Goal: Task Accomplishment & Management: Complete application form

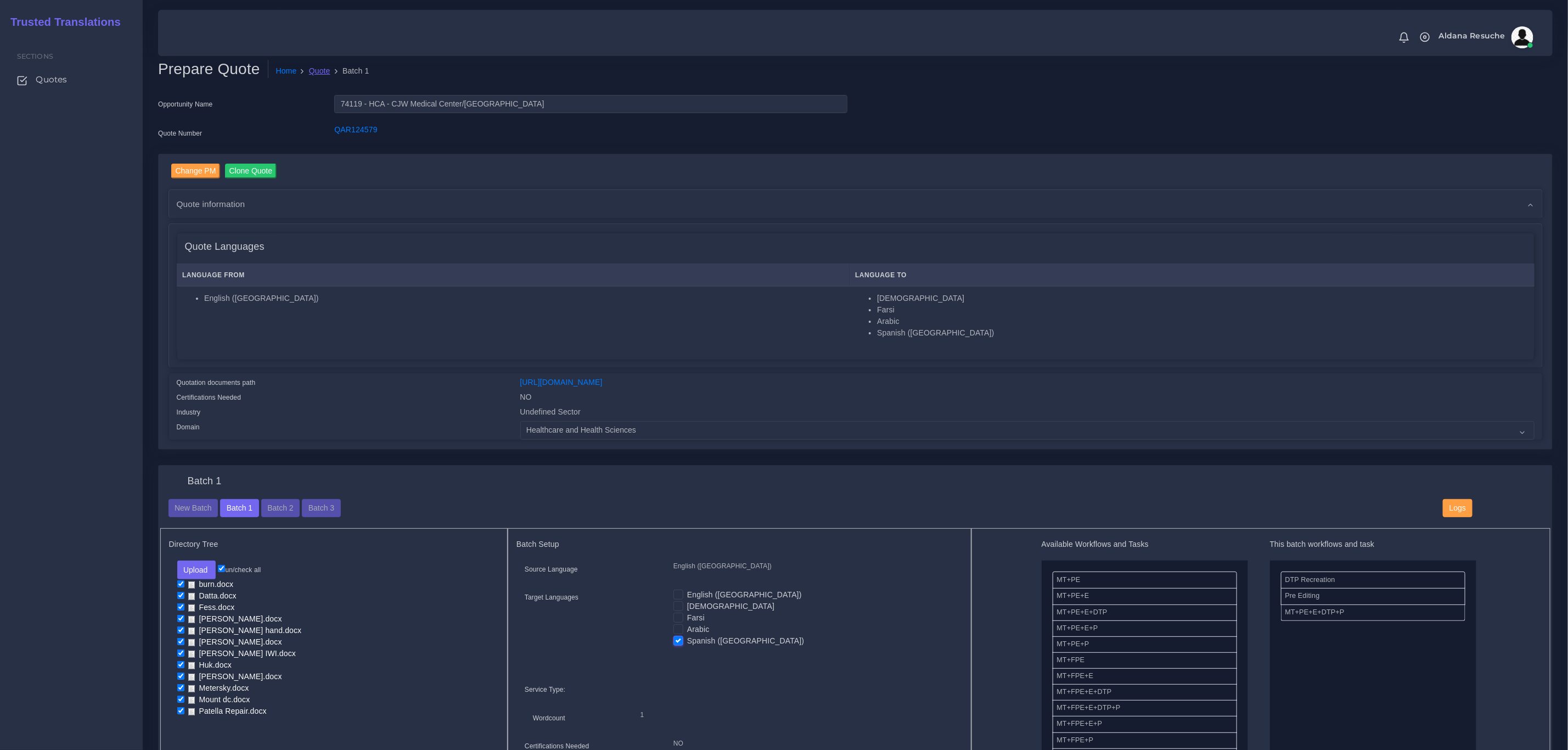
click at [315, 66] on link "Quote" at bounding box center [320, 71] width 21 height 11
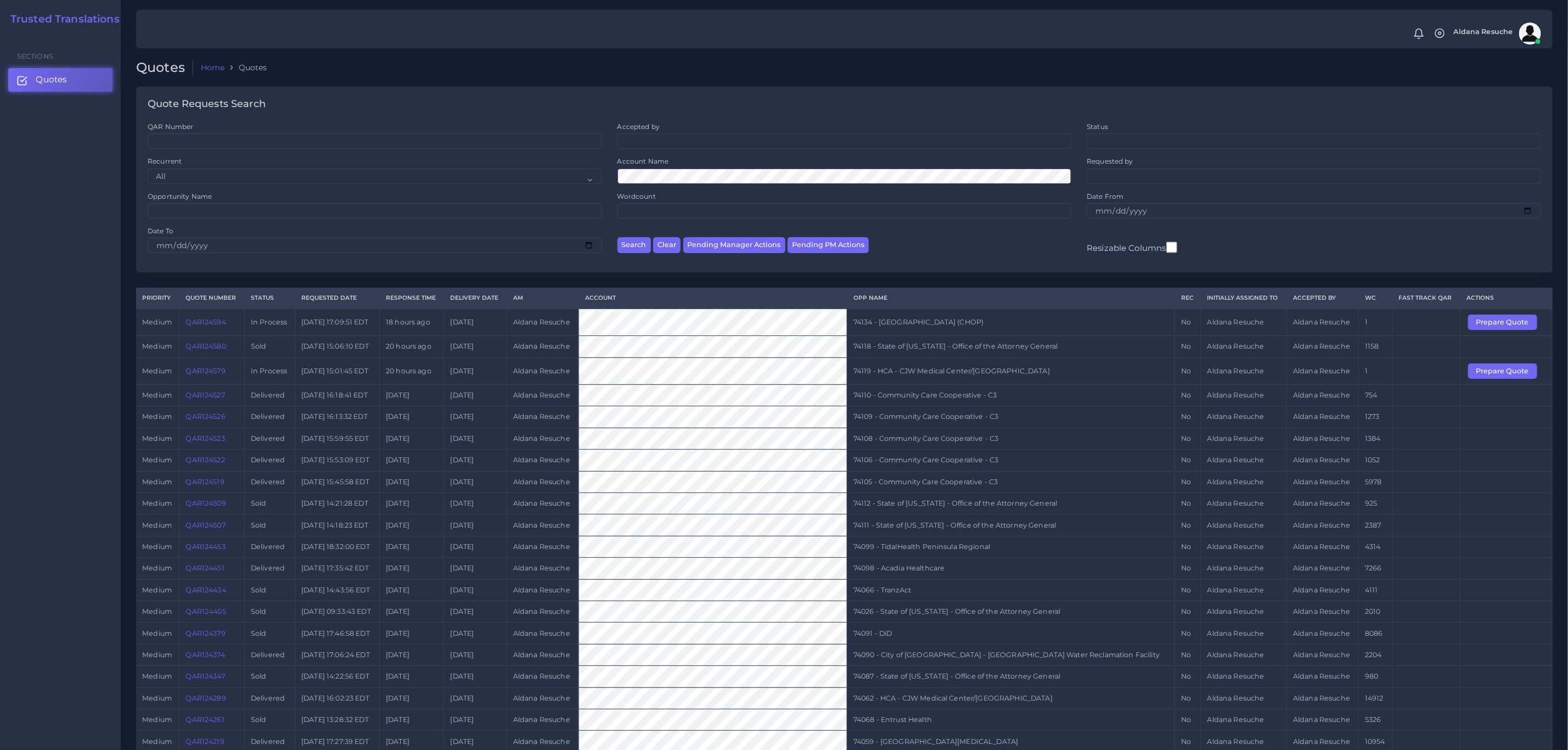
click at [213, 320] on td "QAR124594" at bounding box center [212, 322] width 65 height 28
click at [209, 323] on link "QAR124594" at bounding box center [205, 321] width 40 height 8
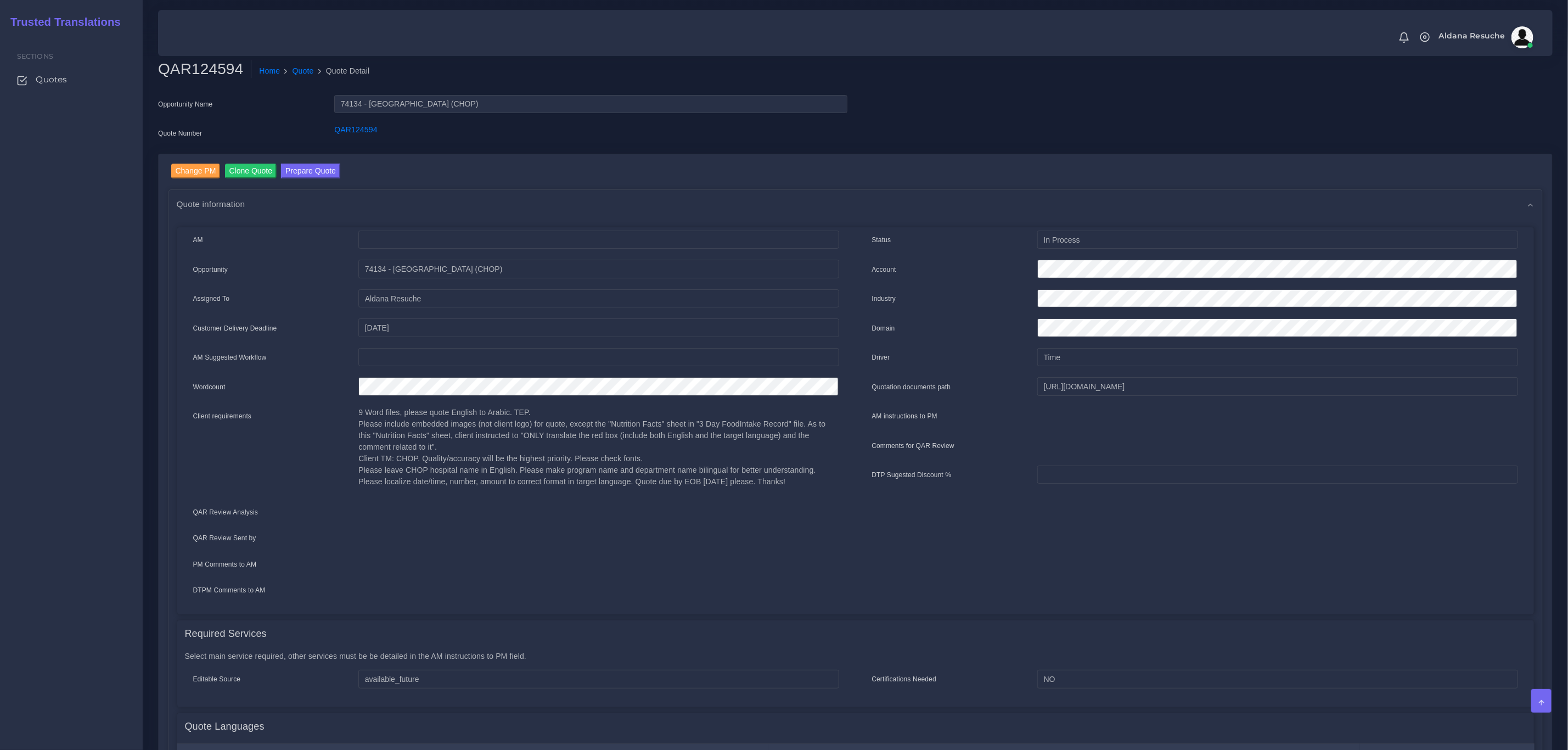
click at [196, 178] on div "Change PM Clone Quote Prepare Quote" at bounding box center [861, 172] width 1380 height 18
click at [198, 170] on input "Change PM" at bounding box center [196, 170] width 50 height 15
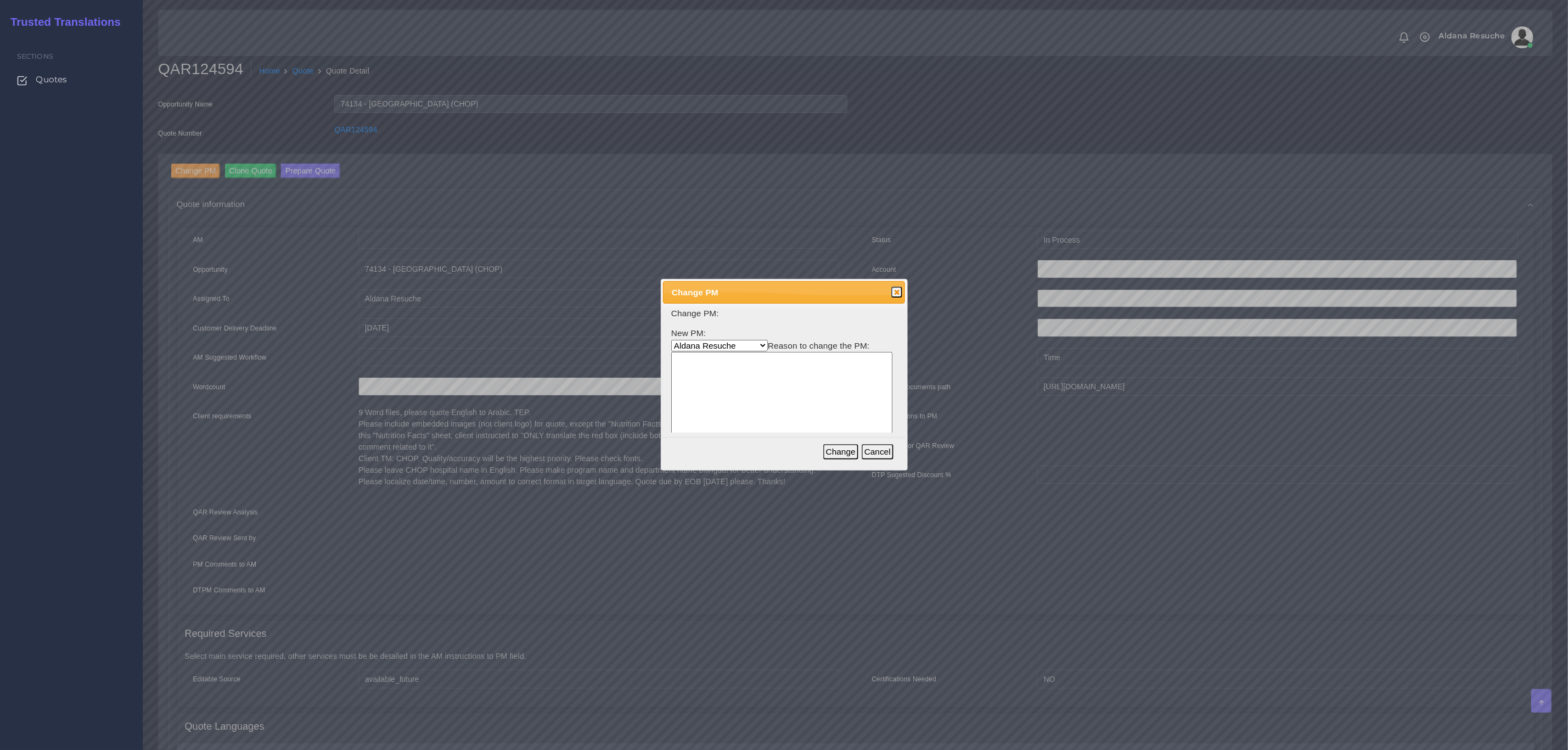
click at [700, 347] on select "Aldana Resuche Ana Whitby PM Beatriz Lacerda Dana Rossi Diego Leotta Gabriela S…" at bounding box center [719, 346] width 97 height 11
select select "3e925e02-f17d-4791-9412-c46ab5cb8daa"
click at [671, 340] on select "Aldana Resuche Ana Whitby PM Beatriz Lacerda Dana Rossi Diego Leotta Gabriela S…" at bounding box center [719, 346] width 97 height 11
click at [752, 411] on textarea at bounding box center [782, 403] width 221 height 105
type textarea "Workload"
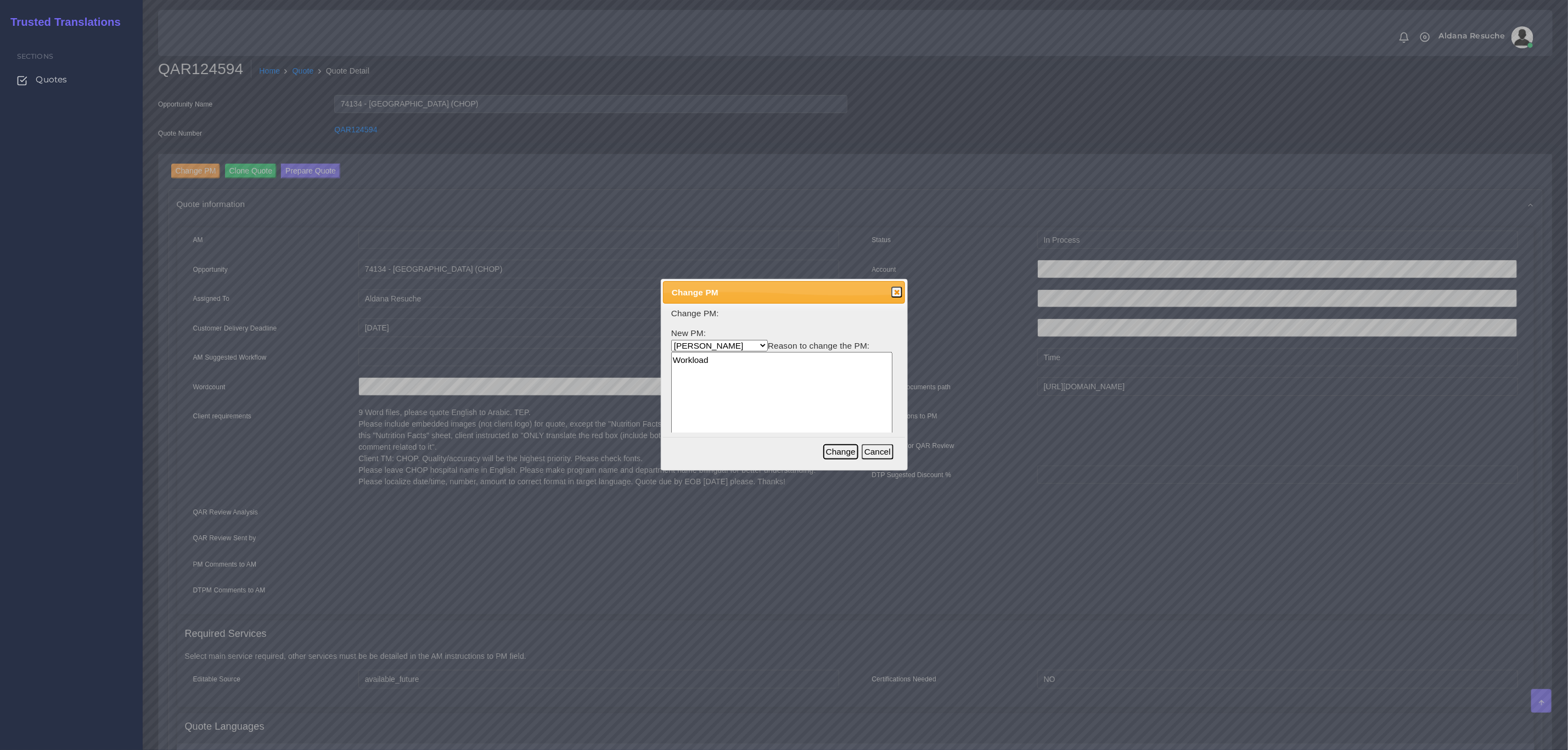
click at [850, 455] on button "Change" at bounding box center [840, 451] width 35 height 15
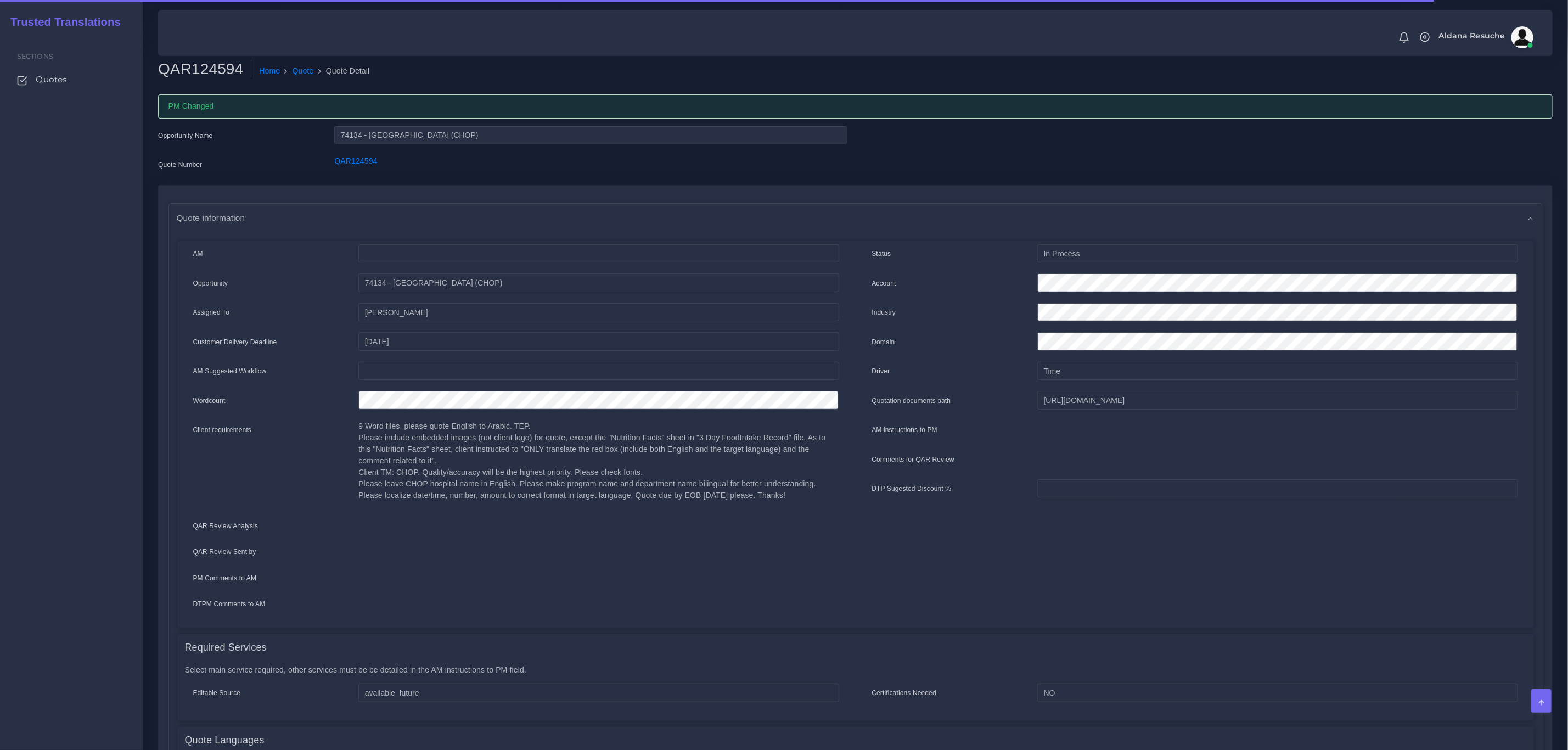
click at [168, 69] on h2 "QAR124594" at bounding box center [205, 69] width 93 height 19
click at [298, 67] on link "Quote" at bounding box center [303, 71] width 21 height 11
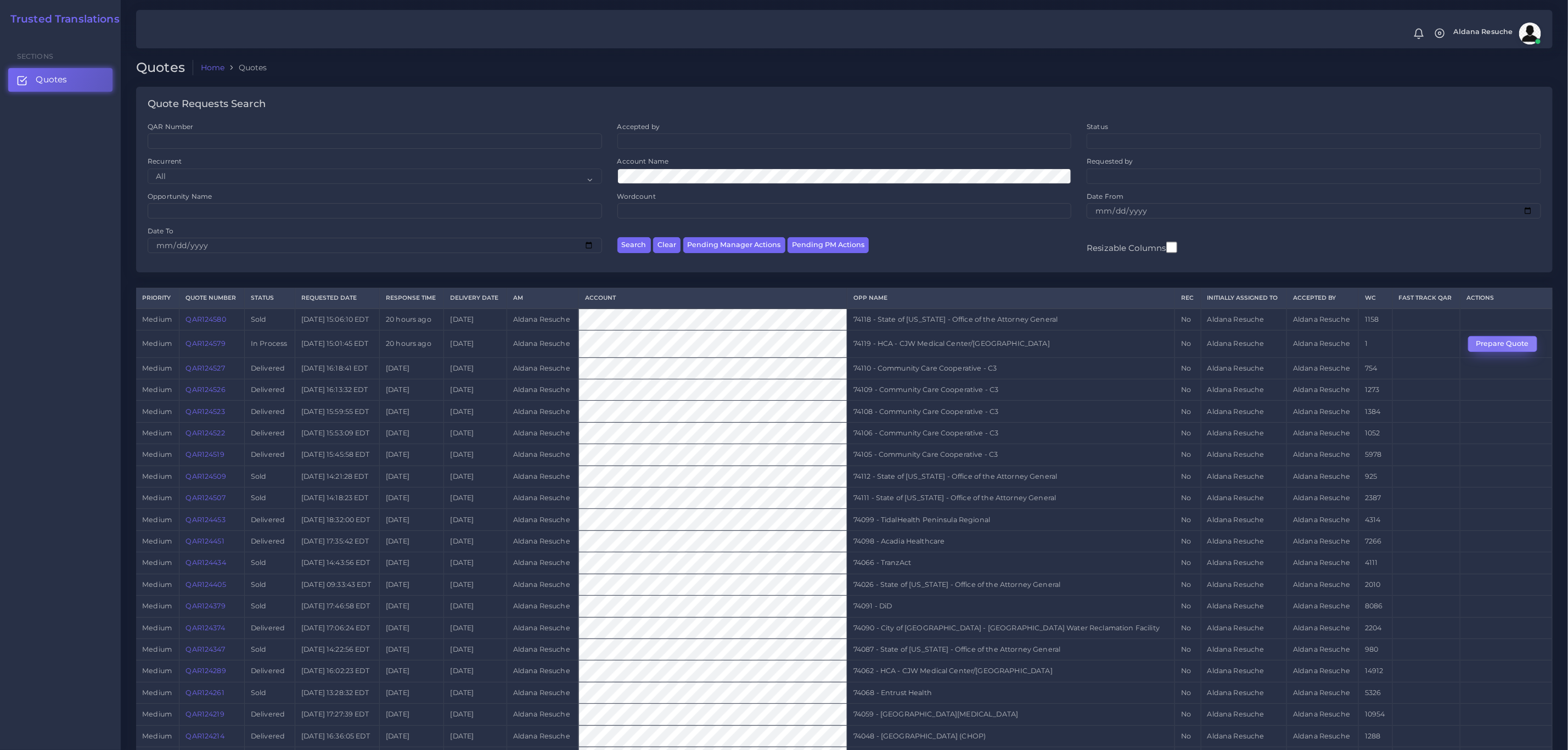
click at [1492, 347] on button "Prepare Quote" at bounding box center [1502, 343] width 69 height 15
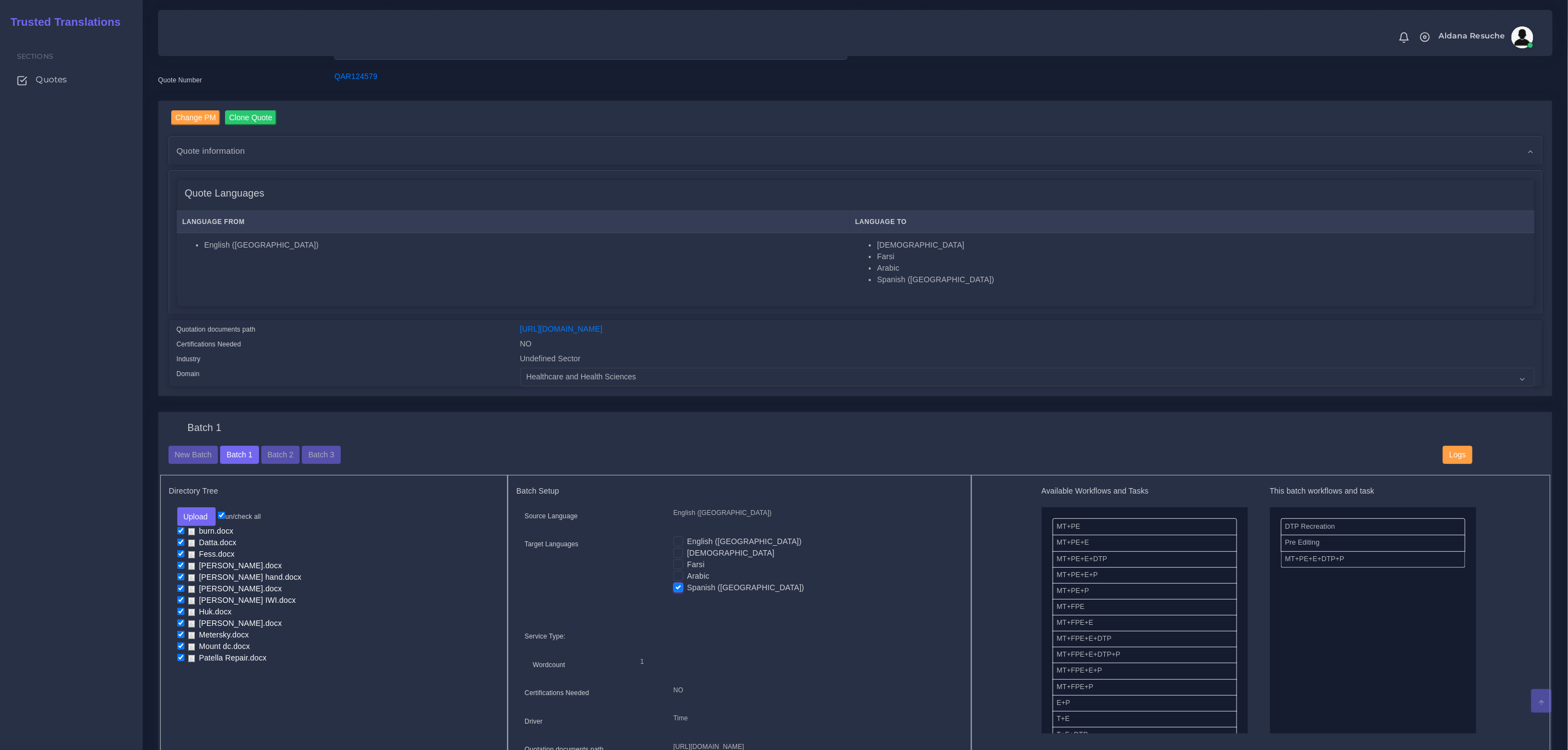
scroll to position [82, 0]
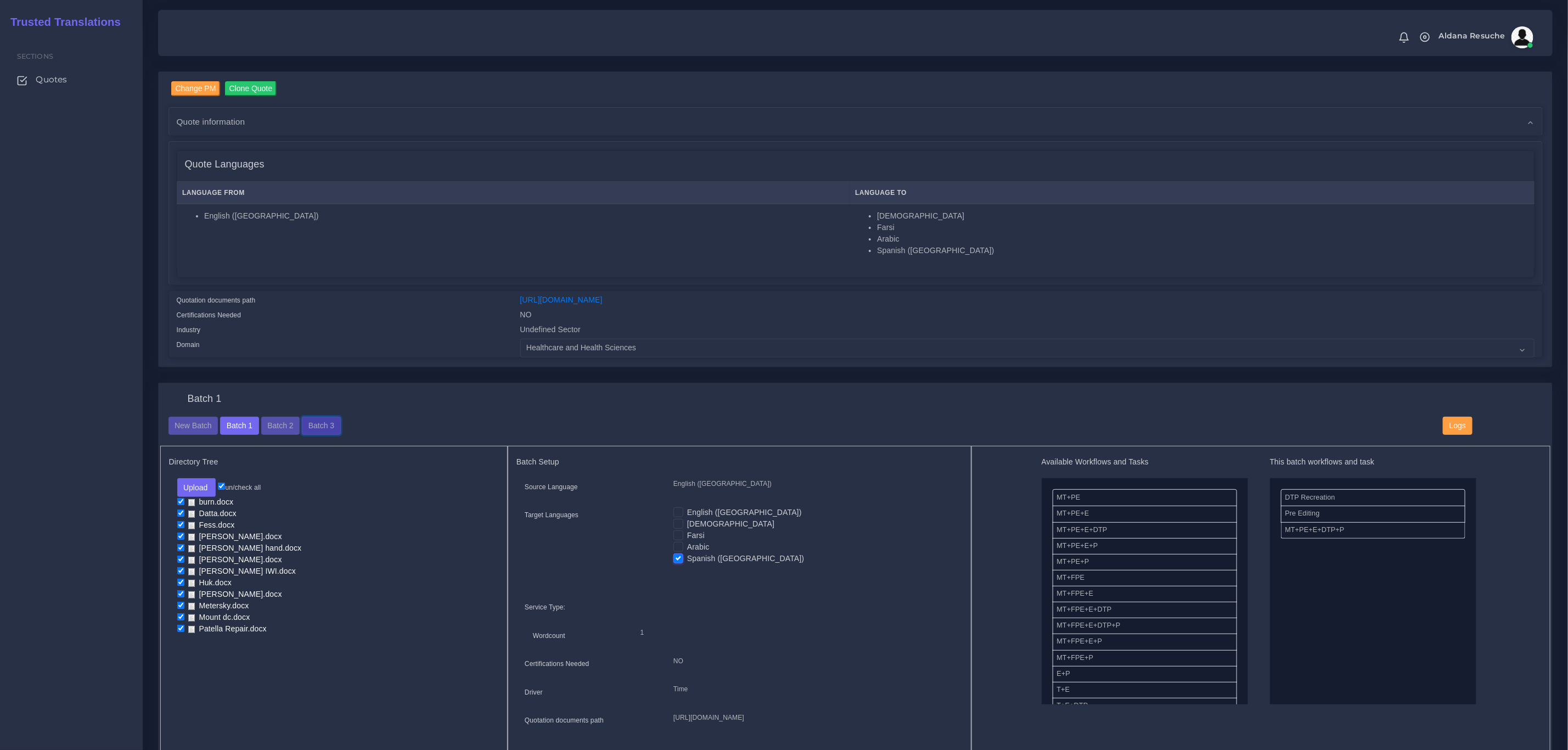
drag, startPoint x: 325, startPoint y: 430, endPoint x: 858, endPoint y: 640, distance: 572.9
click at [325, 430] on button "Batch 3" at bounding box center [321, 425] width 38 height 19
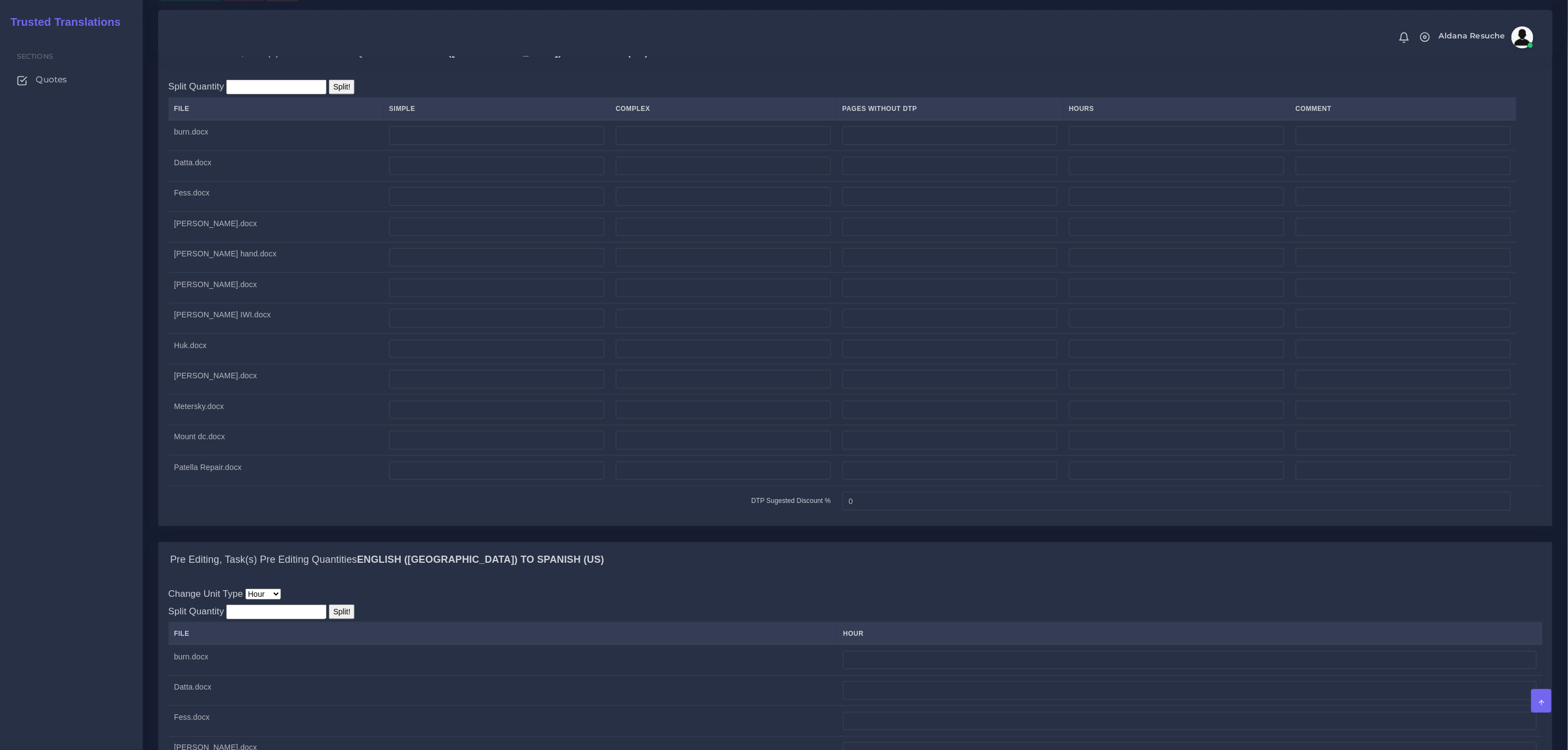
scroll to position [9, 0]
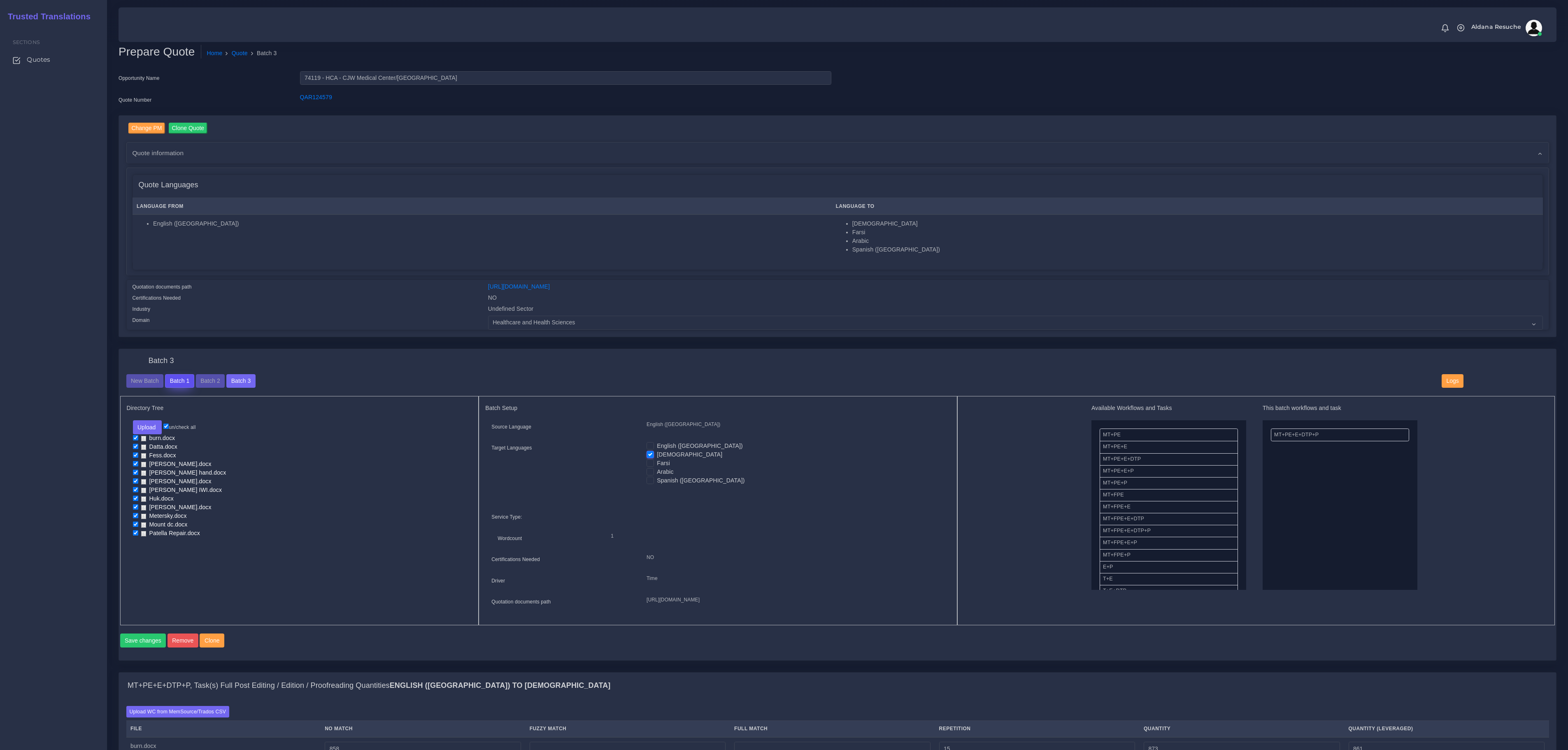
click at [176, 388] on button "Batch 1" at bounding box center [179, 381] width 29 height 14
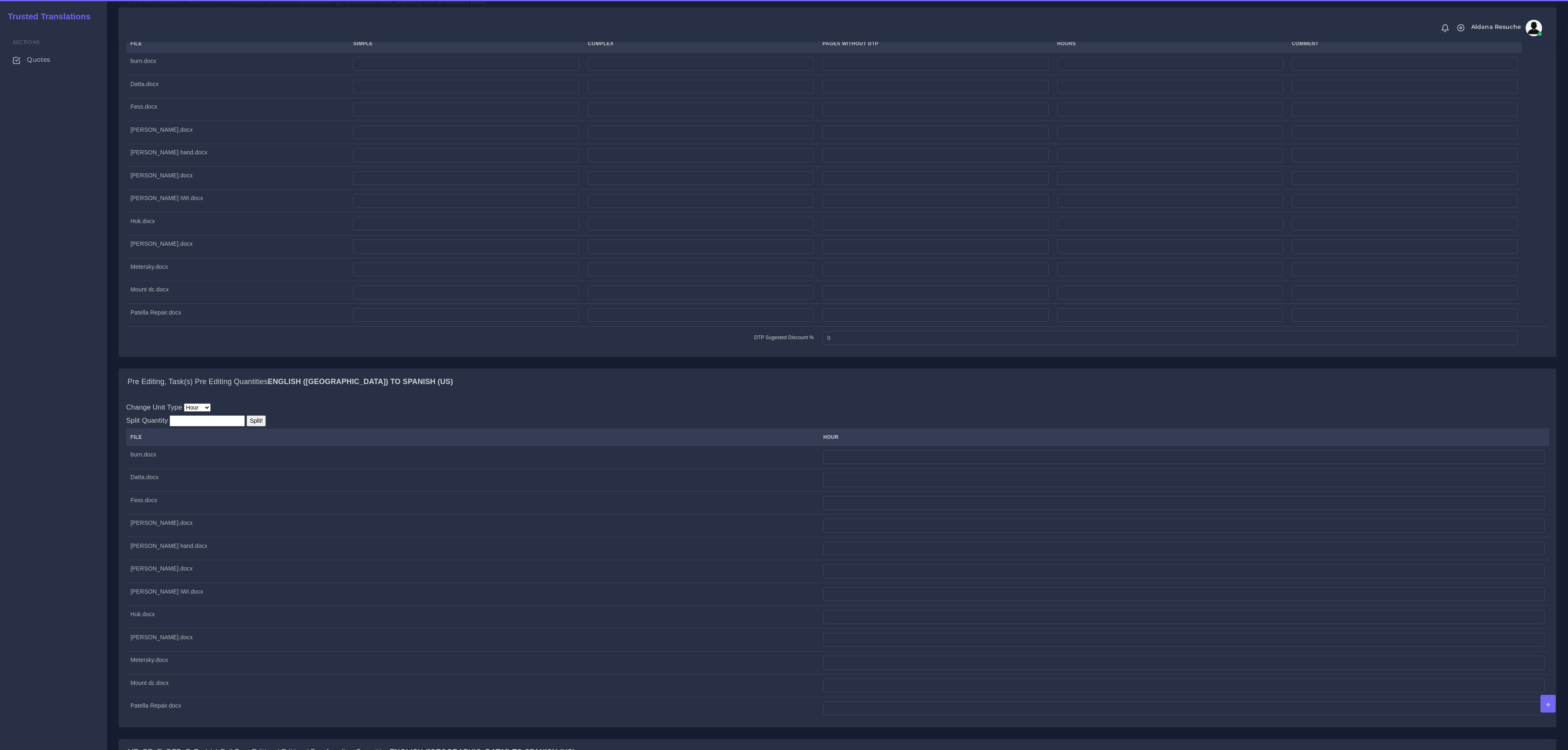
scroll to position [748, 0]
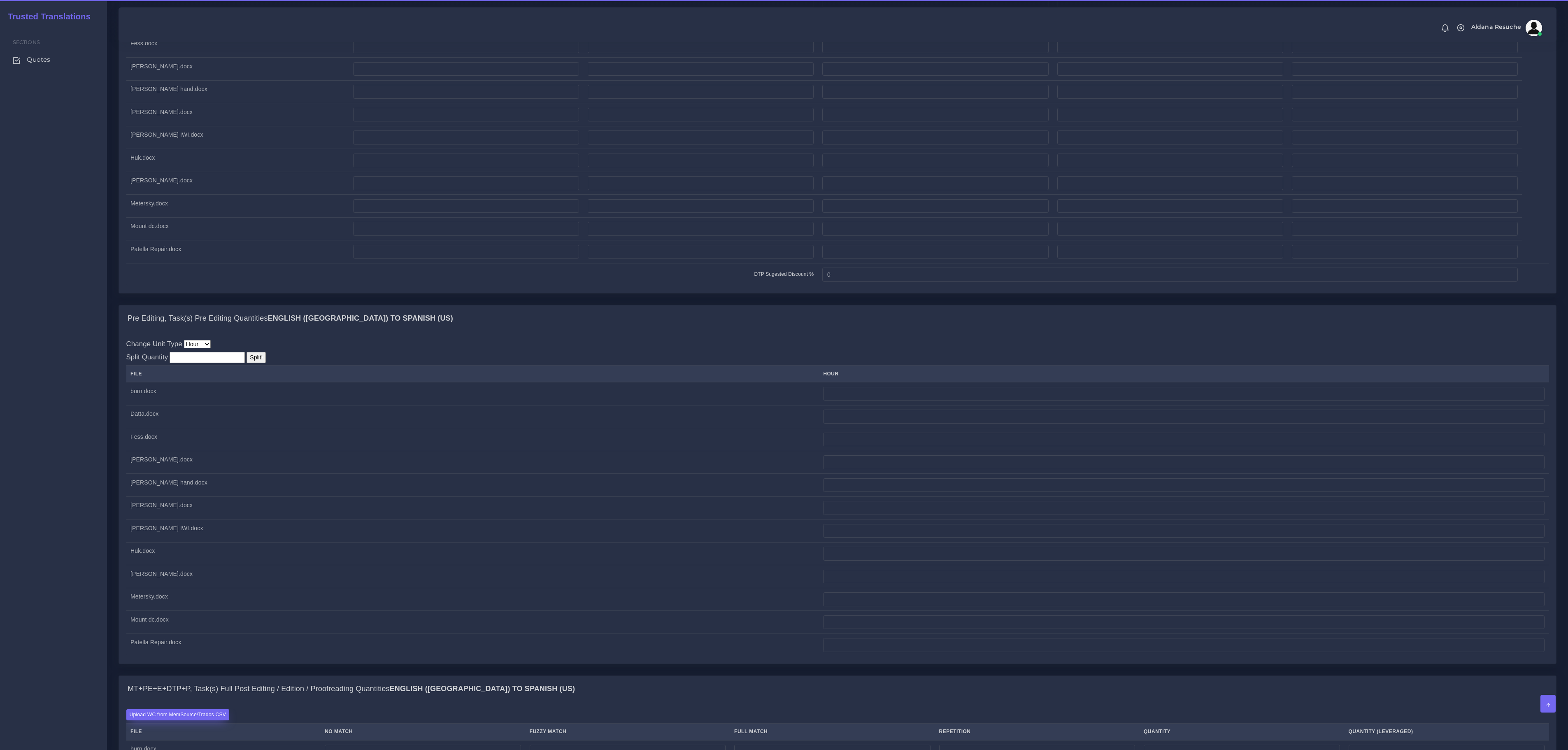
click at [206, 332] on div "Pre Editing, Task(s) Pre Editing Quantities English ([GEOGRAPHIC_DATA]) TO Span…" at bounding box center [837, 318] width 1437 height 26
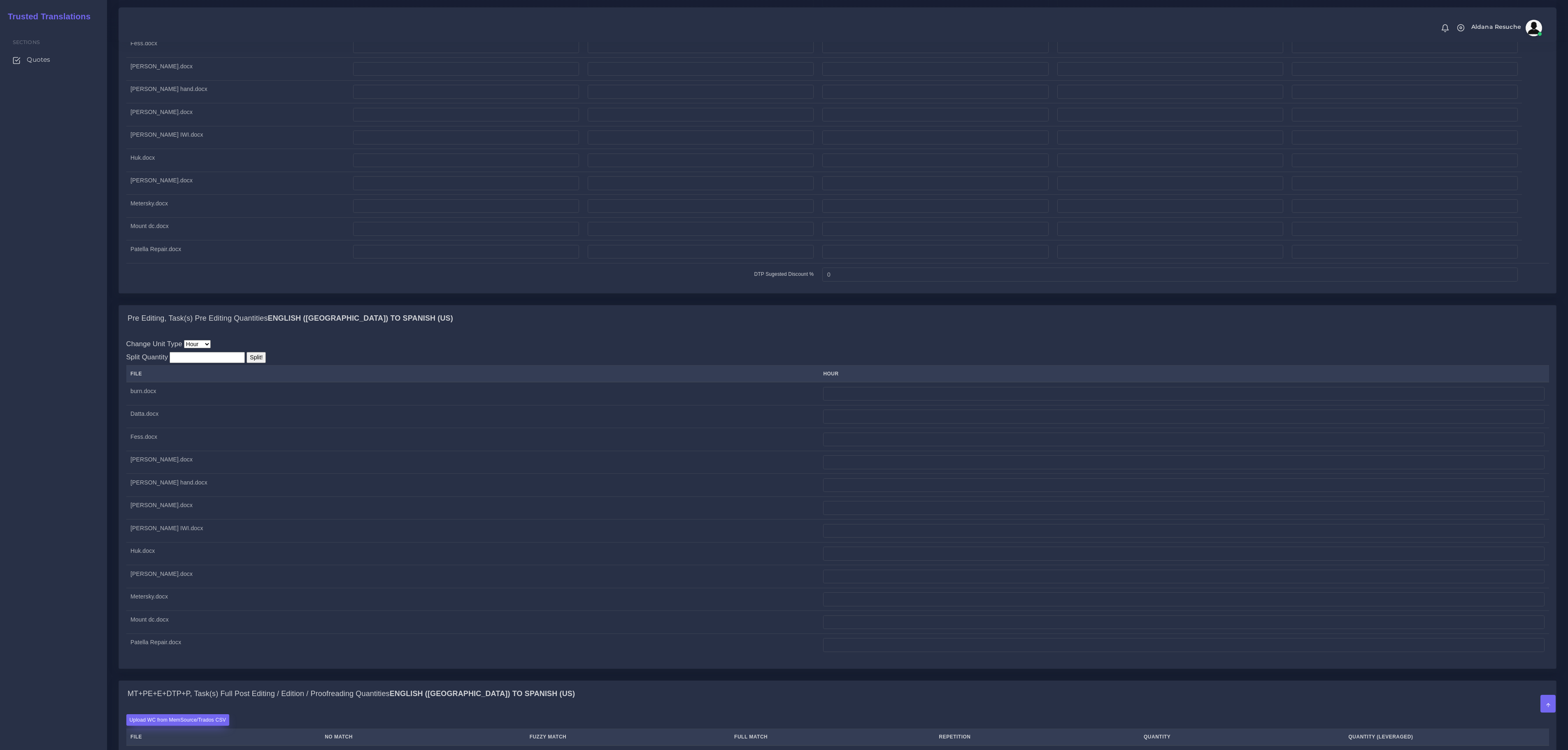
click at [190, 714] on label "Upload WC from MemSource/Trados CSV" at bounding box center [178, 720] width 103 height 11
click at [0, 0] on input "Upload WC from MemSource/Trados CSV" at bounding box center [0, 0] width 0 height 0
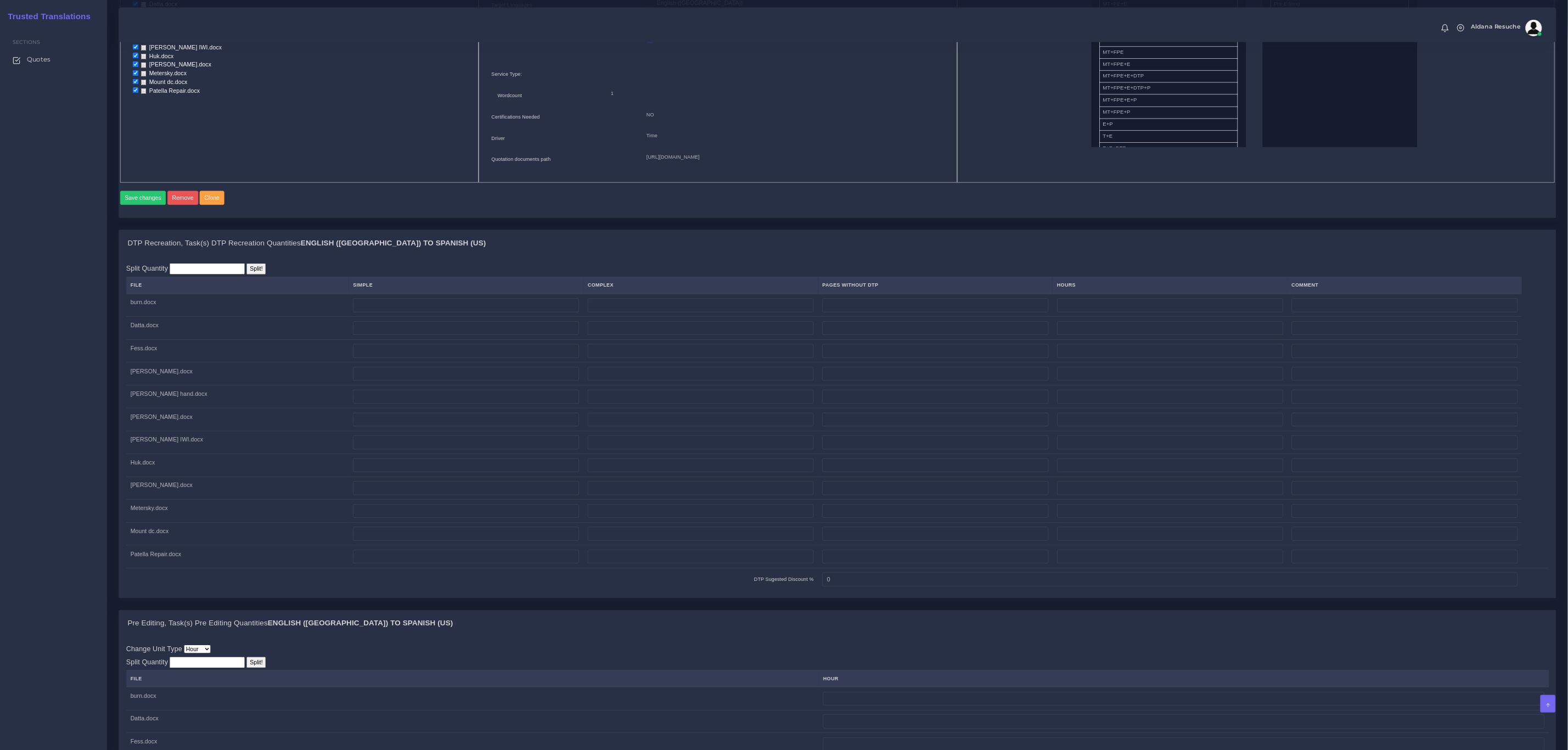
scroll to position [658, 0]
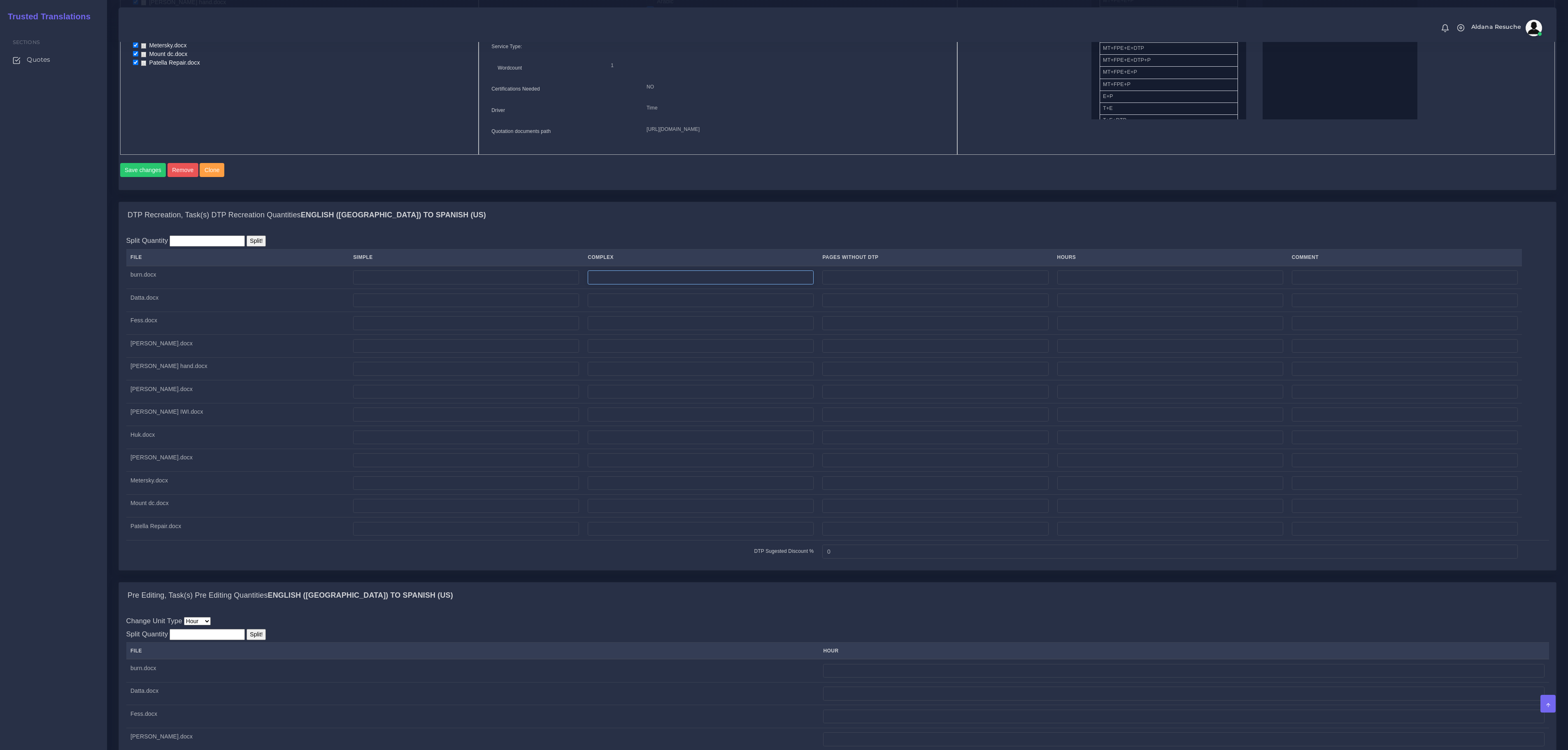
click at [587, 284] on input "number" at bounding box center [700, 277] width 226 height 14
type input "4"
click at [584, 312] on td at bounding box center [701, 301] width 234 height 23
click at [587, 307] on input "number" at bounding box center [700, 300] width 226 height 14
type input "5"
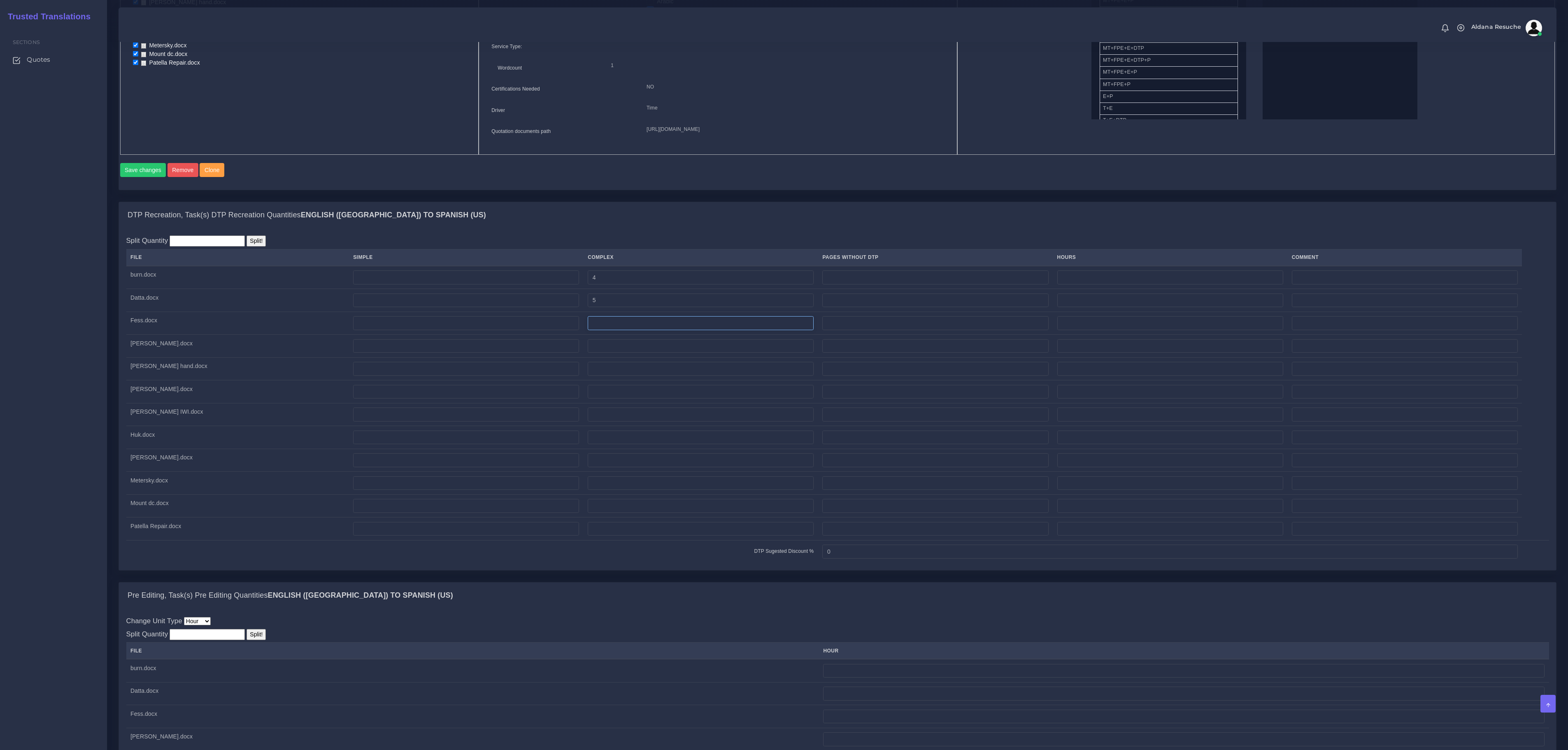
click at [587, 330] on input "number" at bounding box center [700, 323] width 226 height 14
type input "12"
click at [587, 353] on input "number" at bounding box center [700, 346] width 226 height 14
type input "3"
click at [587, 376] on input "number" at bounding box center [700, 368] width 226 height 14
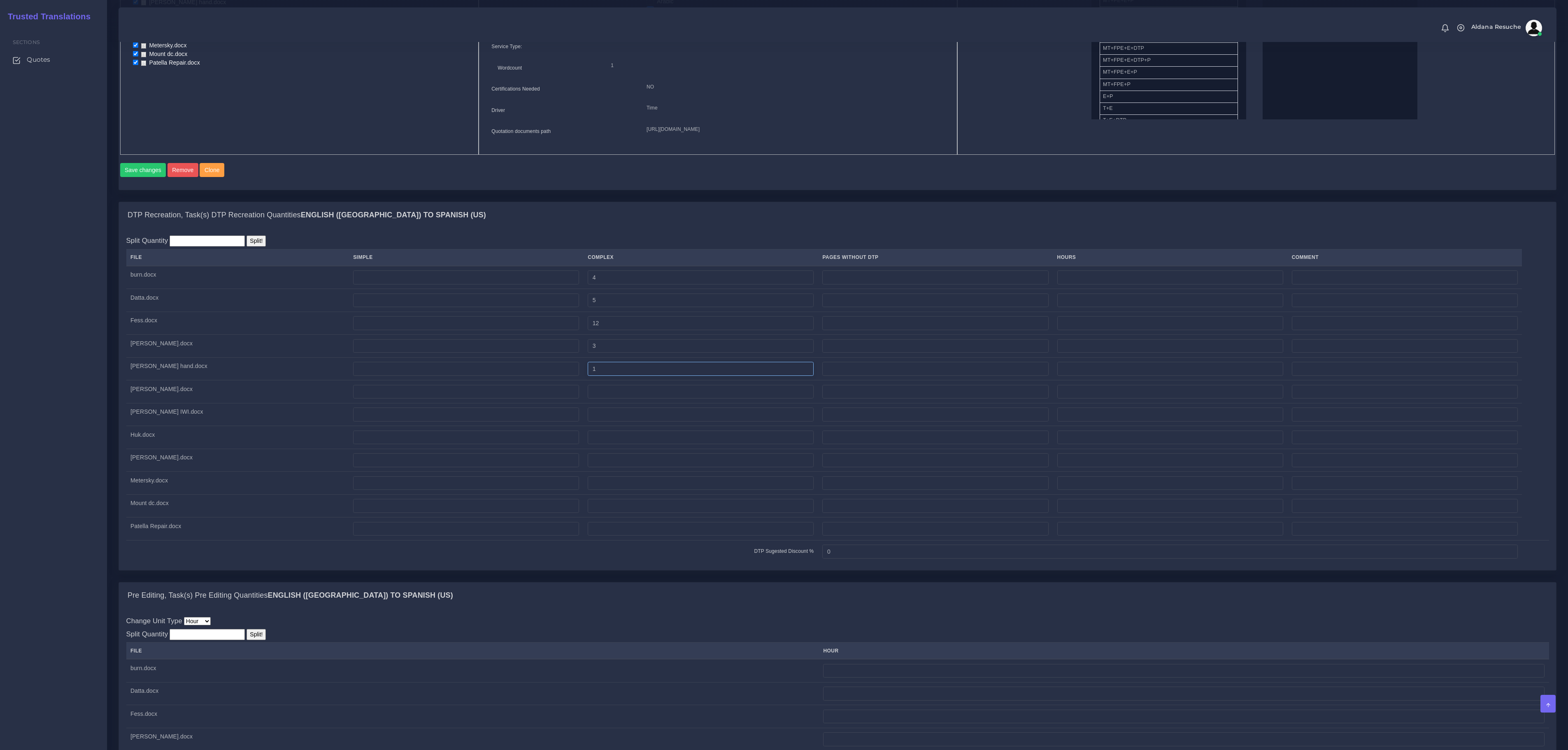
type input "1"
click at [584, 404] on td at bounding box center [701, 392] width 234 height 23
click at [587, 399] on input "number" at bounding box center [700, 391] width 226 height 14
type input "2"
click at [587, 421] on input "number" at bounding box center [700, 414] width 226 height 14
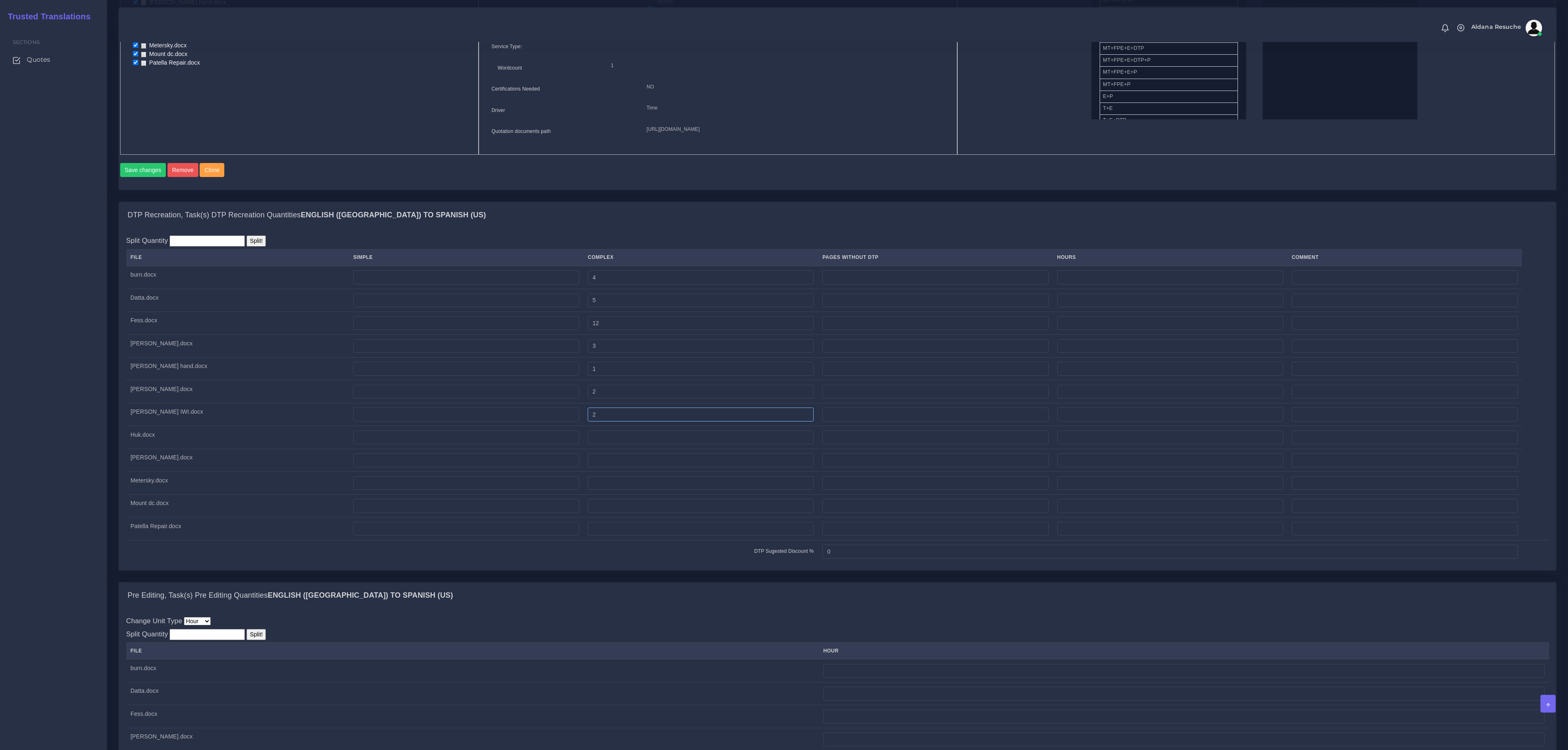
type input "2"
click at [587, 444] on input "number" at bounding box center [700, 437] width 226 height 14
type input "5"
click at [587, 467] on input "number" at bounding box center [700, 460] width 226 height 14
type input "1"
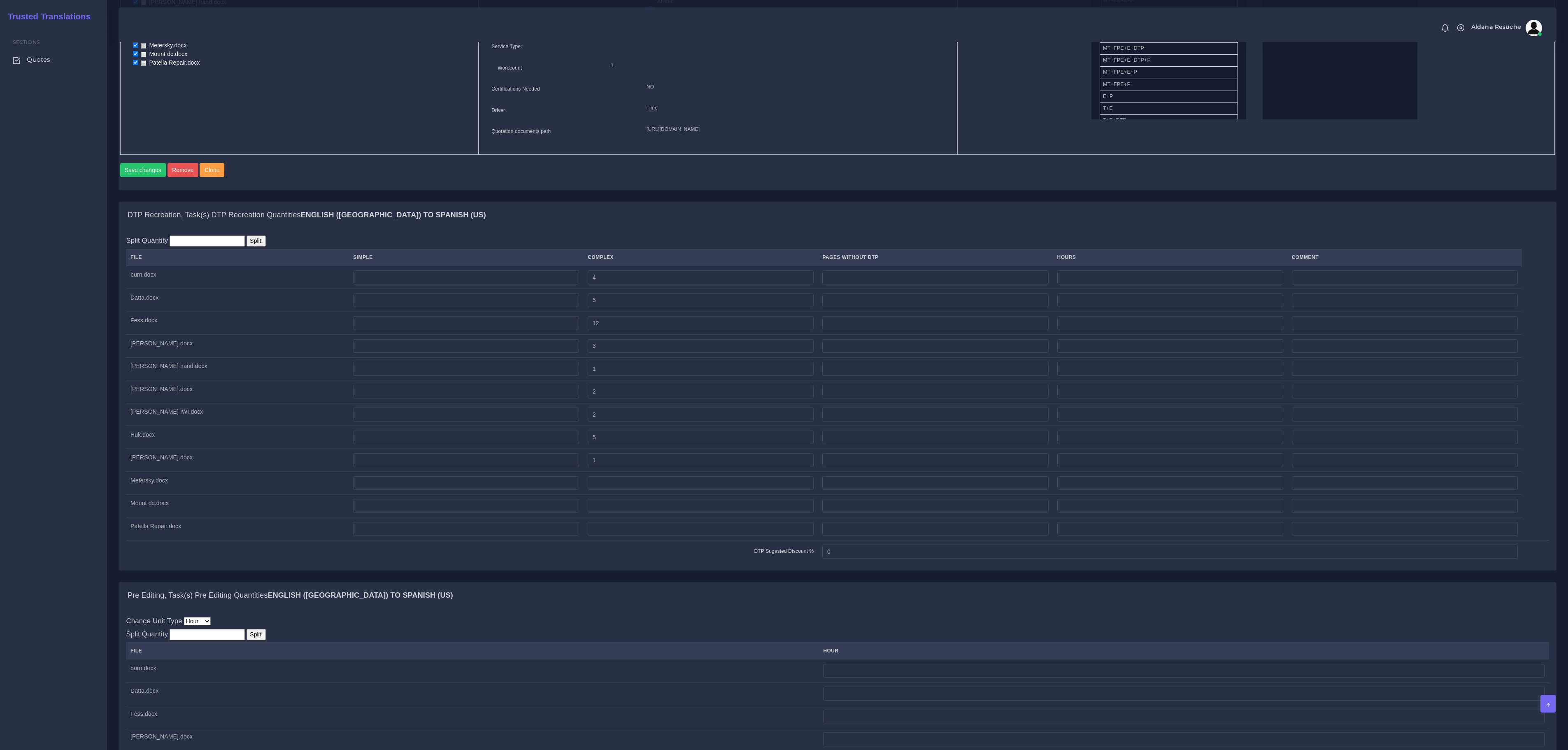
click at [584, 495] on td at bounding box center [701, 483] width 234 height 23
click at [587, 490] on input "number" at bounding box center [700, 483] width 226 height 14
type input "1"
click at [587, 513] on input "number" at bounding box center [700, 505] width 226 height 14
type input "1"
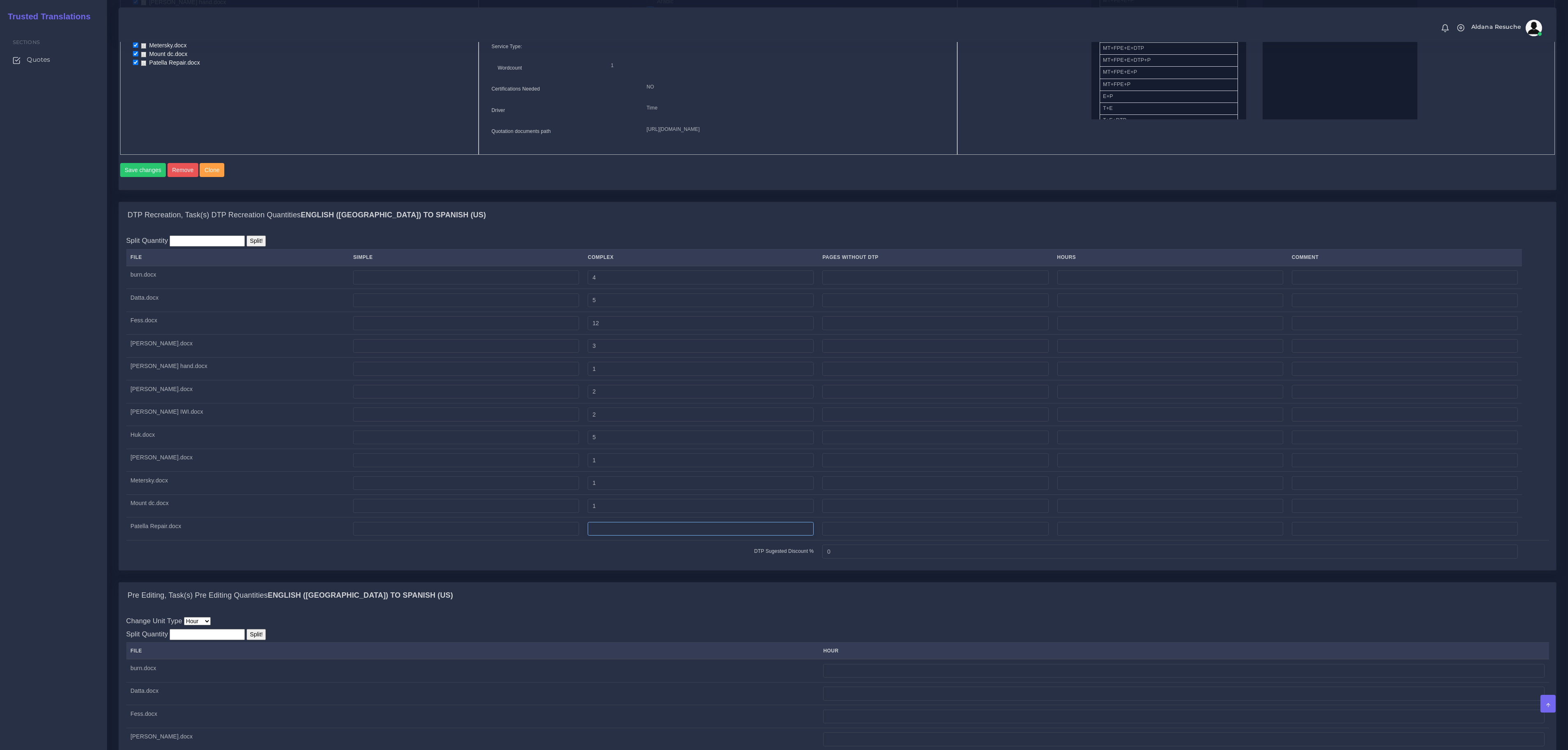
click at [587, 536] on input "number" at bounding box center [700, 528] width 226 height 14
type input "2"
click at [565, 570] on div "Split Quantity Split! File Simple Complex Pages Without DTP Hours Comment burn.…" at bounding box center [837, 399] width 1437 height 342
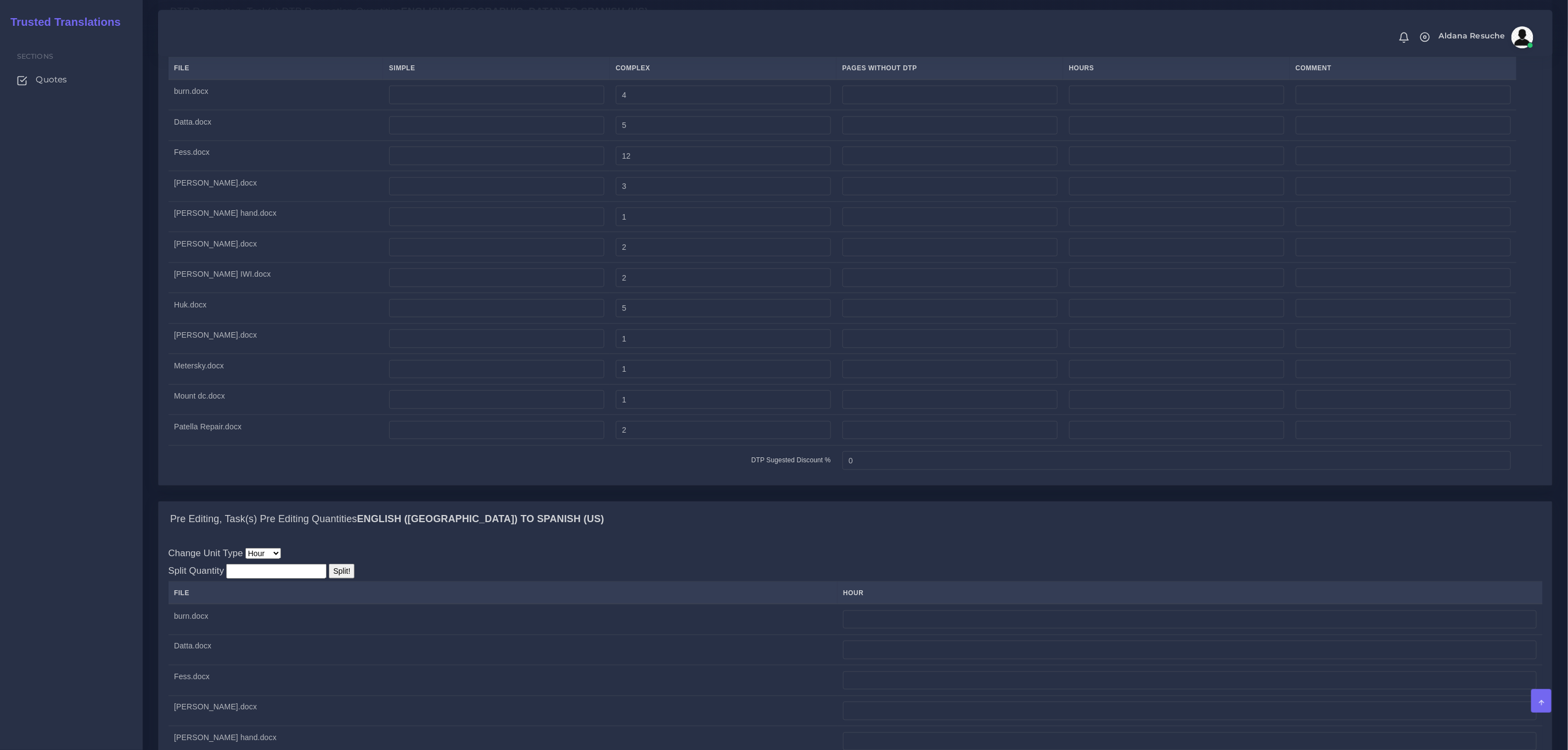
scroll to position [906, 0]
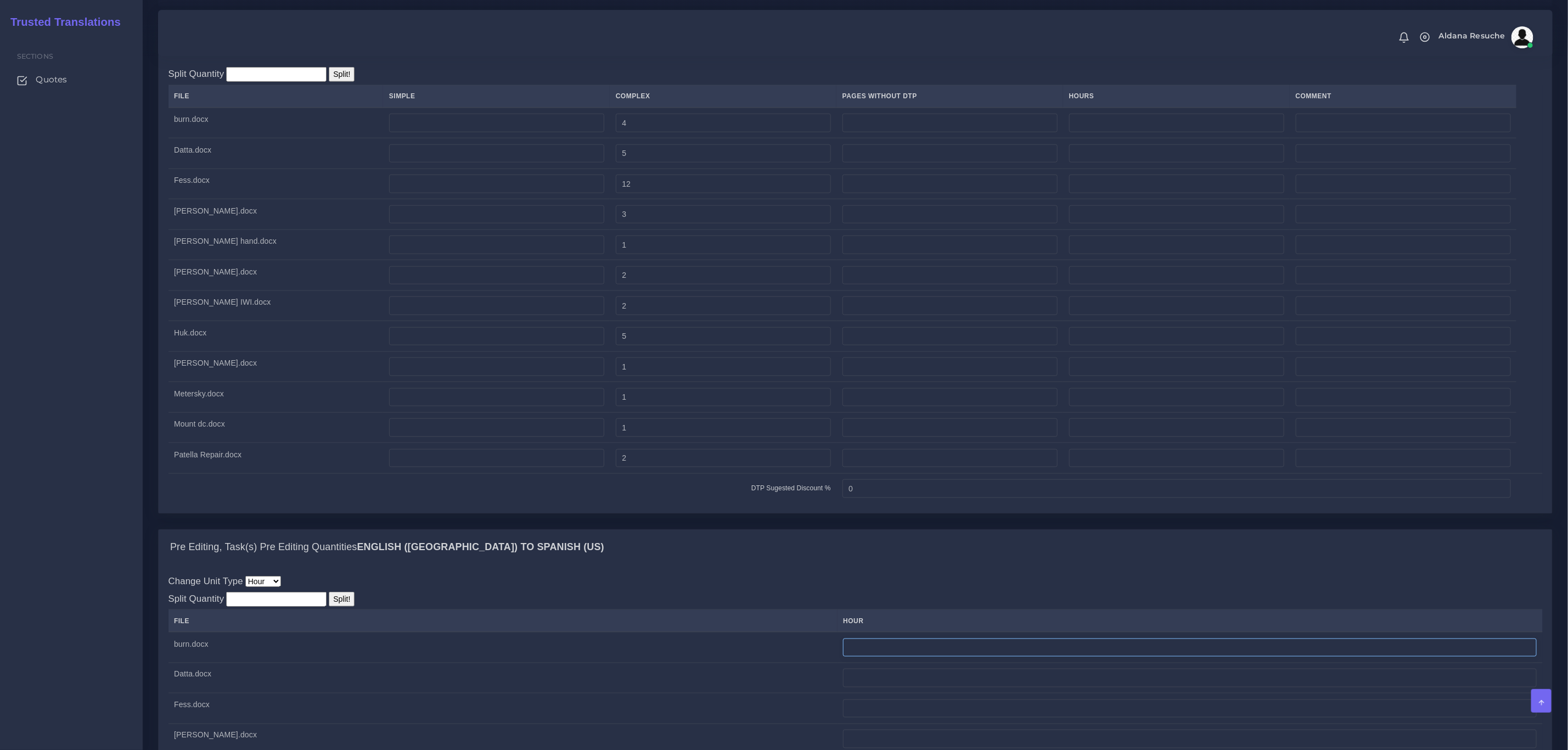
click at [843, 657] on input "number" at bounding box center [1190, 647] width 694 height 19
type input "0.5"
click at [779, 565] on div "Pre Editing, Task(s) Pre Editing Quantities English (US) TO Spanish (US)" at bounding box center [855, 546] width 1394 height 35
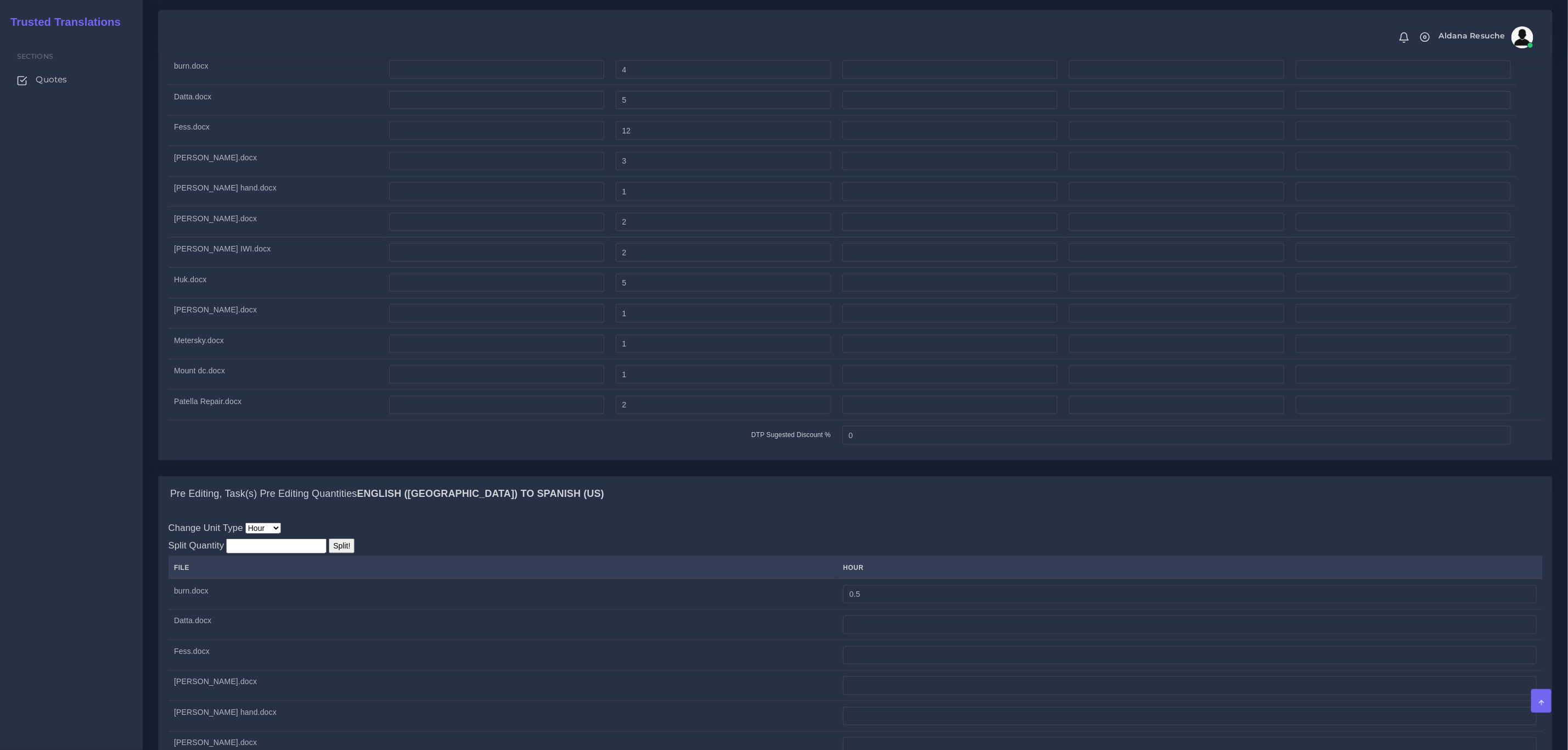
scroll to position [988, 0]
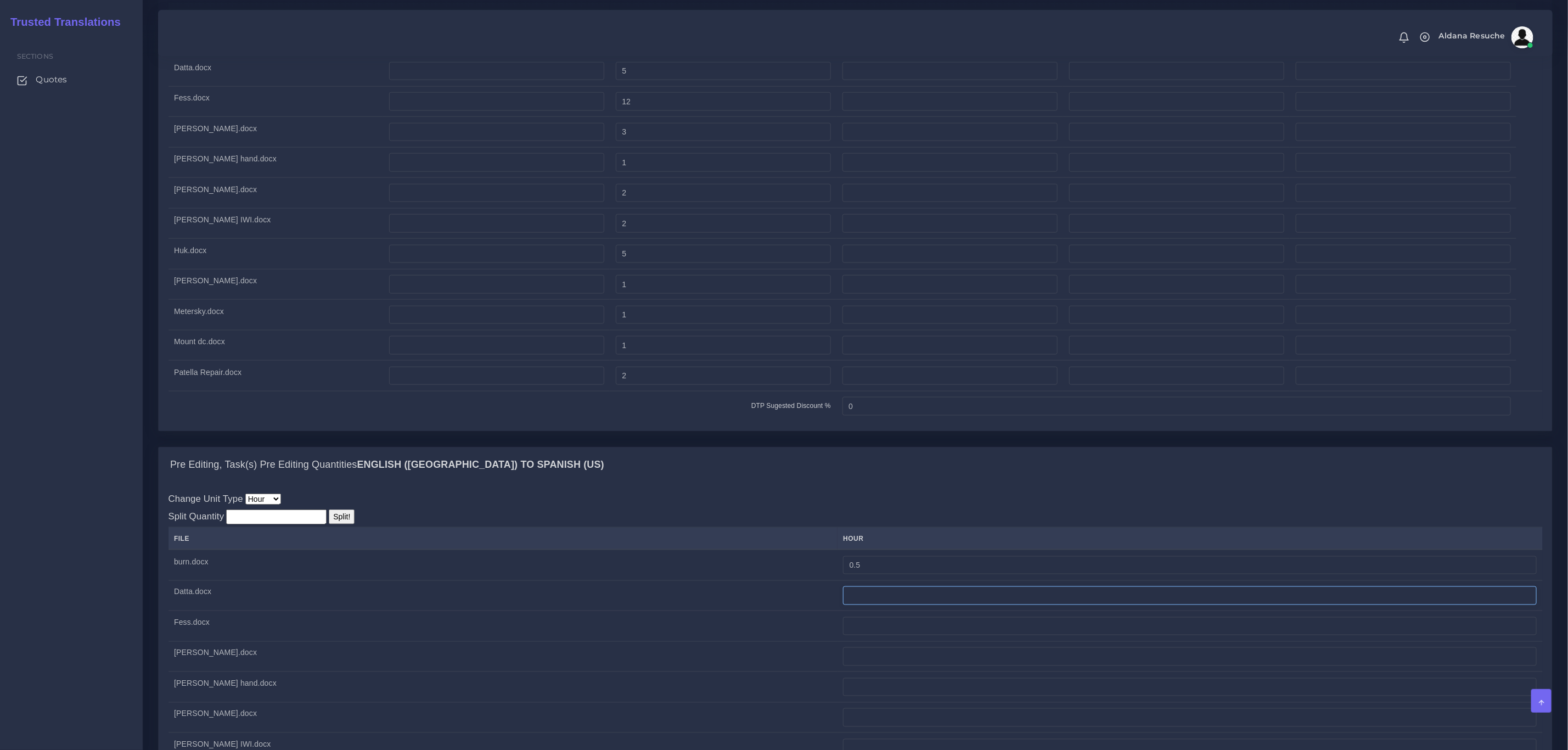
click at [843, 605] on input "number" at bounding box center [1190, 595] width 694 height 19
type input "0.75"
click at [840, 481] on div "Pre Editing, Task(s) Pre Editing Quantities English (US) TO Spanish (US)" at bounding box center [855, 464] width 1394 height 35
click at [843, 636] on input "number" at bounding box center [1190, 626] width 694 height 19
type input "1.5"
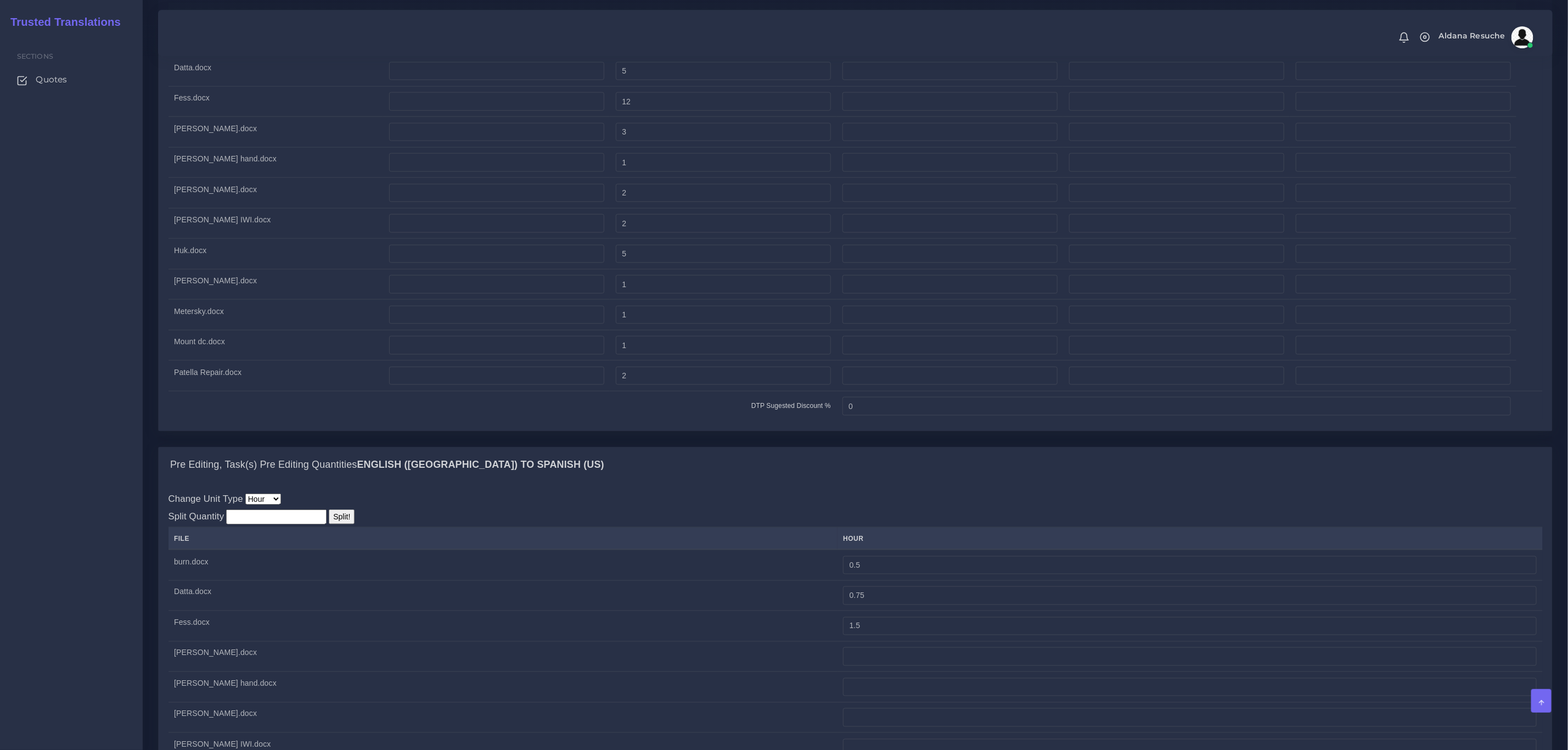
click at [802, 534] on div "Change Unit Type File Hour Image Minute Other Page Slide Word Split Quantity Sp…" at bounding box center [855, 703] width 1374 height 423
click at [843, 666] on input "number" at bounding box center [1190, 656] width 694 height 19
type input "0.5"
click at [843, 696] on input "number" at bounding box center [1190, 687] width 694 height 19
type input "1"
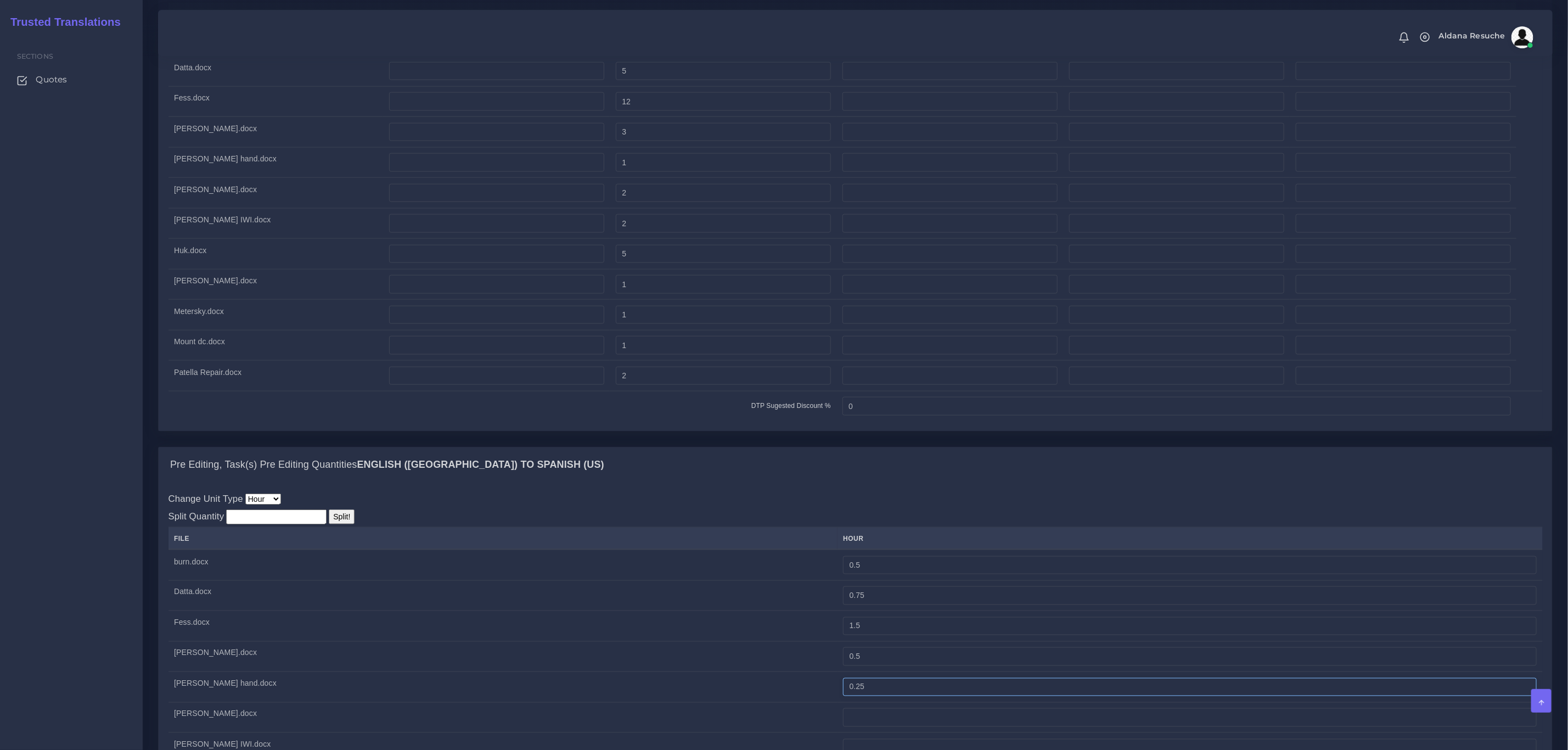
type input "0.25"
click at [787, 482] on div "Pre Editing, Task(s) Pre Editing Quantities English (US) TO Spanish (US)" at bounding box center [855, 464] width 1394 height 35
drag, startPoint x: 777, startPoint y: 713, endPoint x: 701, endPoint y: 713, distance: 76.0
click at [701, 702] on tr "Galpern hand.docx 0.25" at bounding box center [855, 688] width 1374 height 31
click at [677, 672] on td "Freeman.docx" at bounding box center [503, 657] width 669 height 31
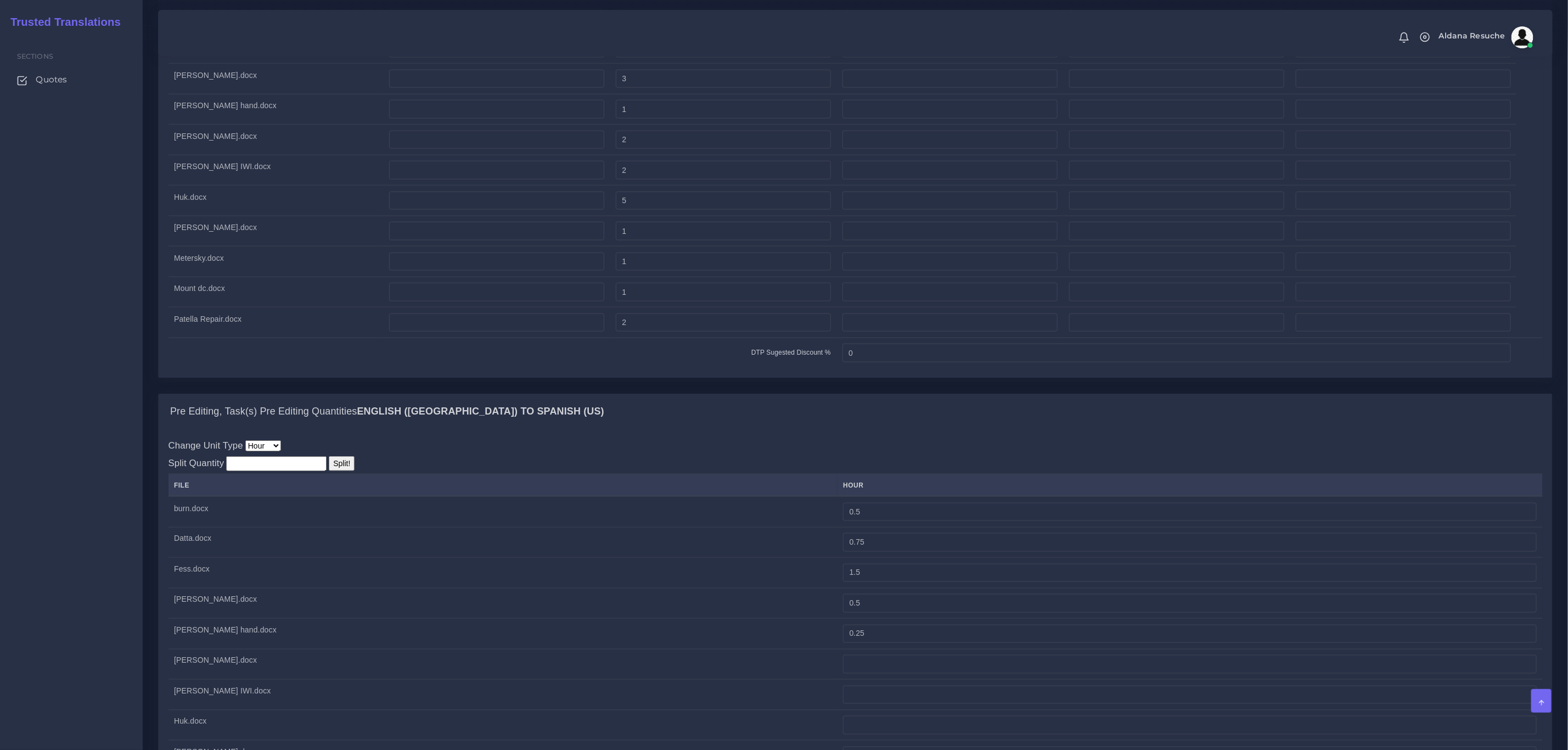
scroll to position [1070, 0]
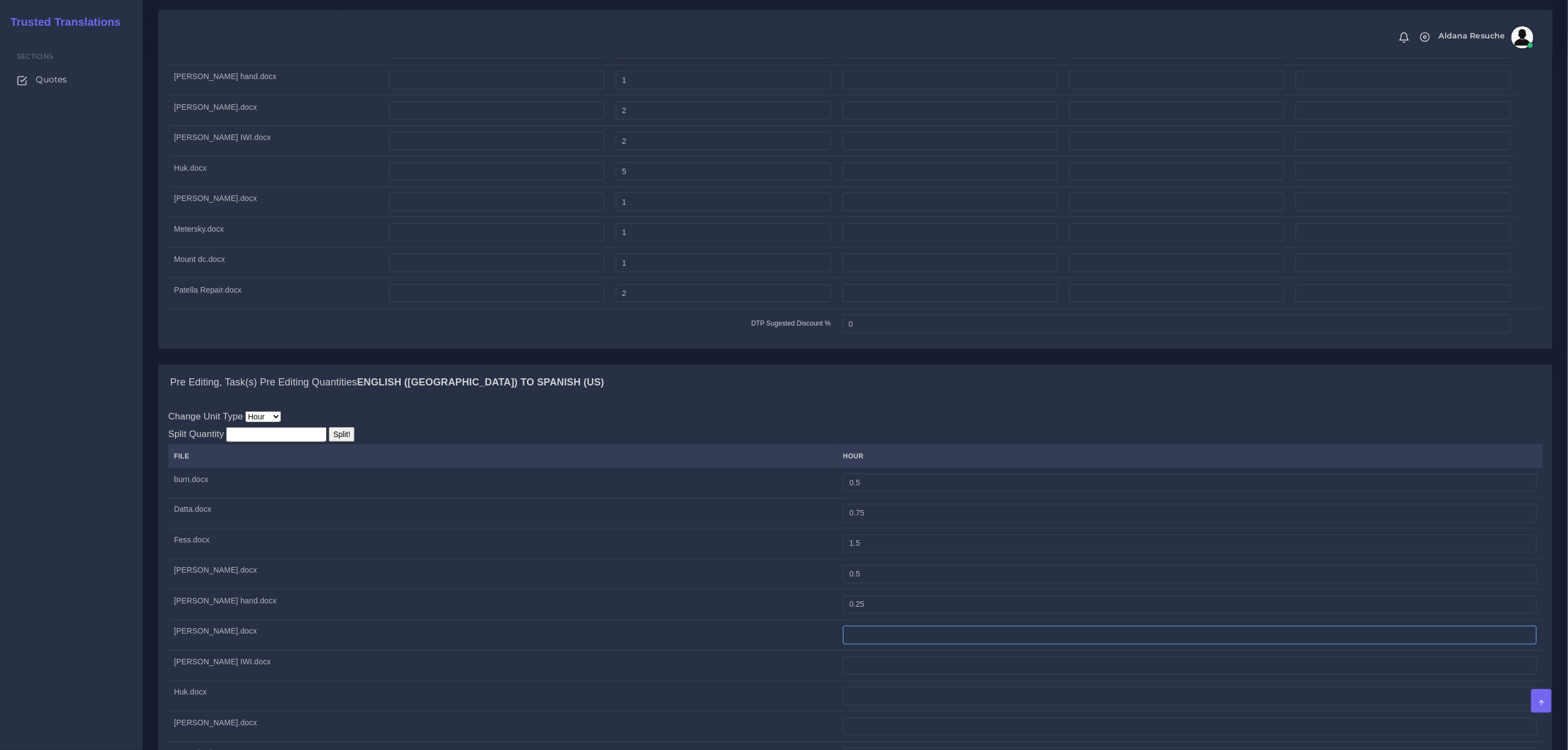
click at [843, 644] on input "number" at bounding box center [1190, 635] width 694 height 19
paste input "0.25"
type input "0.25"
click at [838, 681] on td at bounding box center [1190, 666] width 705 height 31
click at [638, 650] on td "Gocke.docx" at bounding box center [503, 635] width 669 height 31
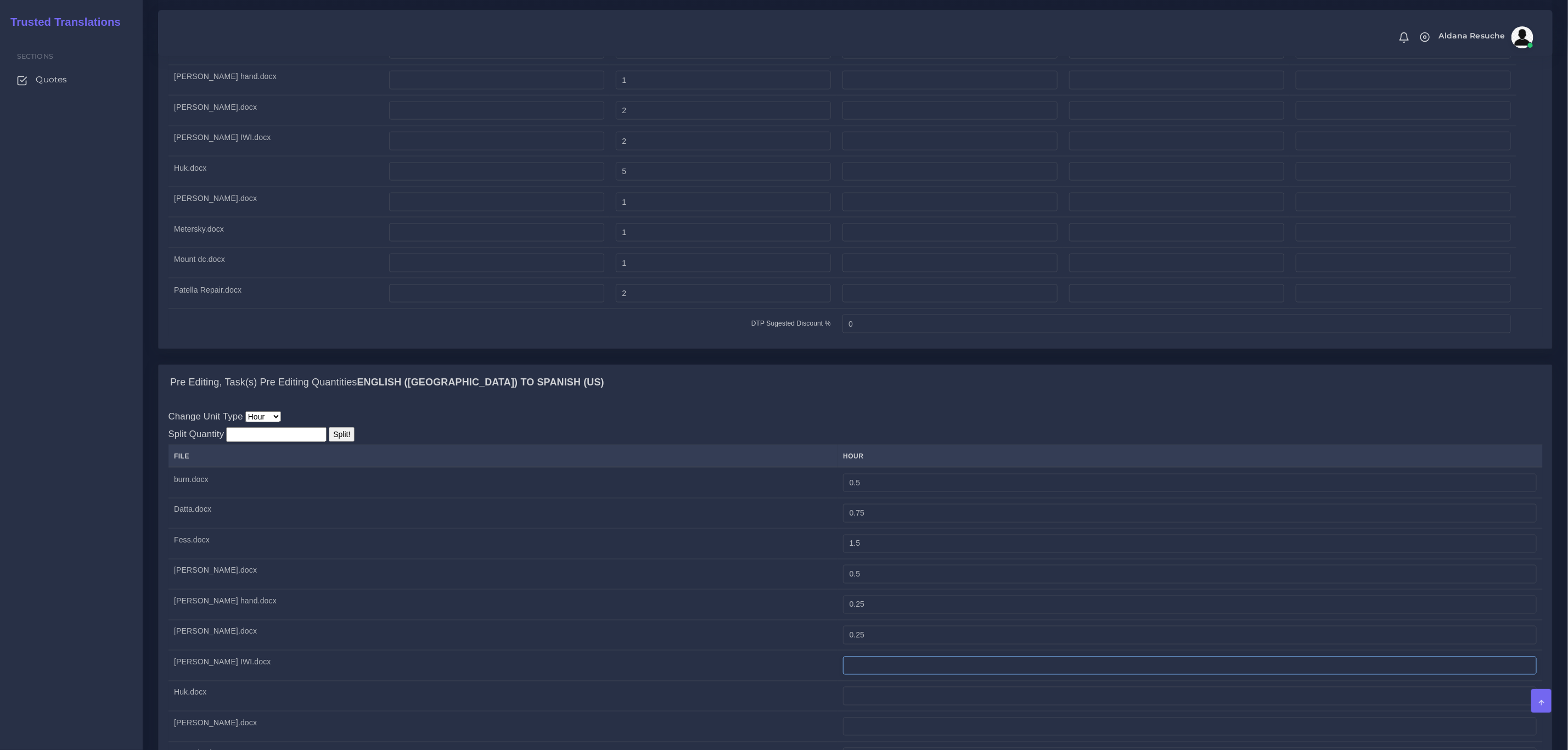
click at [843, 675] on input "number" at bounding box center [1190, 666] width 694 height 19
paste input "0.25"
type input "0.25"
click at [644, 650] on td "Gocke.docx" at bounding box center [503, 635] width 669 height 31
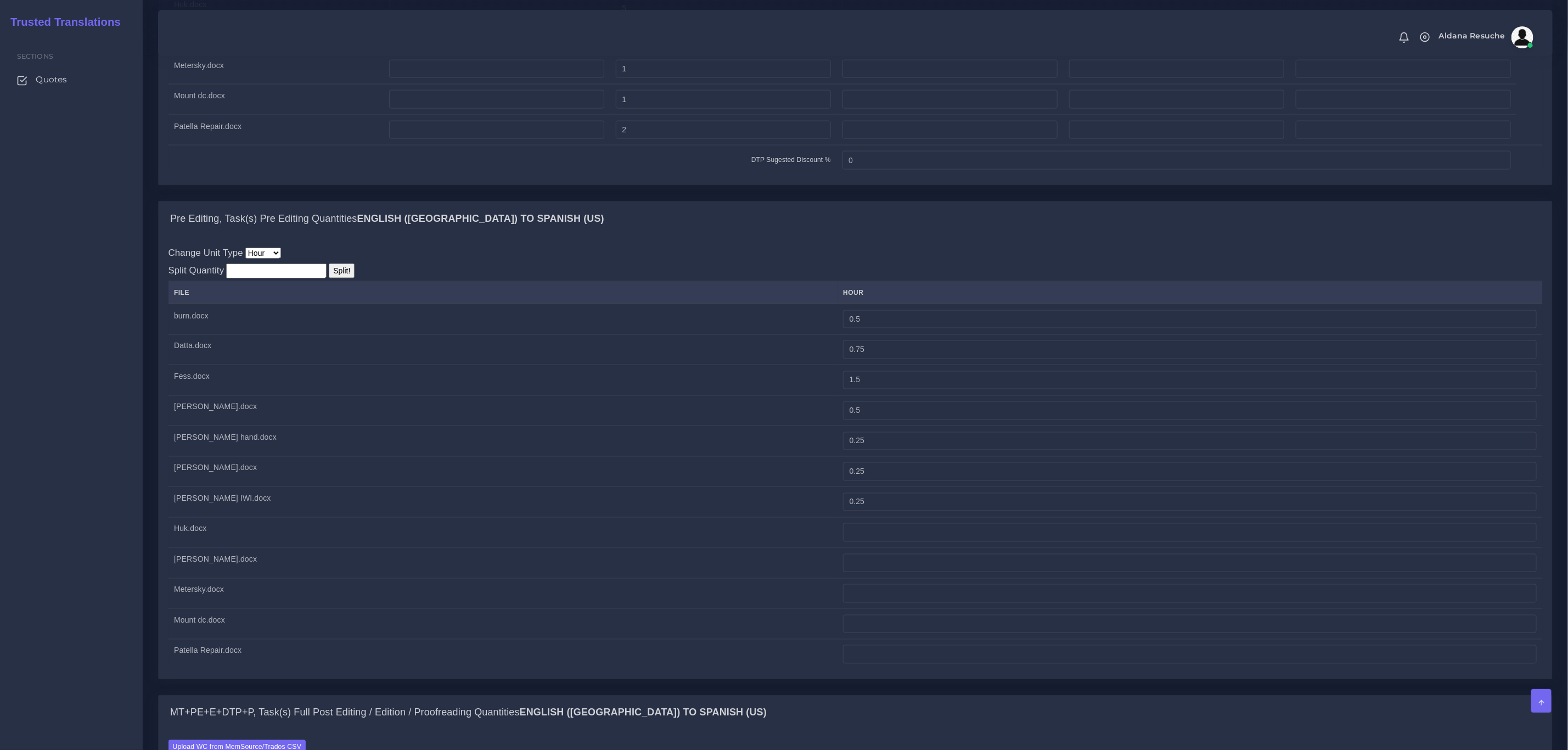
scroll to position [1235, 0]
click at [843, 662] on input "number" at bounding box center [1190, 653] width 694 height 19
type input "0.5"
click at [843, 632] on input "number" at bounding box center [1190, 623] width 694 height 19
type input "0.25"
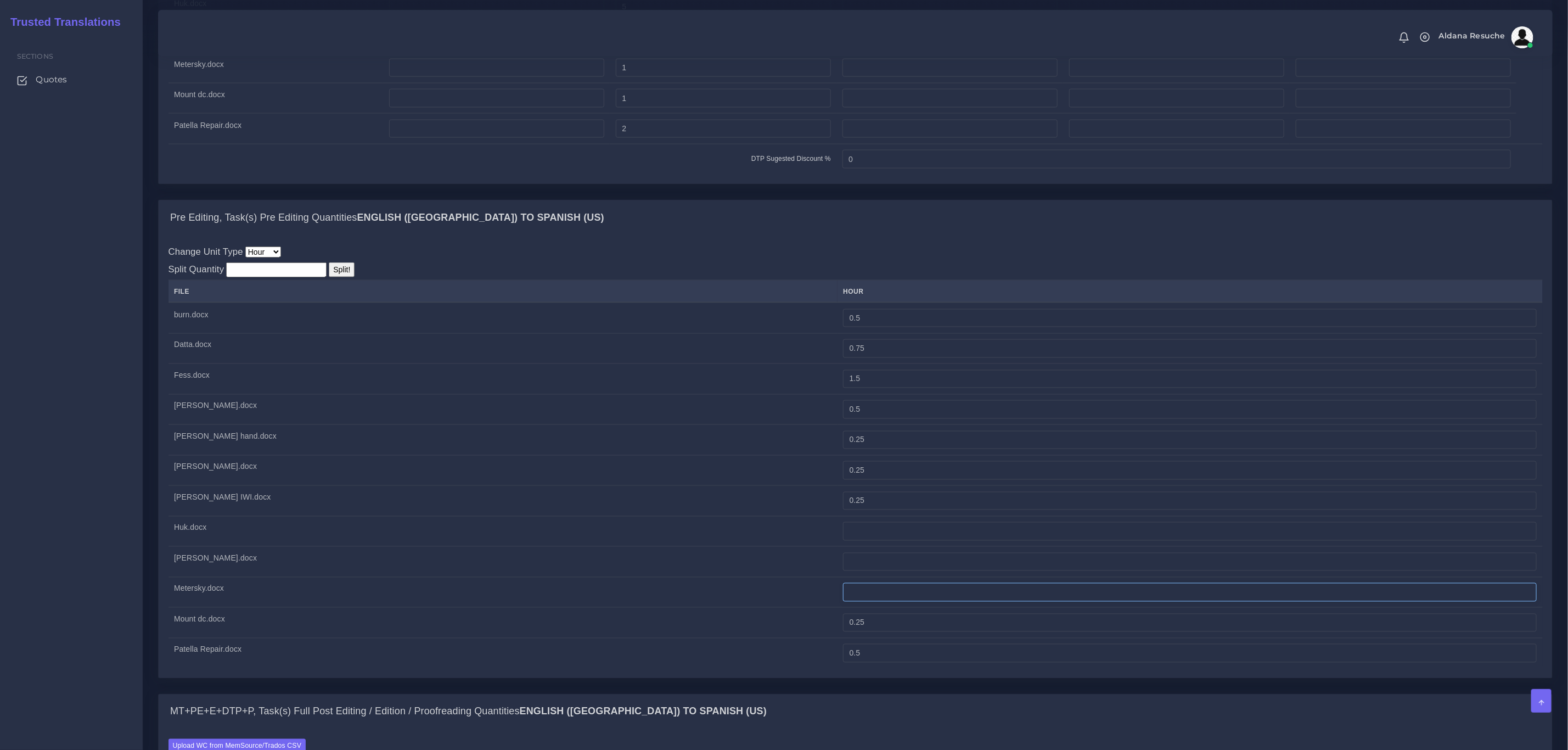
click at [843, 601] on input "number" at bounding box center [1190, 592] width 694 height 19
type input "0.25"
click at [843, 571] on input "number" at bounding box center [1190, 562] width 694 height 19
type input "0.25"
click at [530, 545] on td "Huk.docx" at bounding box center [503, 532] width 669 height 31
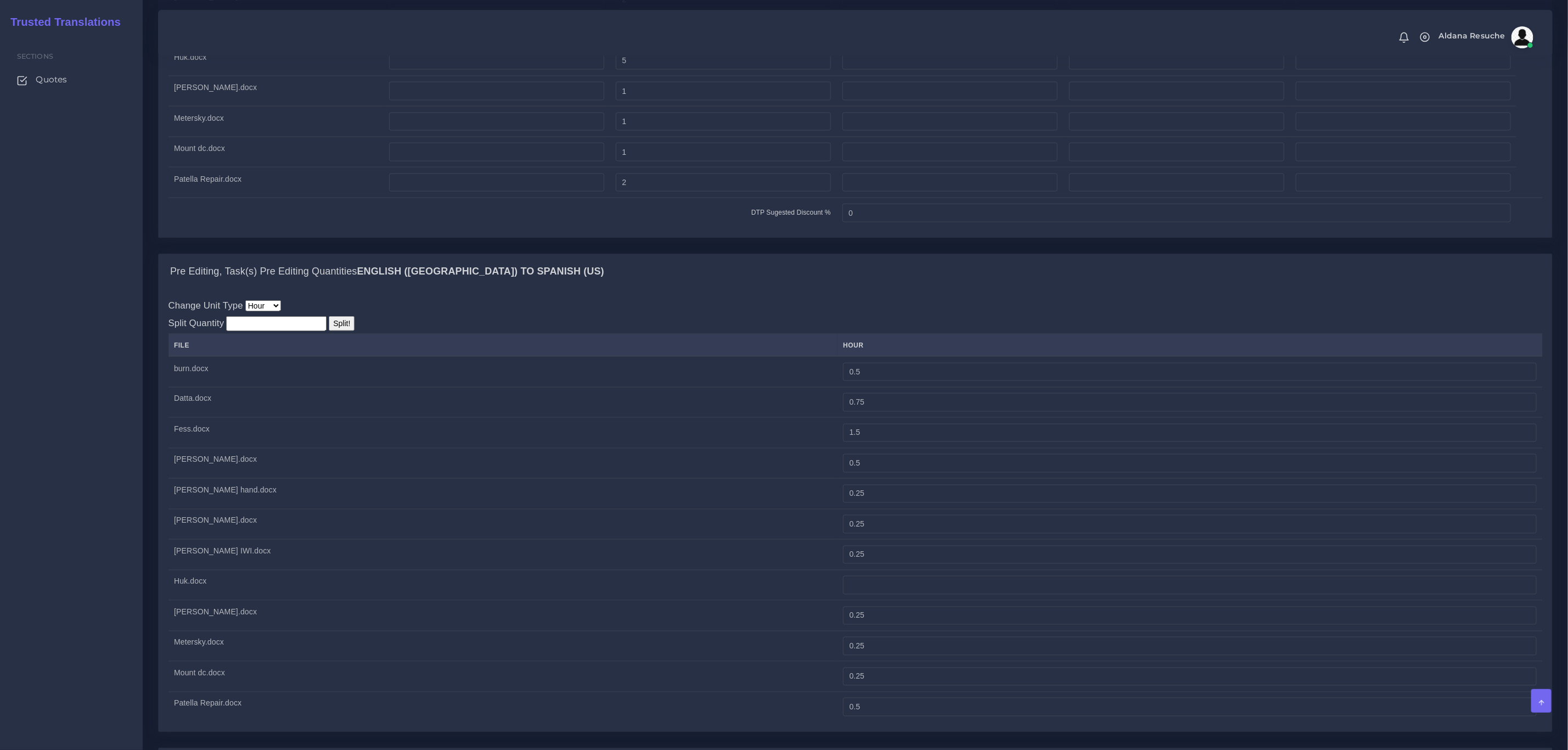
scroll to position [1153, 0]
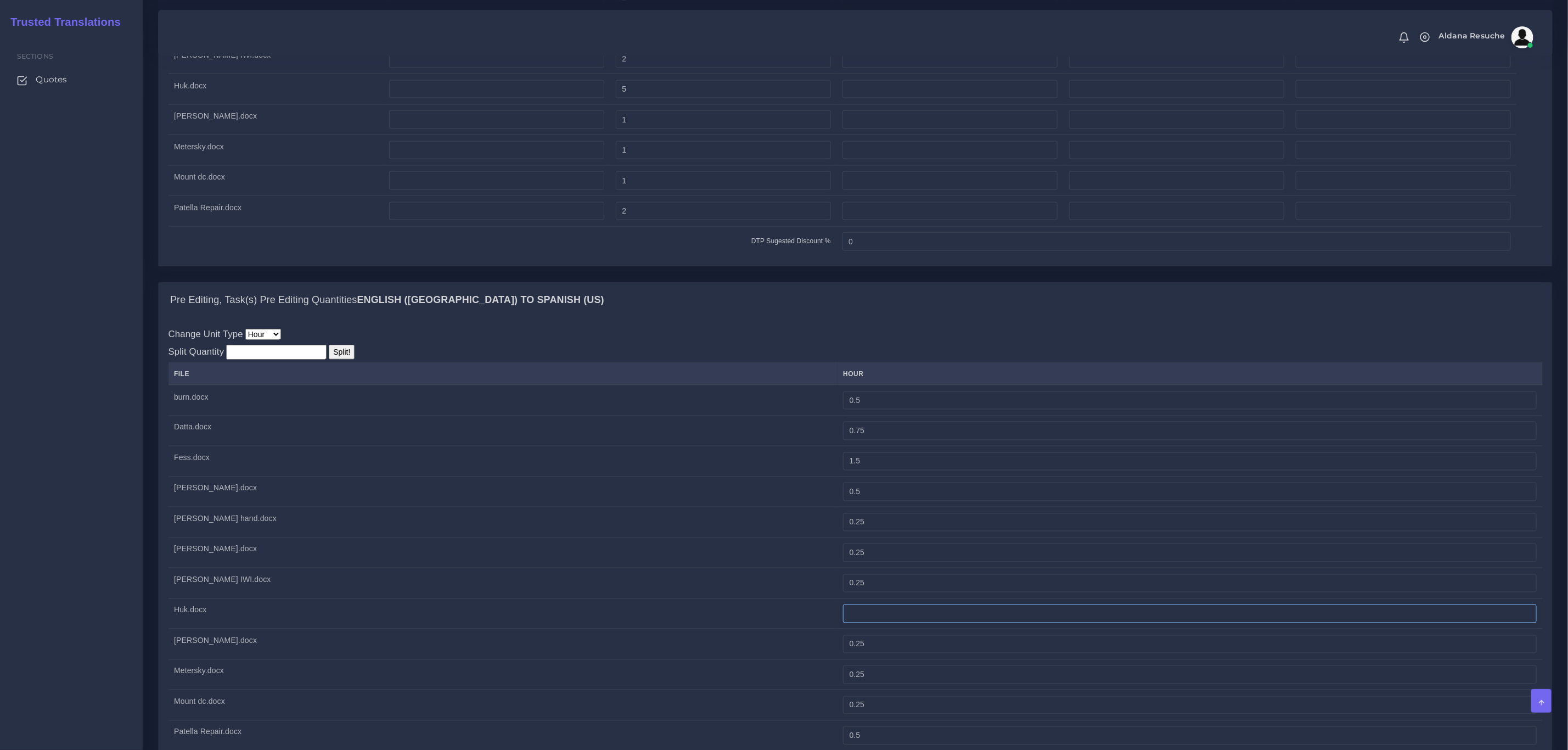
click at [843, 623] on input "number" at bounding box center [1190, 613] width 694 height 19
type input "0.75"
click at [921, 360] on div "Change Unit Type File Hour Image Minute Other Page Slide Word Split Quantity Sp…" at bounding box center [855, 538] width 1374 height 423
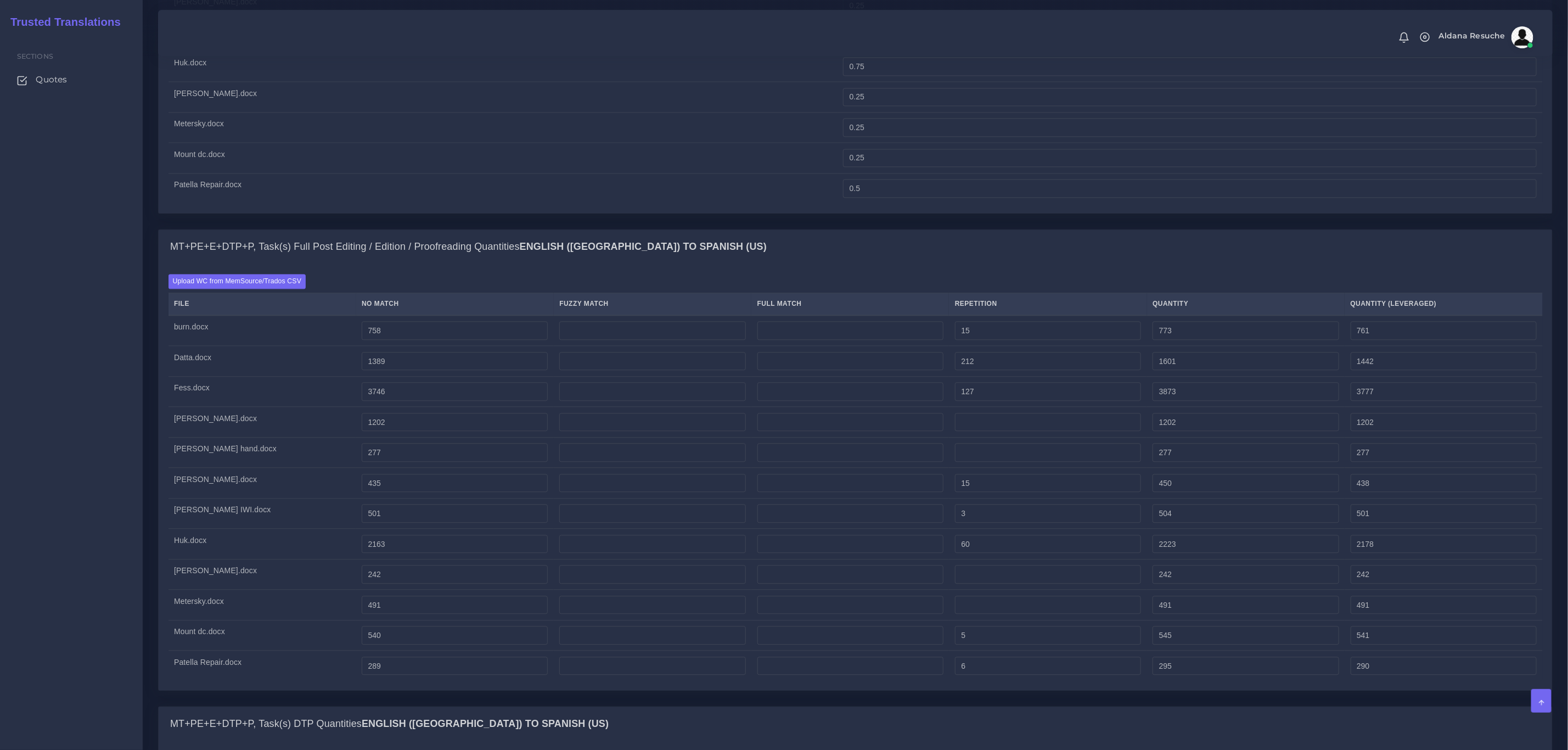
scroll to position [1729, 0]
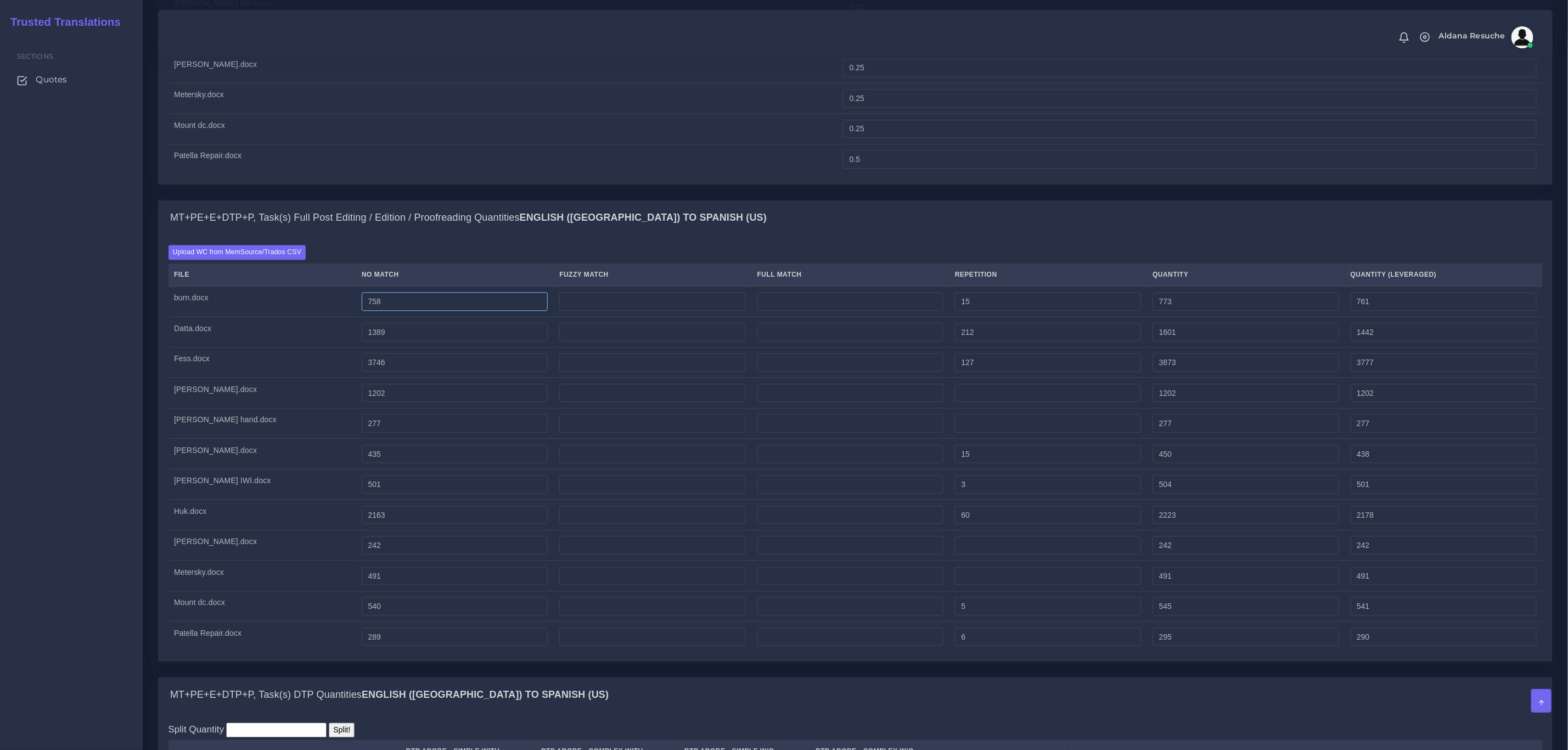
drag, startPoint x: 328, startPoint y: 336, endPoint x: 314, endPoint y: 336, distance: 14.0
click at [362, 311] on input "758" at bounding box center [454, 301] width 186 height 19
type input "858"
type input "873"
type input "861"
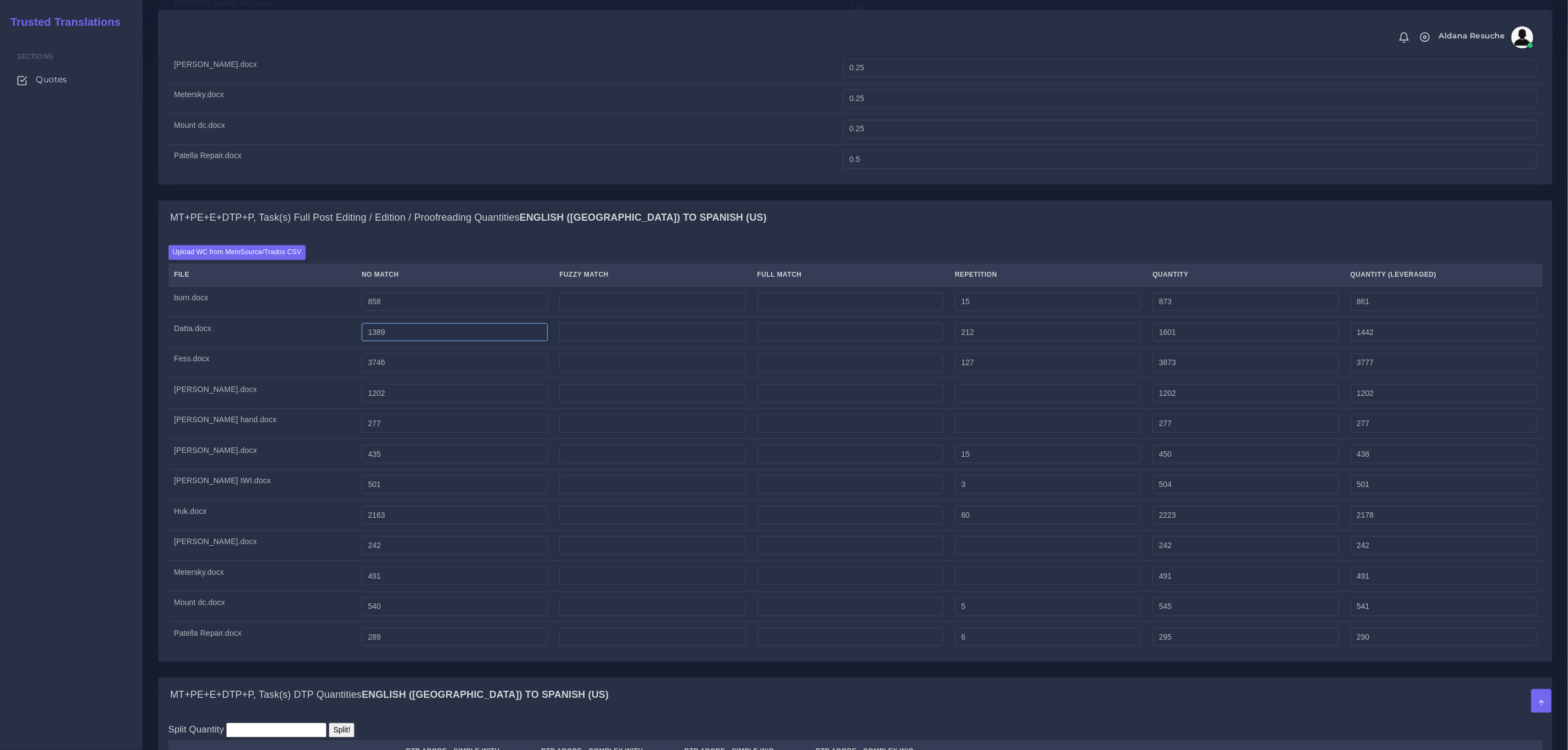
click at [362, 342] on input "1389" at bounding box center [454, 332] width 186 height 19
type input "1489"
type input "1701"
type input "1542"
click at [362, 372] on input "3746" at bounding box center [454, 362] width 186 height 19
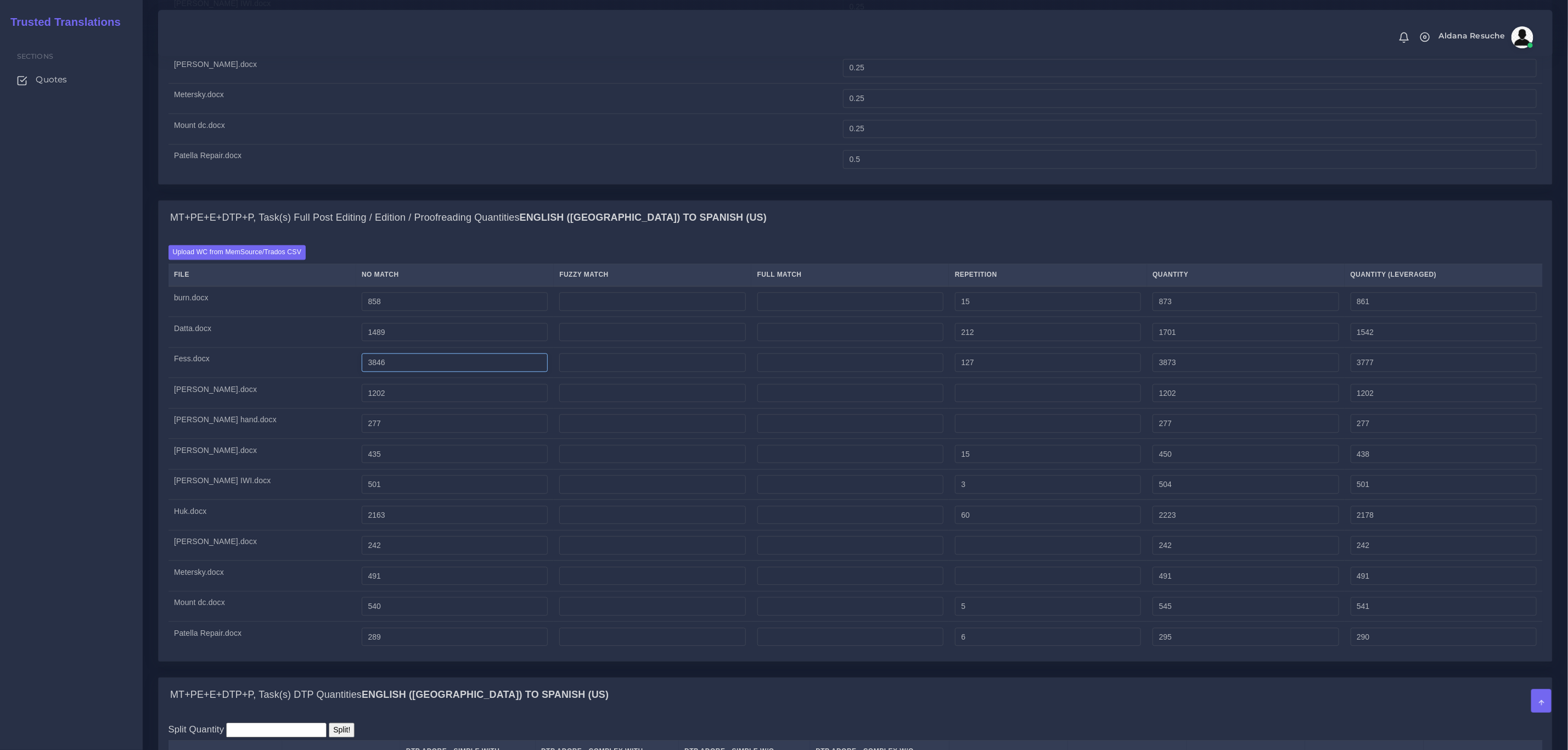
type input "3846"
type input "3973"
type input "3877"
click at [362, 403] on input "1202" at bounding box center [454, 393] width 186 height 19
type input "1302"
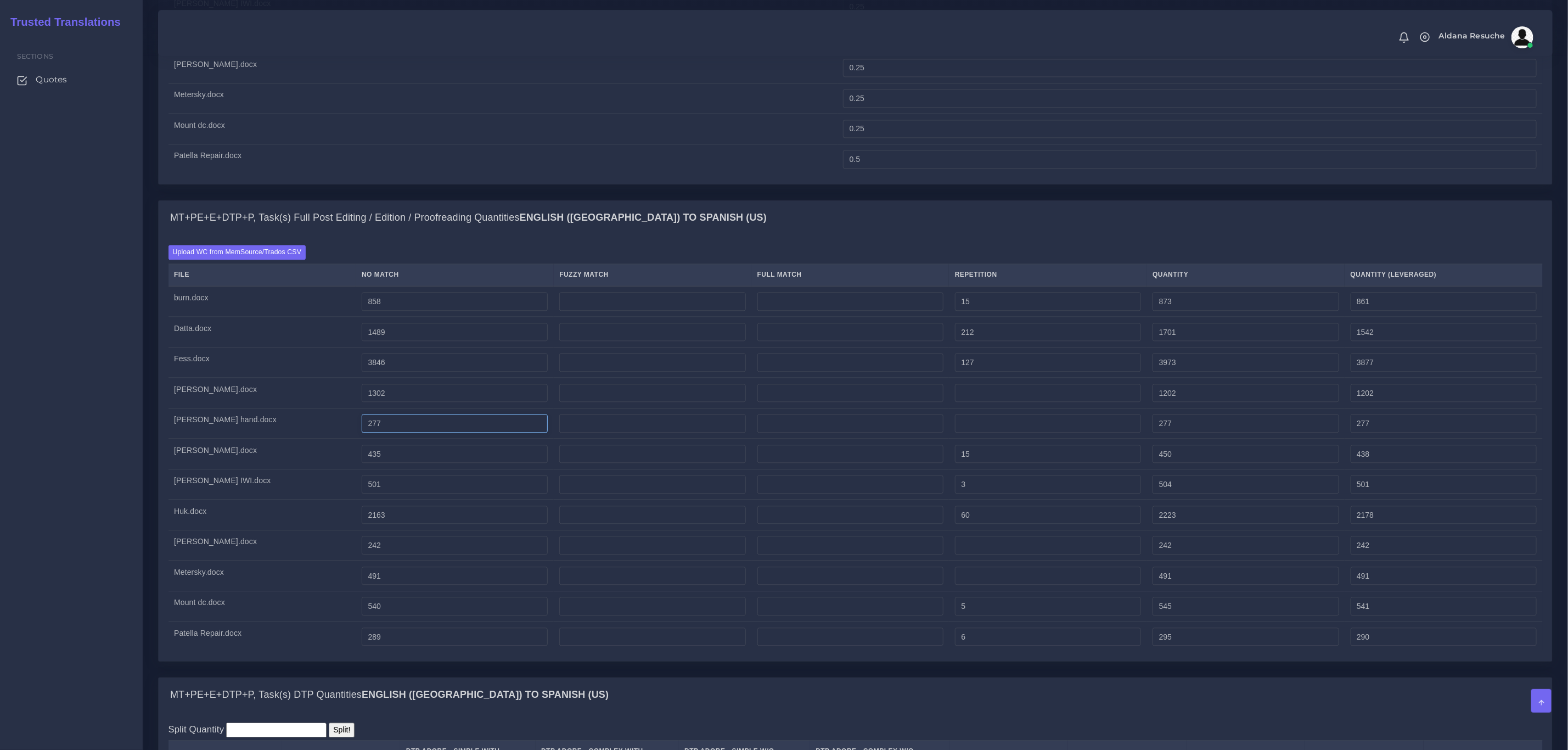
type input "1302"
drag, startPoint x: 319, startPoint y: 453, endPoint x: 321, endPoint y: 465, distance: 12.2
click at [362, 433] on input "277" at bounding box center [454, 423] width 186 height 19
type input "377"
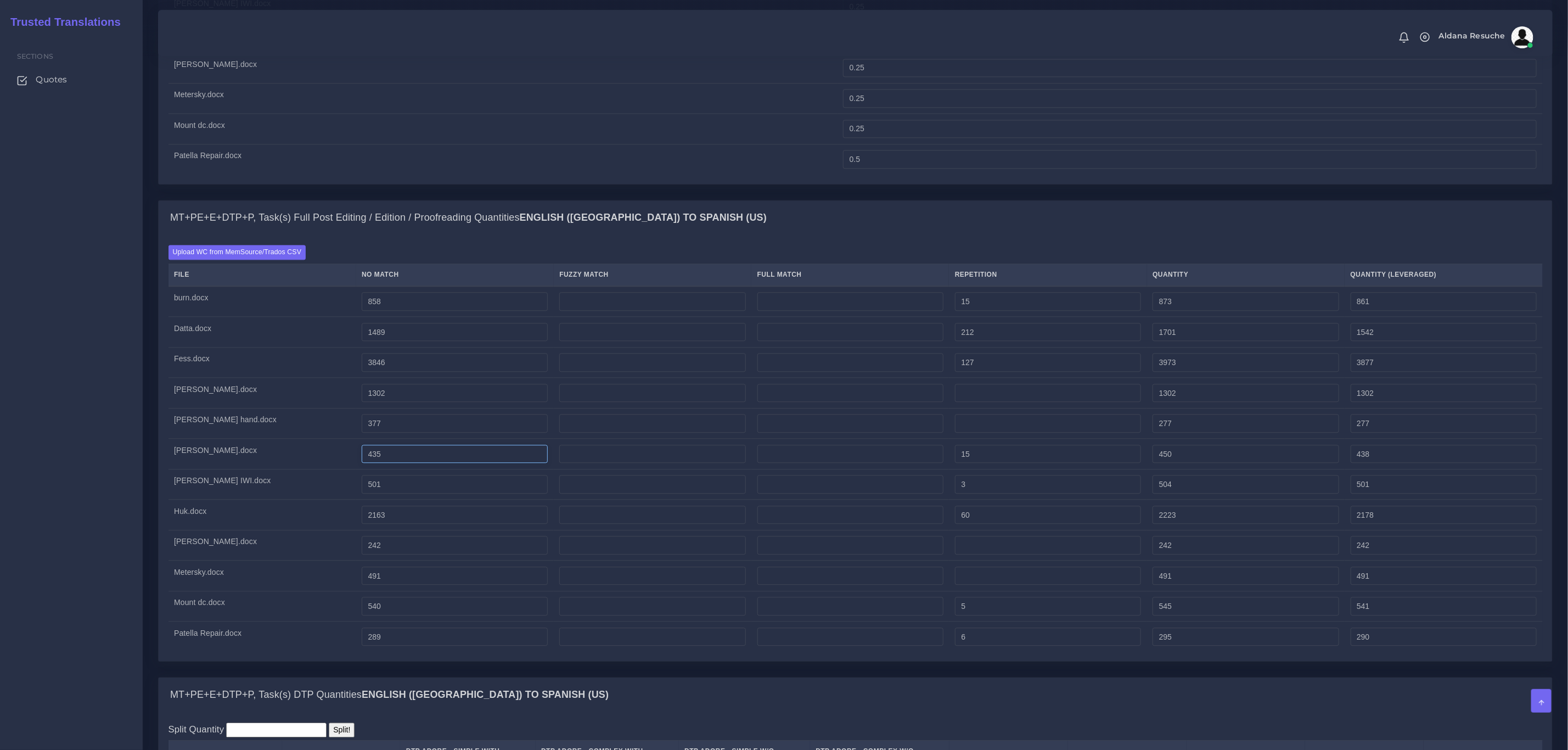
type input "377"
drag, startPoint x: 325, startPoint y: 485, endPoint x: 318, endPoint y: 485, distance: 7.0
click at [362, 463] on input "435" at bounding box center [454, 454] width 186 height 19
type input "535"
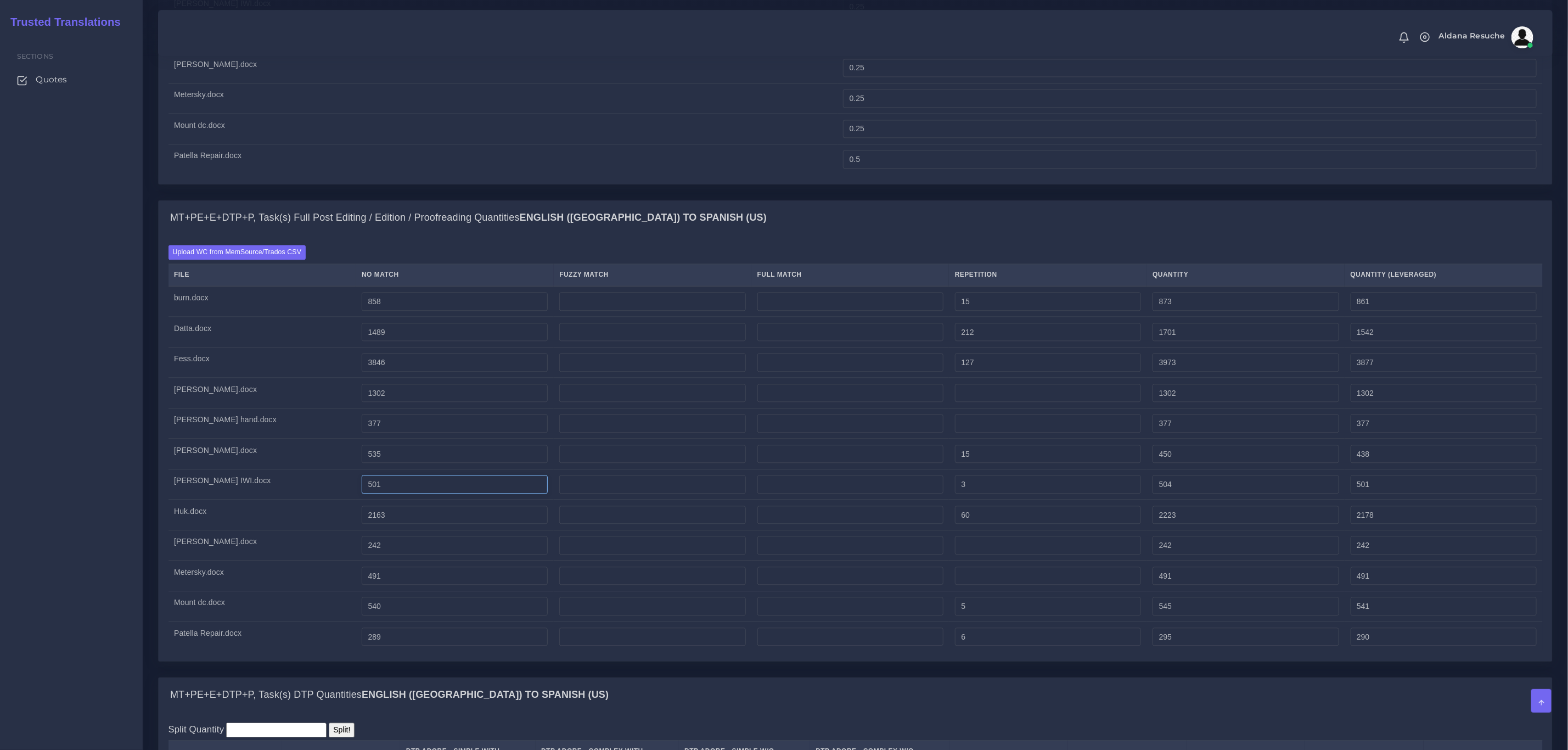
type input "550"
type input "538"
drag, startPoint x: 326, startPoint y: 515, endPoint x: 318, endPoint y: 515, distance: 8.0
click at [362, 494] on input "501" at bounding box center [454, 484] width 186 height 19
type input "601"
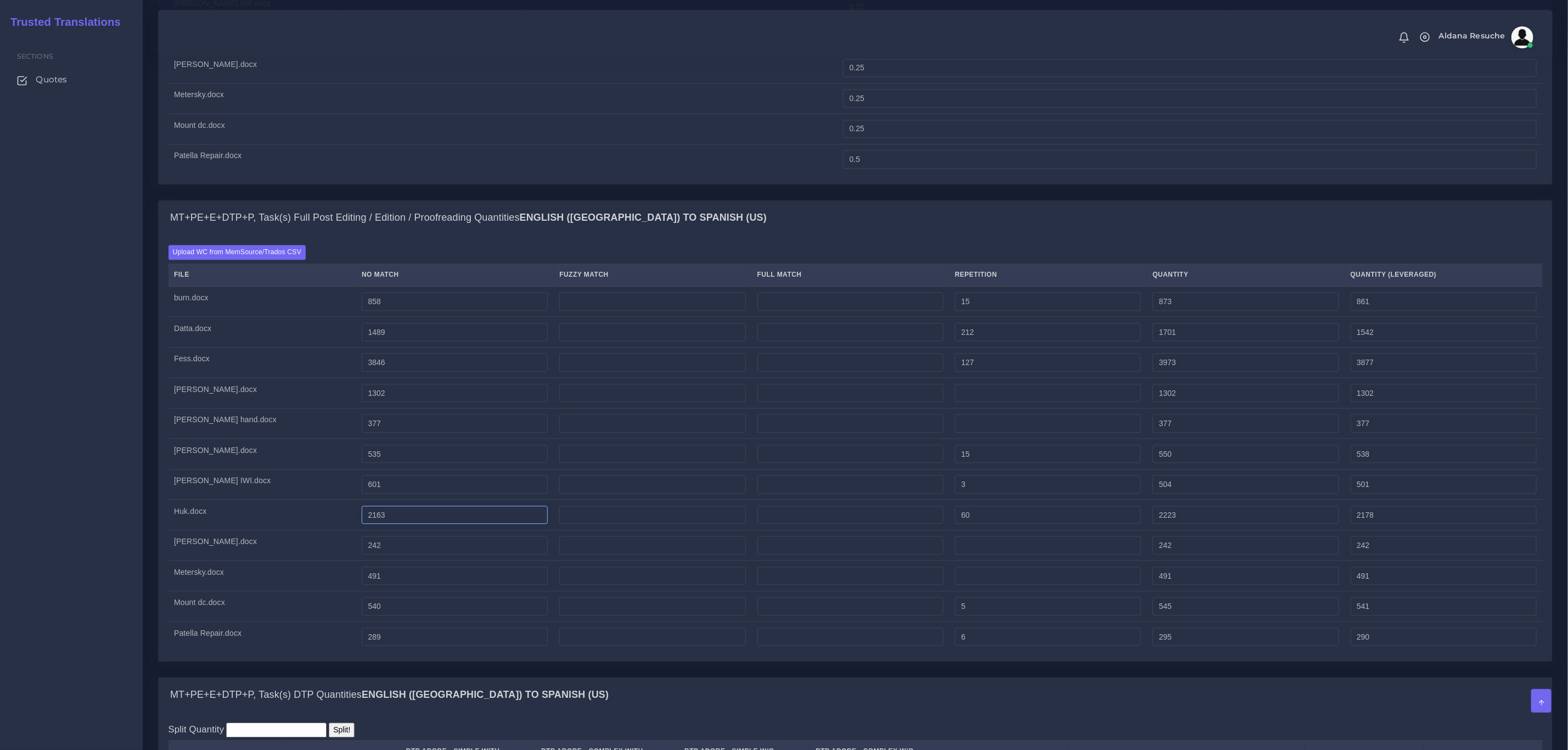
type input "604"
type input "601"
click at [362, 524] on input "2163" at bounding box center [454, 515] width 186 height 19
type input "2263"
type input "2323"
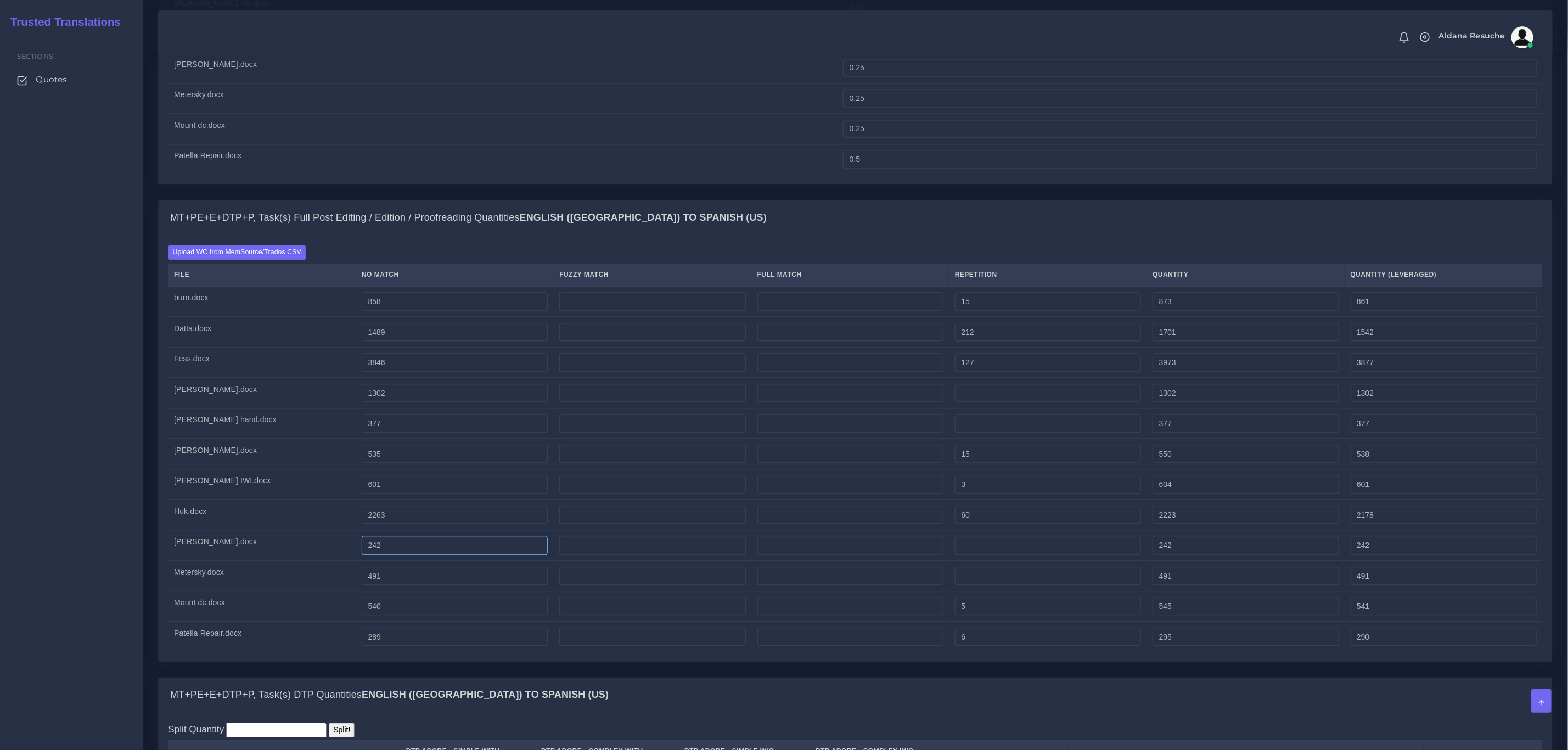
type input "2278"
drag, startPoint x: 326, startPoint y: 579, endPoint x: 313, endPoint y: 579, distance: 13.0
click at [356, 560] on td "242" at bounding box center [454, 545] width 197 height 31
type input "342"
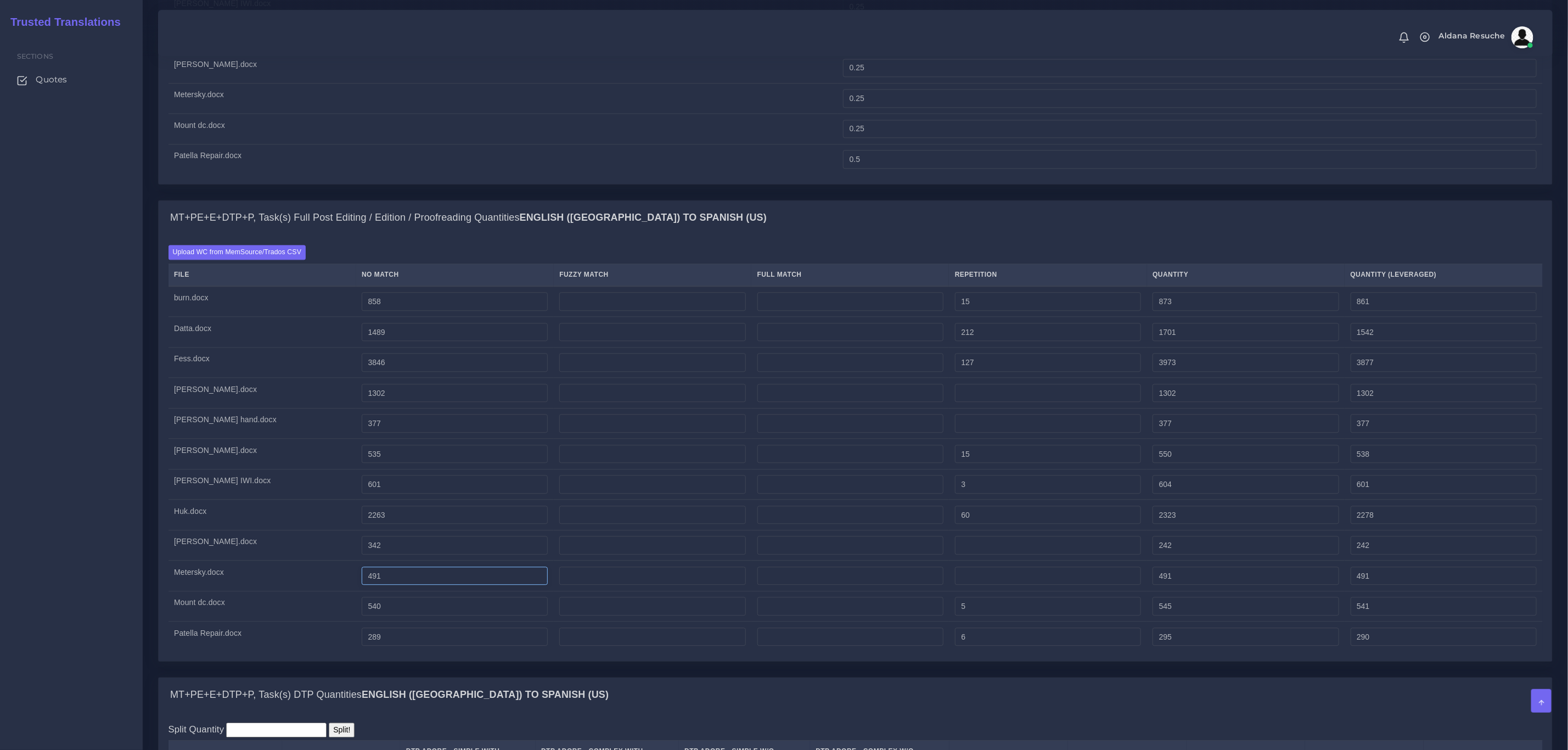
type input "342"
drag, startPoint x: 325, startPoint y: 608, endPoint x: 313, endPoint y: 610, distance: 12.2
click at [356, 591] on td "491" at bounding box center [454, 575] width 197 height 31
type input "591"
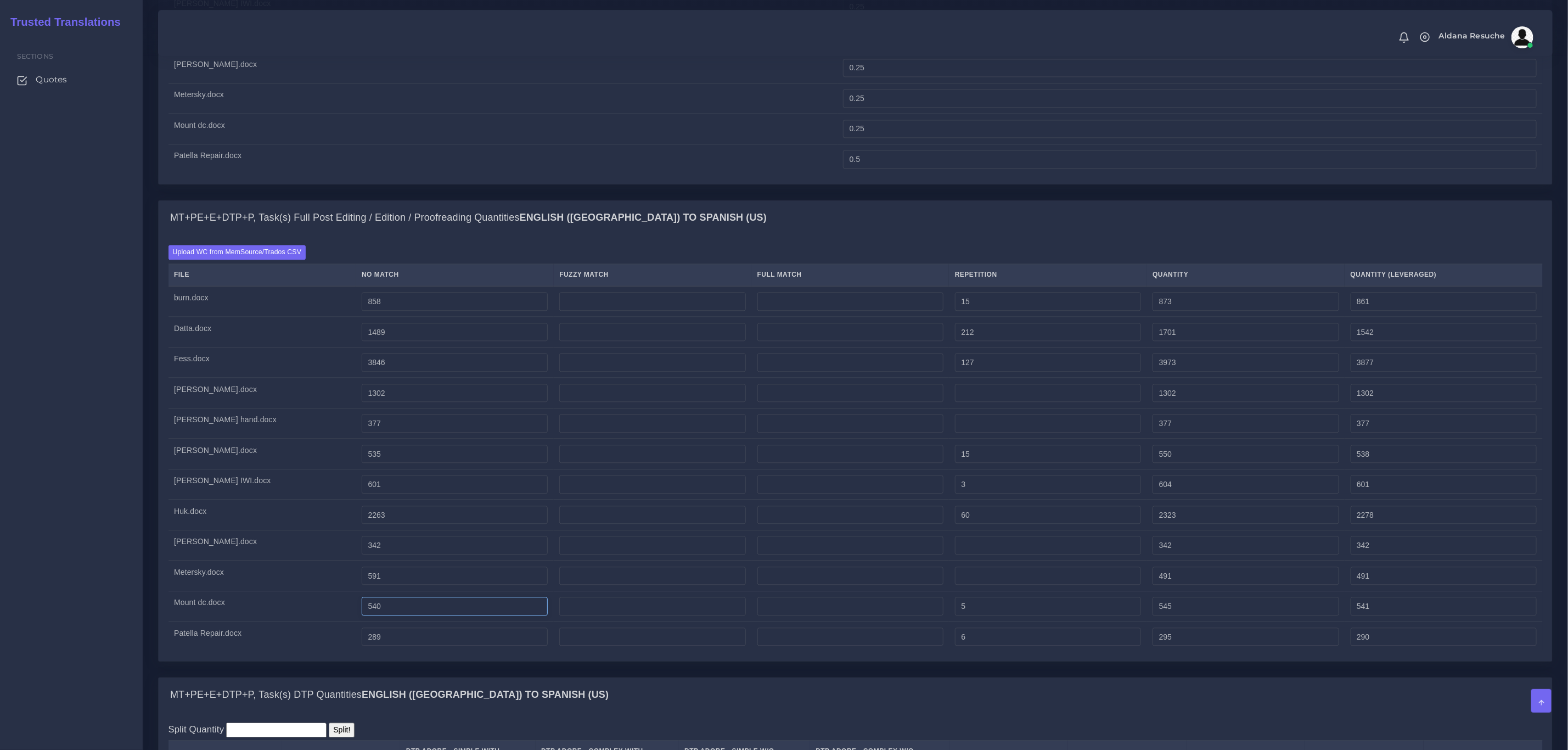
type input "591"
drag, startPoint x: 325, startPoint y: 636, endPoint x: 313, endPoint y: 644, distance: 14.4
click at [305, 621] on tr "Mount dc.docx 540 5 545 541" at bounding box center [855, 606] width 1374 height 31
type input "640"
type input "645"
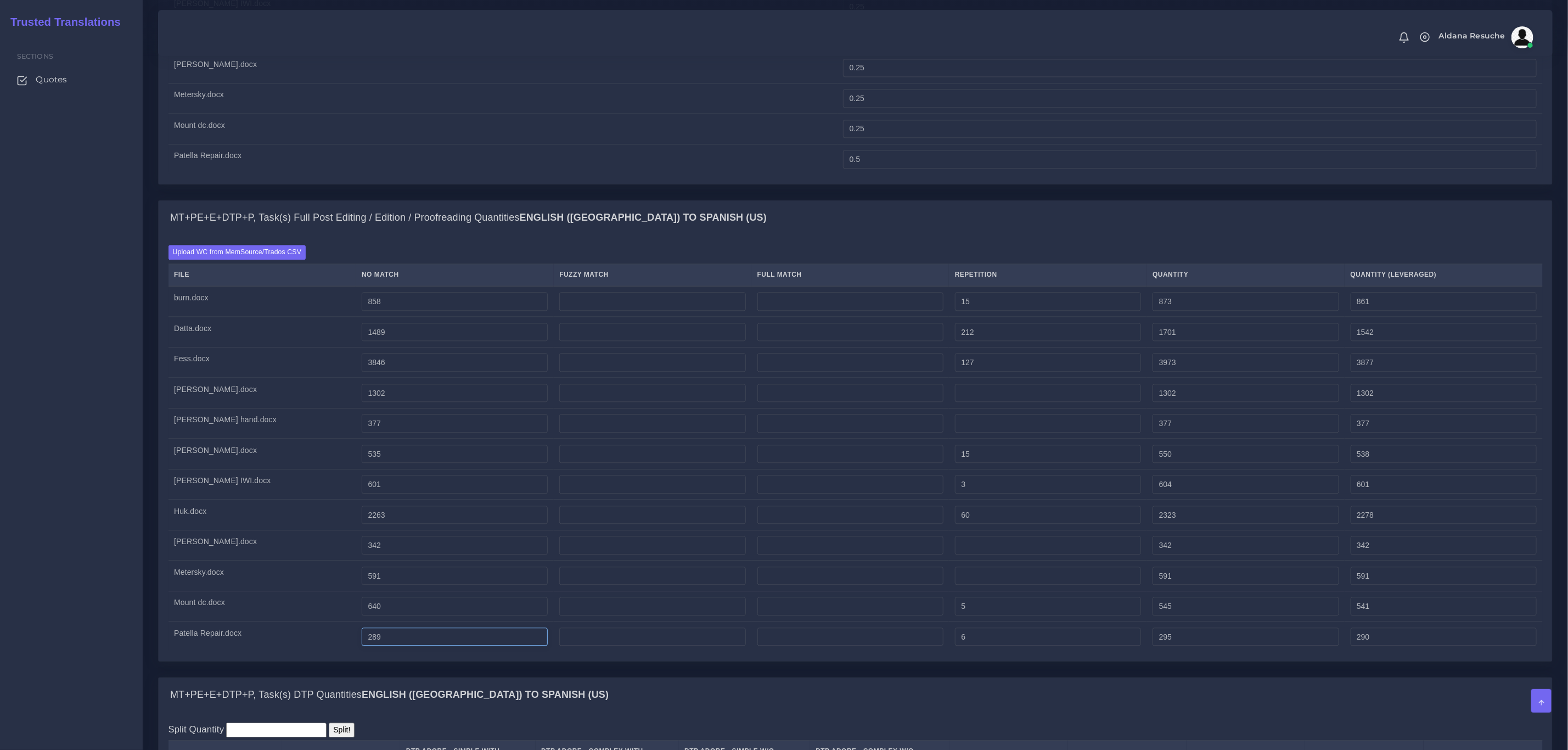
type input "641"
drag, startPoint x: 325, startPoint y: 669, endPoint x: 277, endPoint y: 665, distance: 48.2
click at [277, 652] on tr "Patella Repair.docx 289 6 295 290" at bounding box center [855, 636] width 1374 height 30
type input "389"
type input "395"
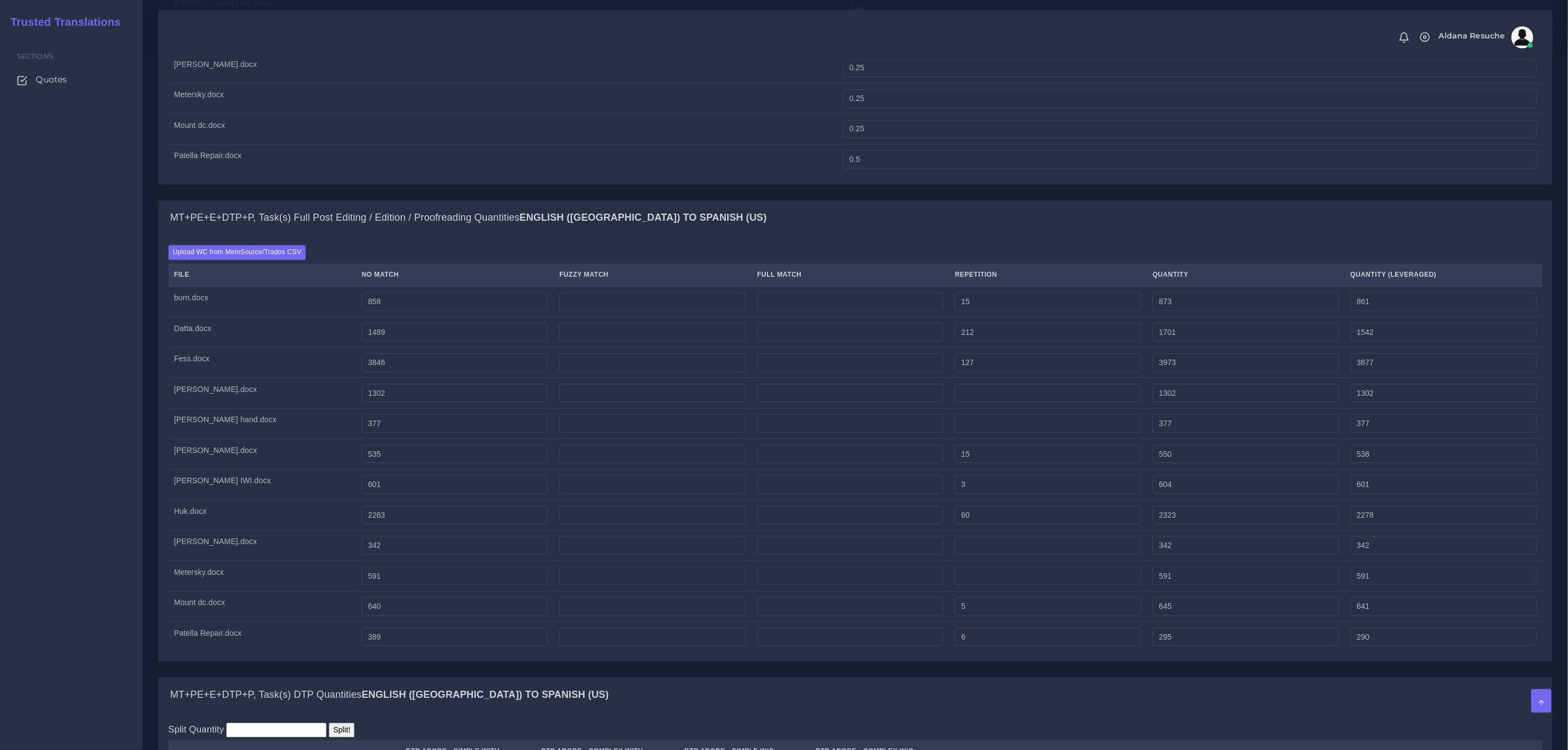
type input "390"
click at [280, 652] on td "Patella Repair.docx" at bounding box center [262, 636] width 187 height 30
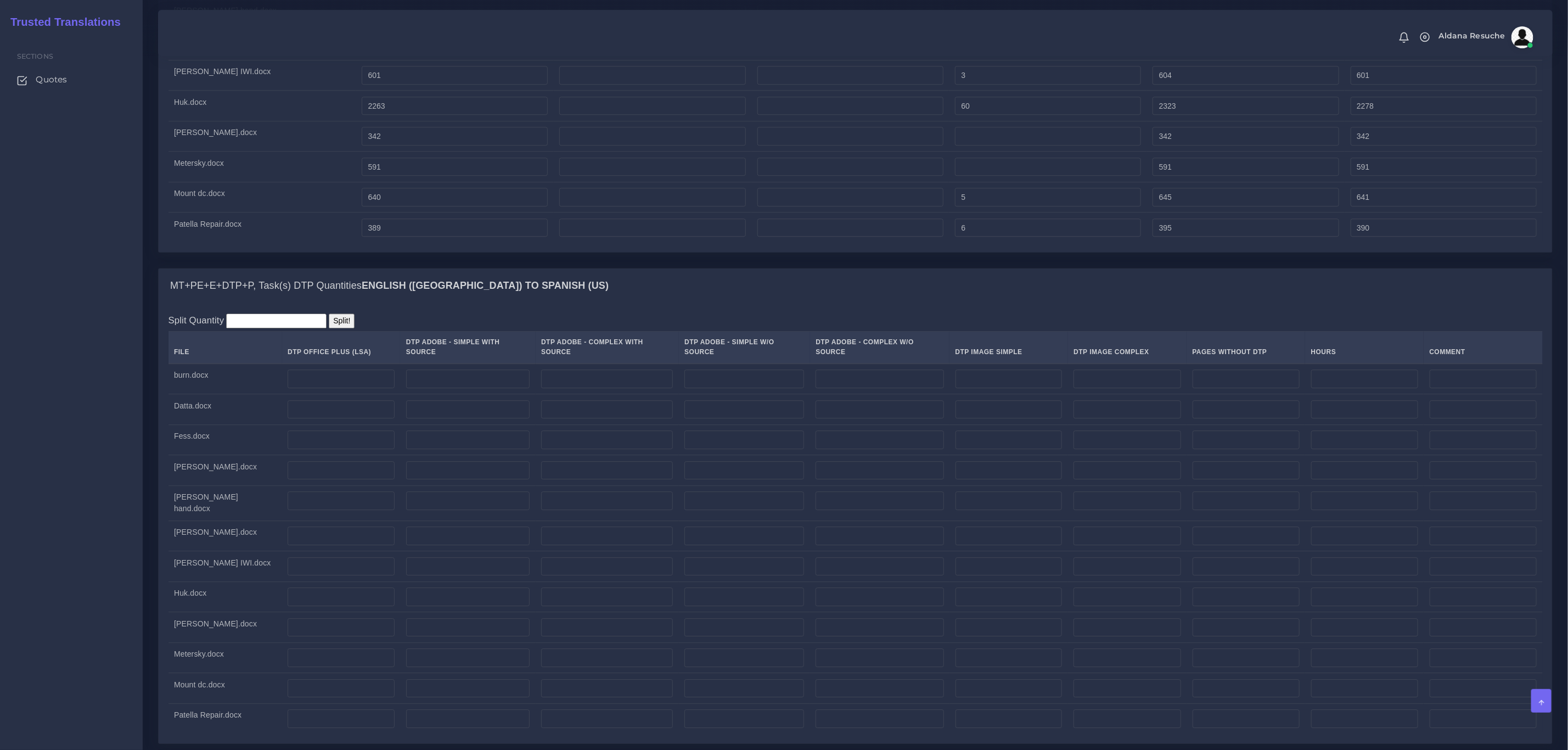
scroll to position [2140, 0]
click at [299, 386] on input "number" at bounding box center [341, 376] width 107 height 19
type input "4"
click at [287, 416] on input "number" at bounding box center [341, 407] width 107 height 19
type input "5"
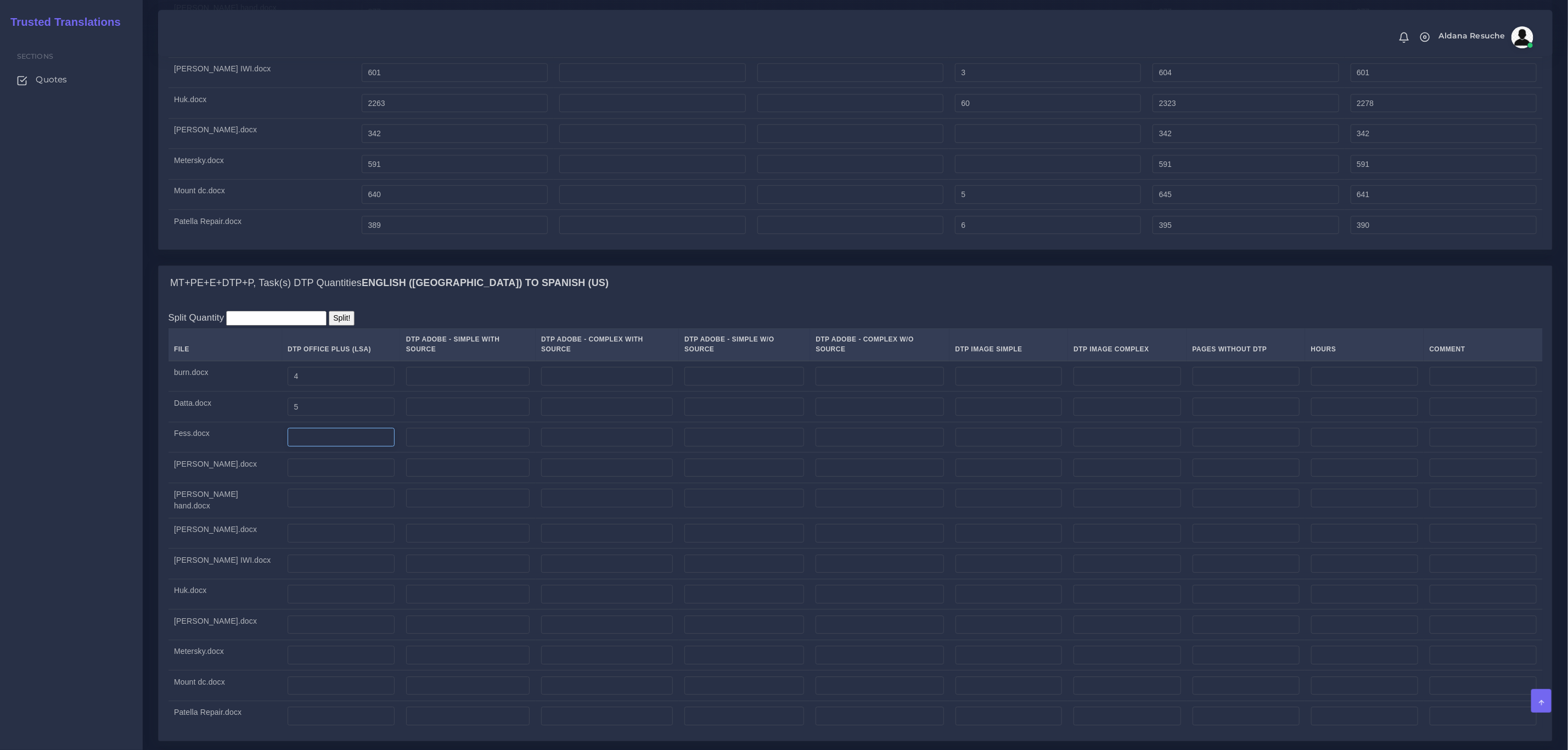
click at [287, 446] on input "number" at bounding box center [341, 437] width 107 height 19
type input "12"
click at [287, 477] on input "number" at bounding box center [341, 468] width 107 height 19
click at [287, 507] on input "number" at bounding box center [341, 498] width 107 height 19
click at [287, 477] on input "number" at bounding box center [341, 468] width 107 height 19
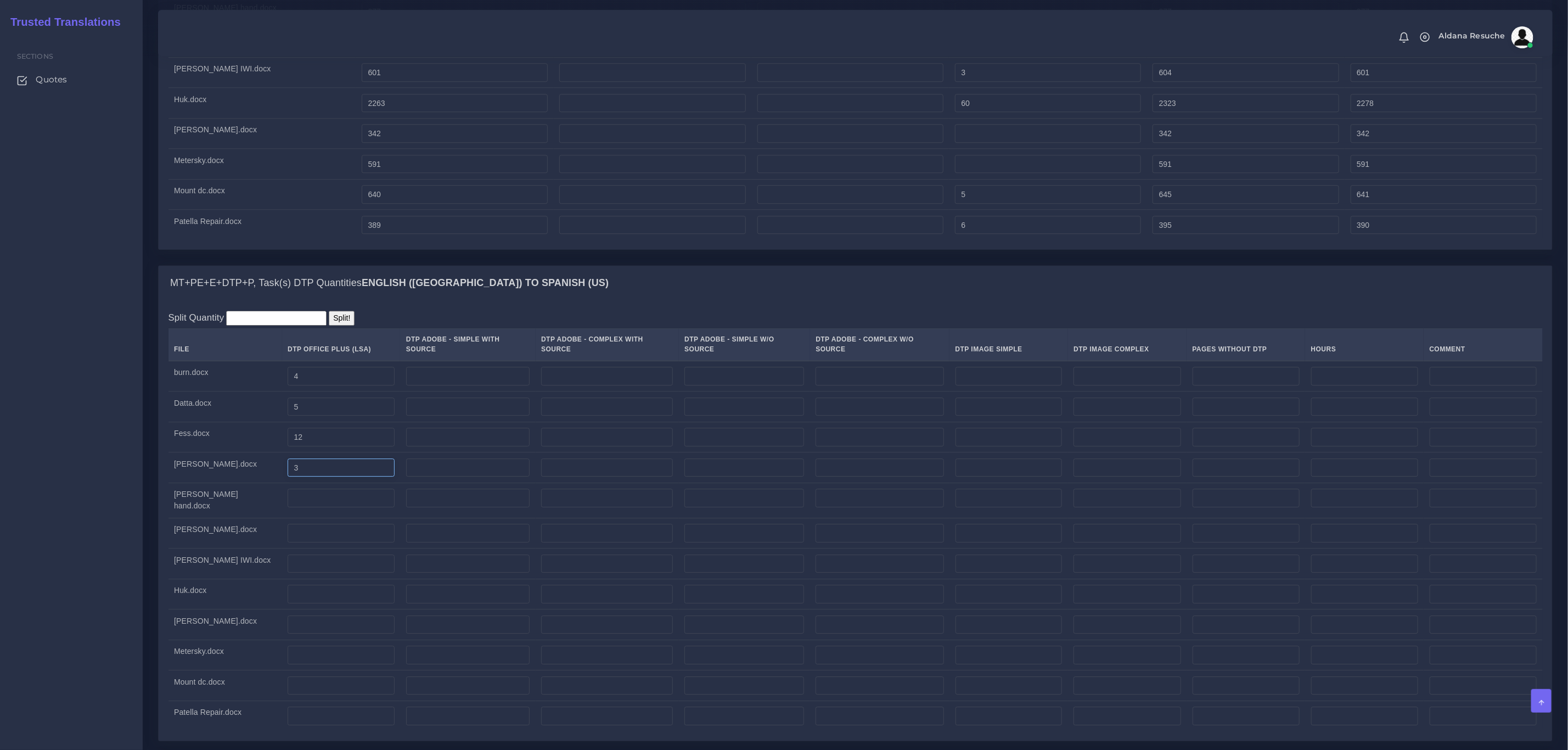
type input "3"
click at [287, 507] on input "number" at bounding box center [341, 498] width 107 height 19
type input "1"
click at [287, 542] on input "number" at bounding box center [341, 532] width 107 height 19
type input "2"
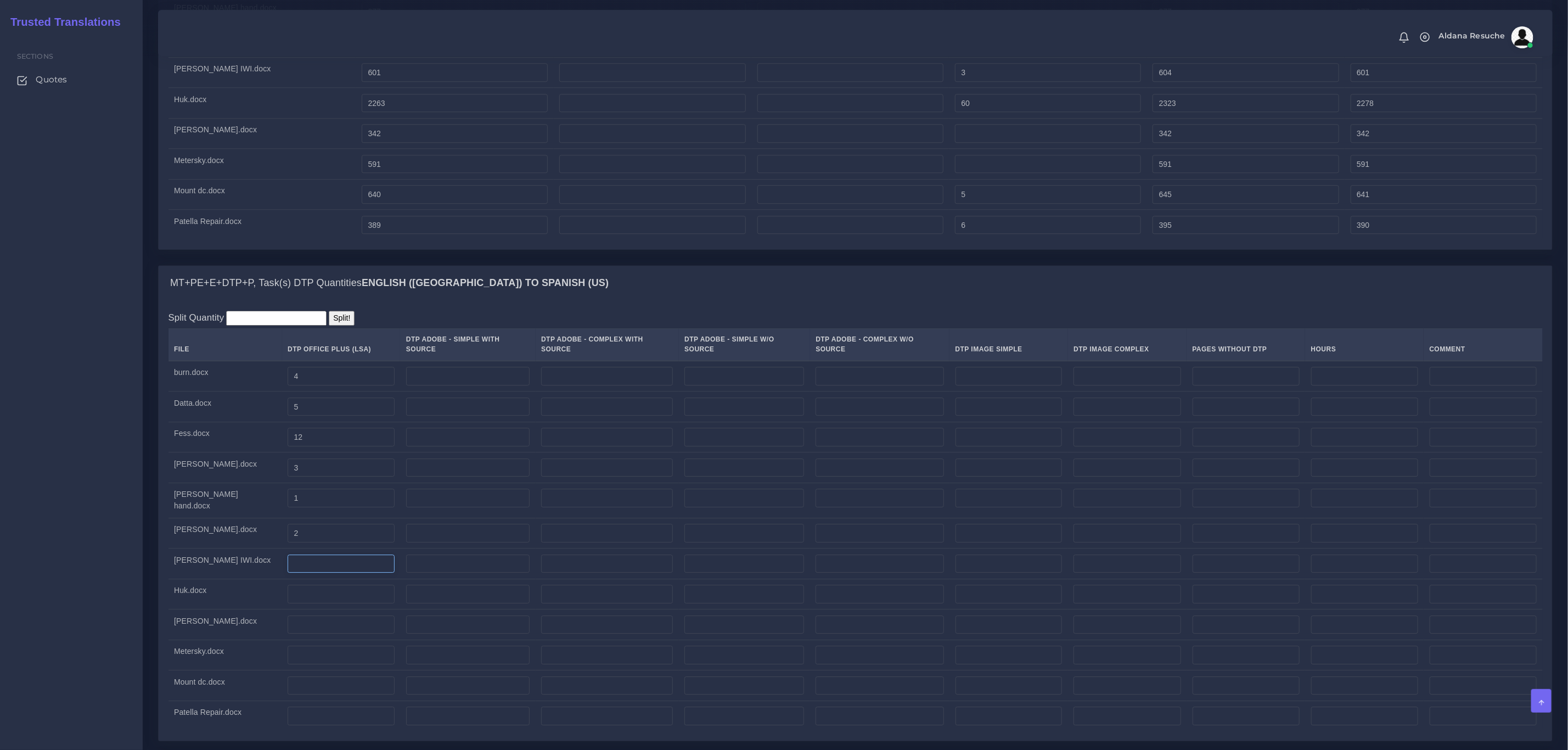
click at [287, 573] on input "number" at bounding box center [341, 563] width 107 height 19
type input "2"
click at [287, 603] on input "number" at bounding box center [341, 593] width 107 height 19
type input "5"
click at [287, 634] on input "number" at bounding box center [341, 624] width 107 height 19
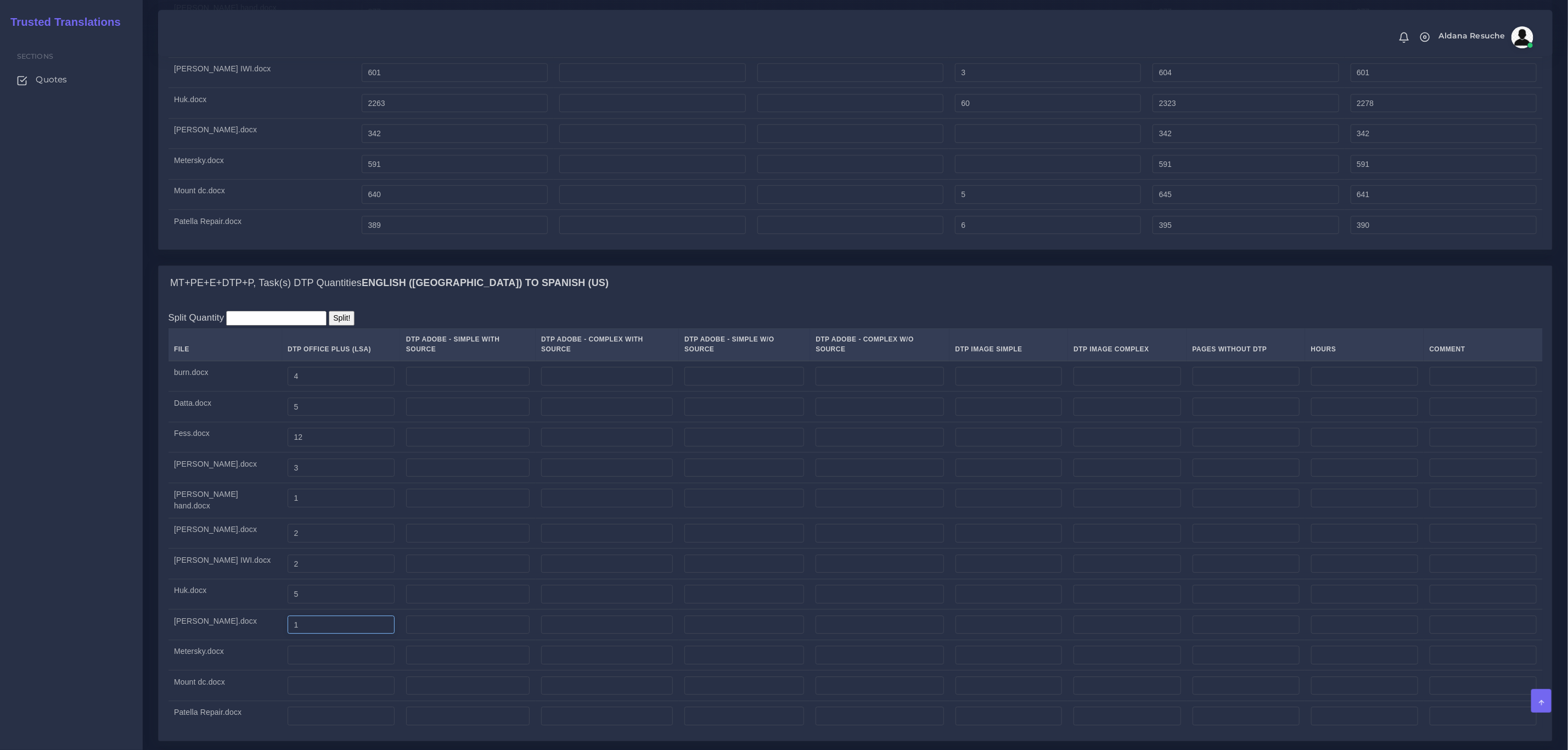
type input "1"
click at [287, 664] on input "number" at bounding box center [341, 654] width 107 height 19
type input "1"
click at [287, 695] on input "number" at bounding box center [341, 685] width 107 height 19
type input "1"
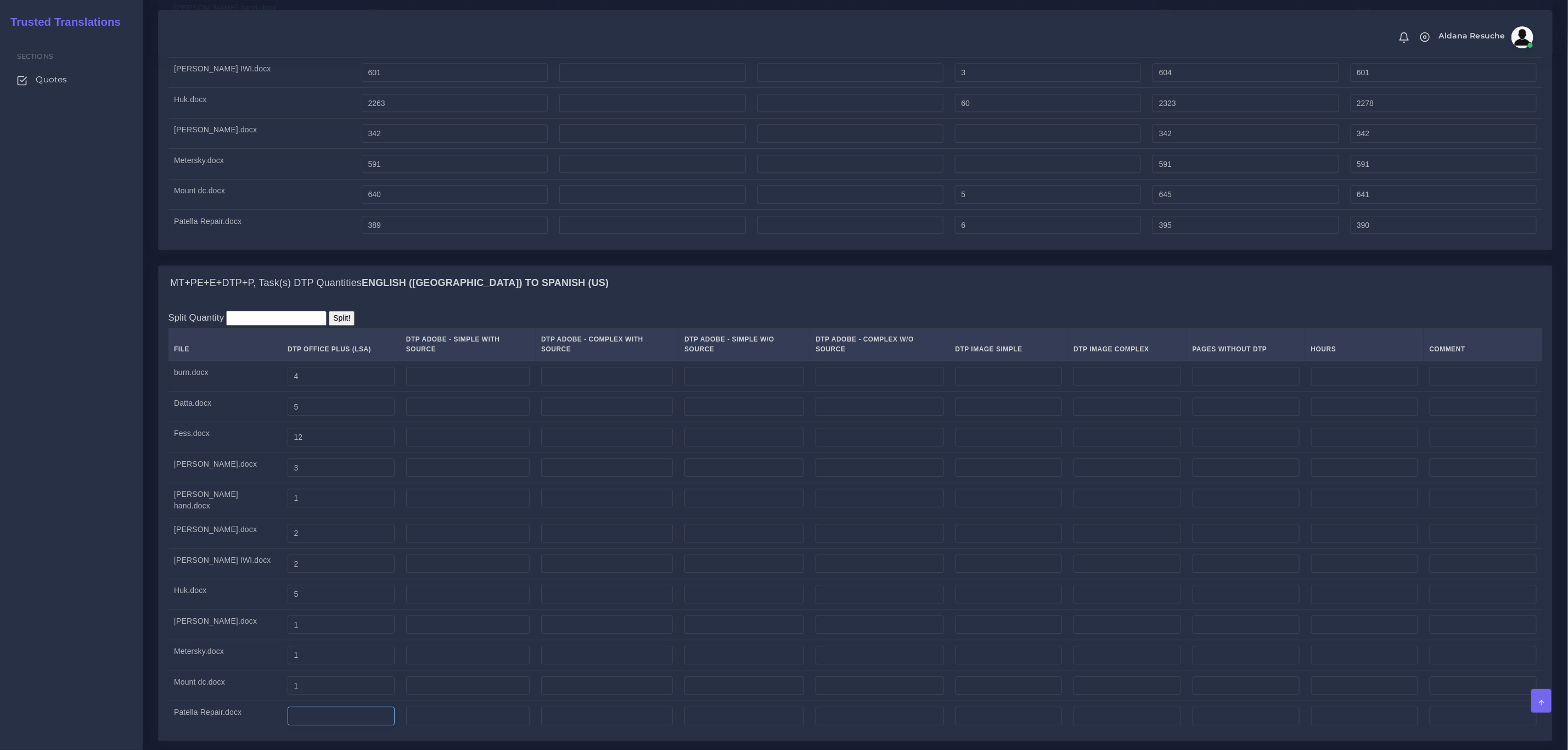
click at [287, 725] on input "number" at bounding box center [341, 715] width 107 height 19
type input "5"
click at [208, 700] on td "Mount dc.docx" at bounding box center [226, 686] width 114 height 31
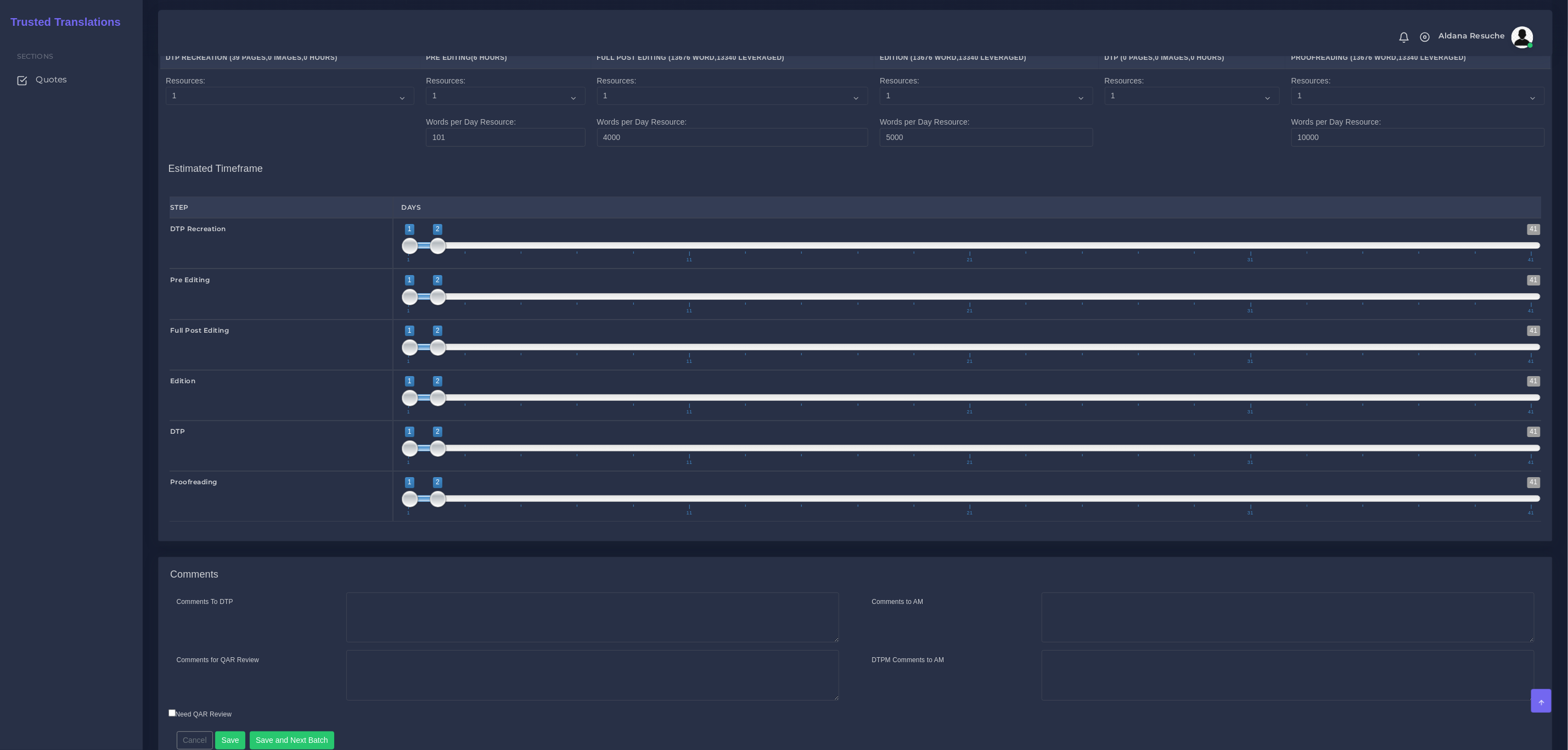
scroll to position [2941, 0]
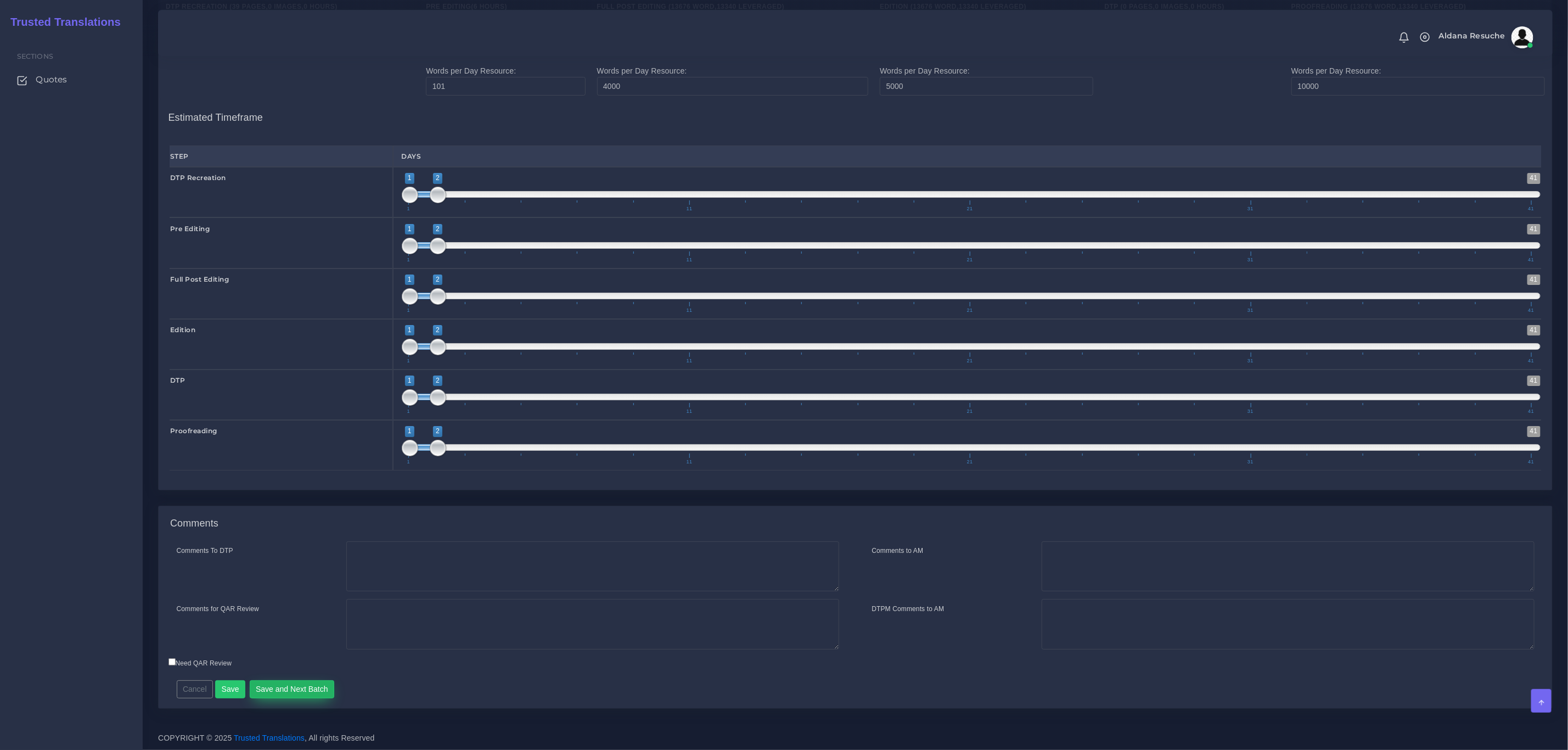
click at [299, 688] on button "Save and Next Batch" at bounding box center [292, 689] width 85 height 19
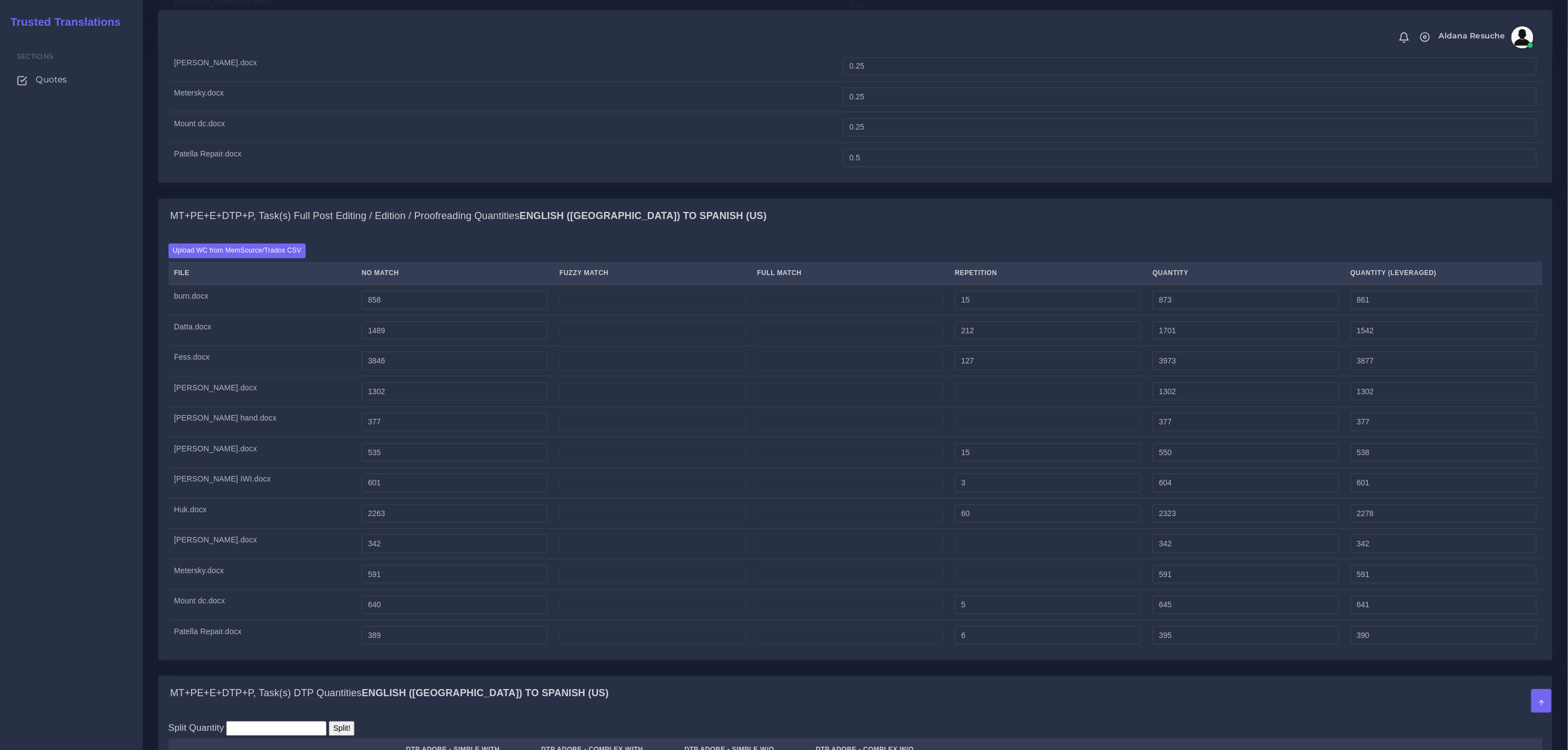
scroll to position [1705, 0]
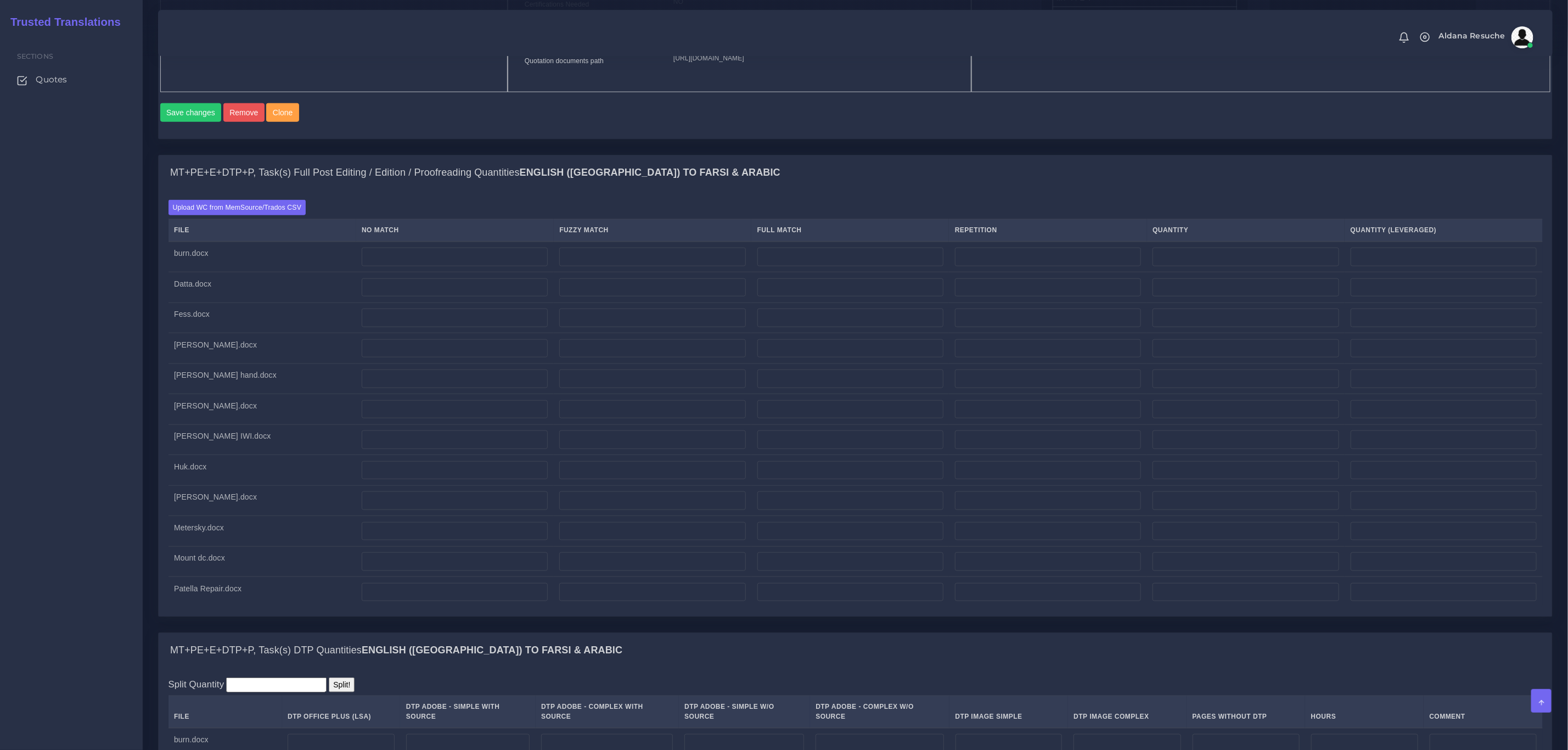
scroll to position [741, 0]
click at [246, 215] on label "Upload WC from MemSource/Trados CSV" at bounding box center [238, 208] width 138 height 15
click at [0, 0] on input "Upload WC from MemSource/Trados CSV" at bounding box center [0, 0] width 0 height 0
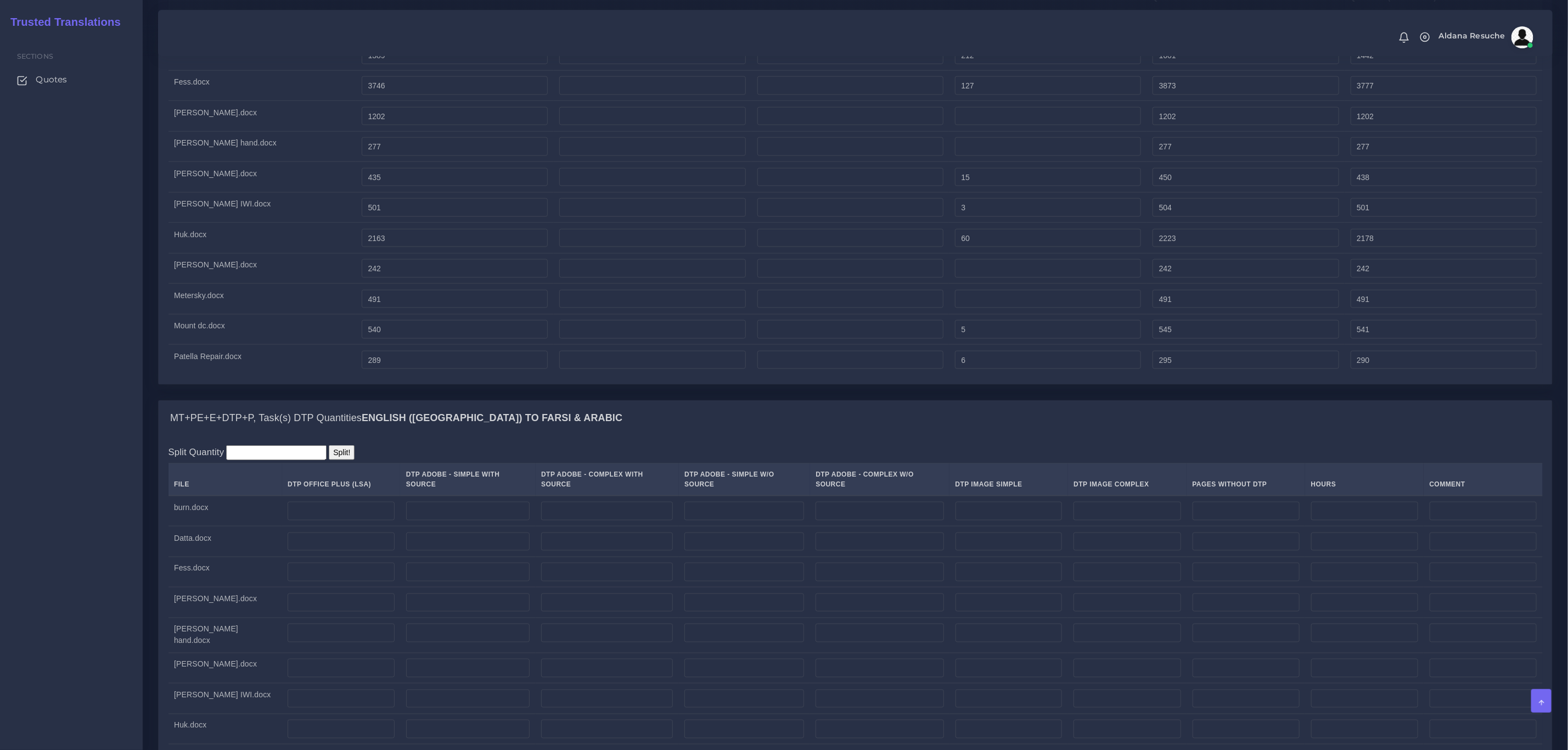
scroll to position [906, 0]
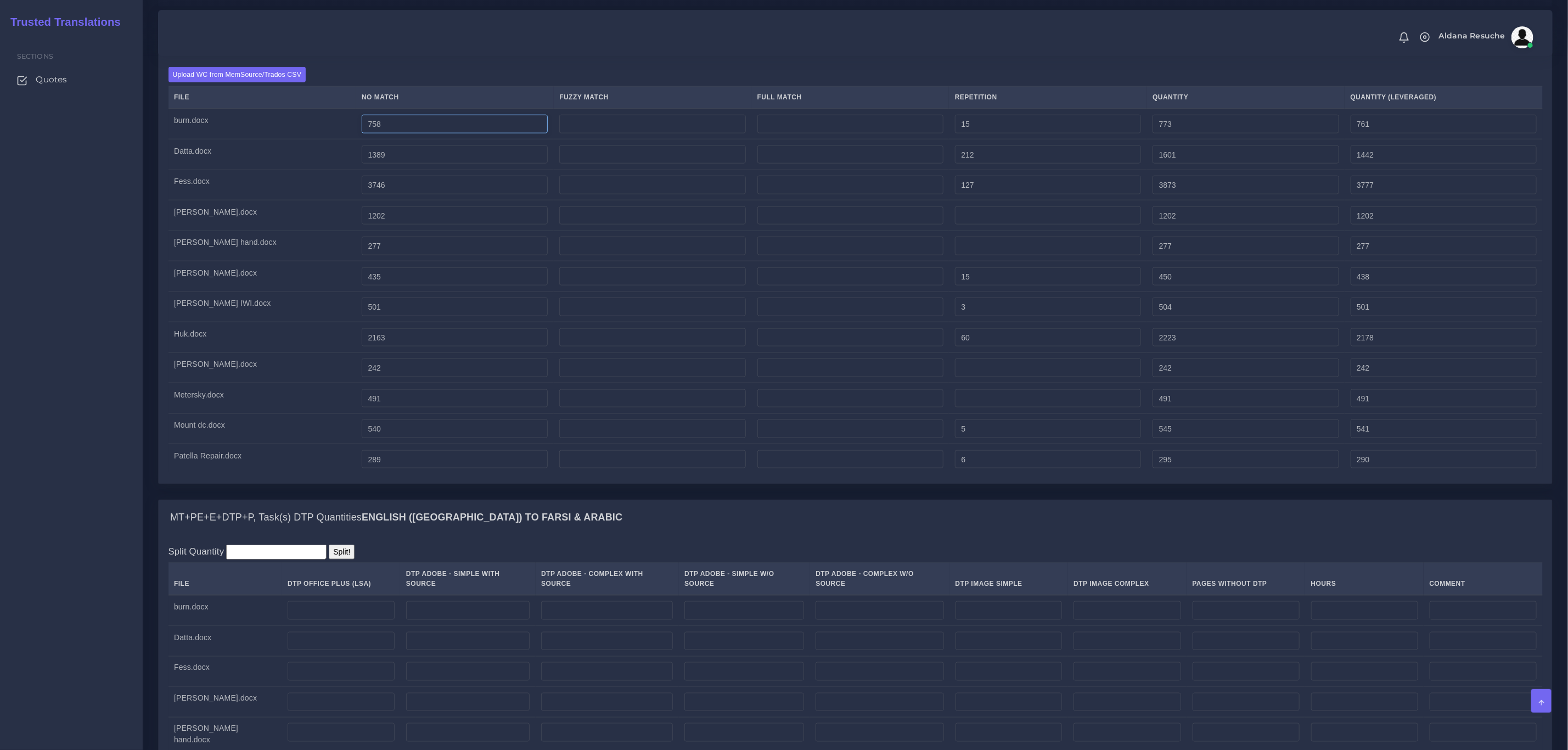
drag, startPoint x: 326, startPoint y: 150, endPoint x: 320, endPoint y: 150, distance: 6.0
click at [362, 133] on input "758" at bounding box center [454, 123] width 186 height 19
type input "858"
type input "873"
type input "861"
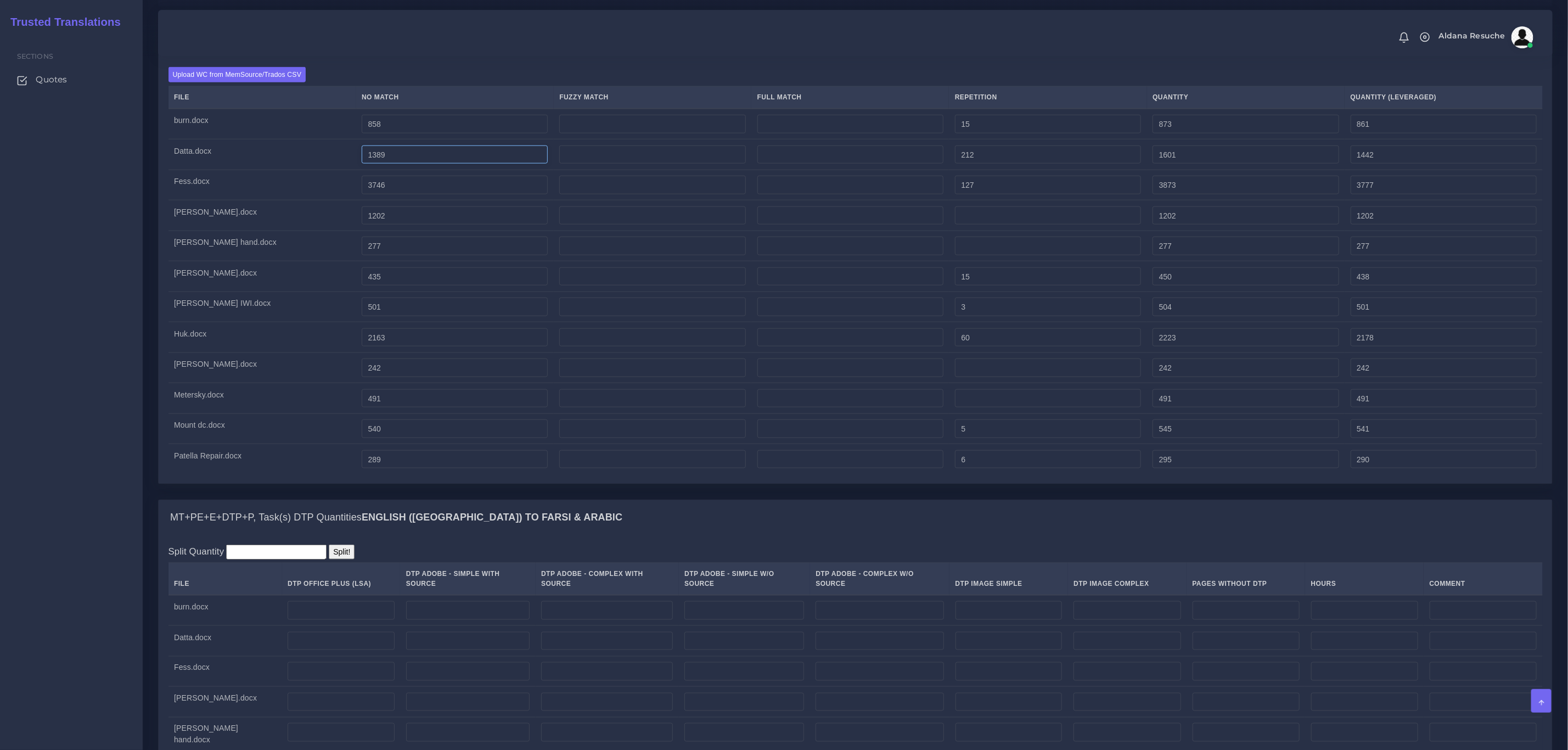
click at [362, 164] on input "1389" at bounding box center [454, 154] width 186 height 19
type input "1489"
type input "1701"
type input "1542"
click at [362, 194] on input "3746" at bounding box center [454, 184] width 186 height 19
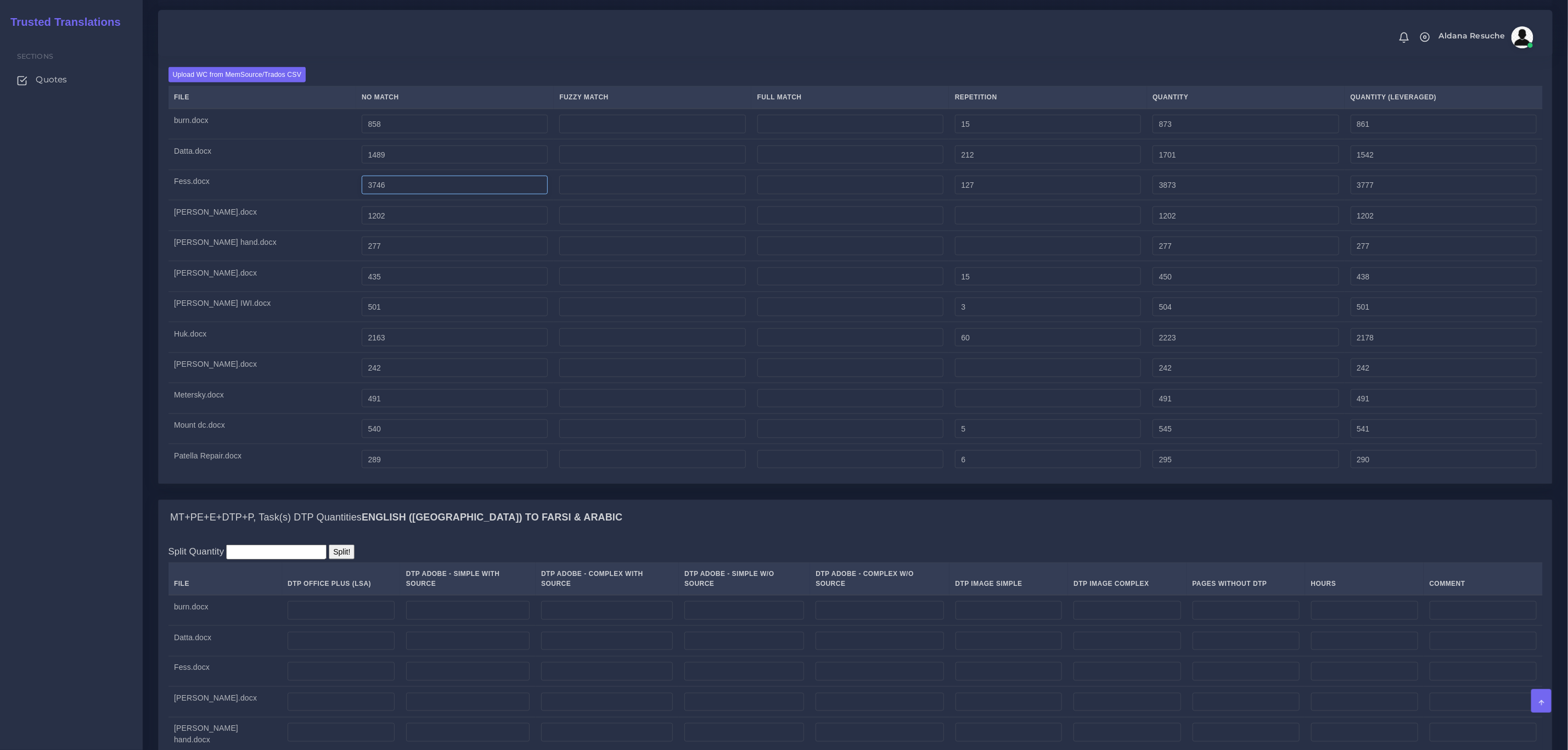
click at [362, 194] on input "3746" at bounding box center [454, 184] width 186 height 19
type input "3846"
type input "3973"
type input "3877"
click at [362, 225] on input "1202" at bounding box center [454, 215] width 186 height 19
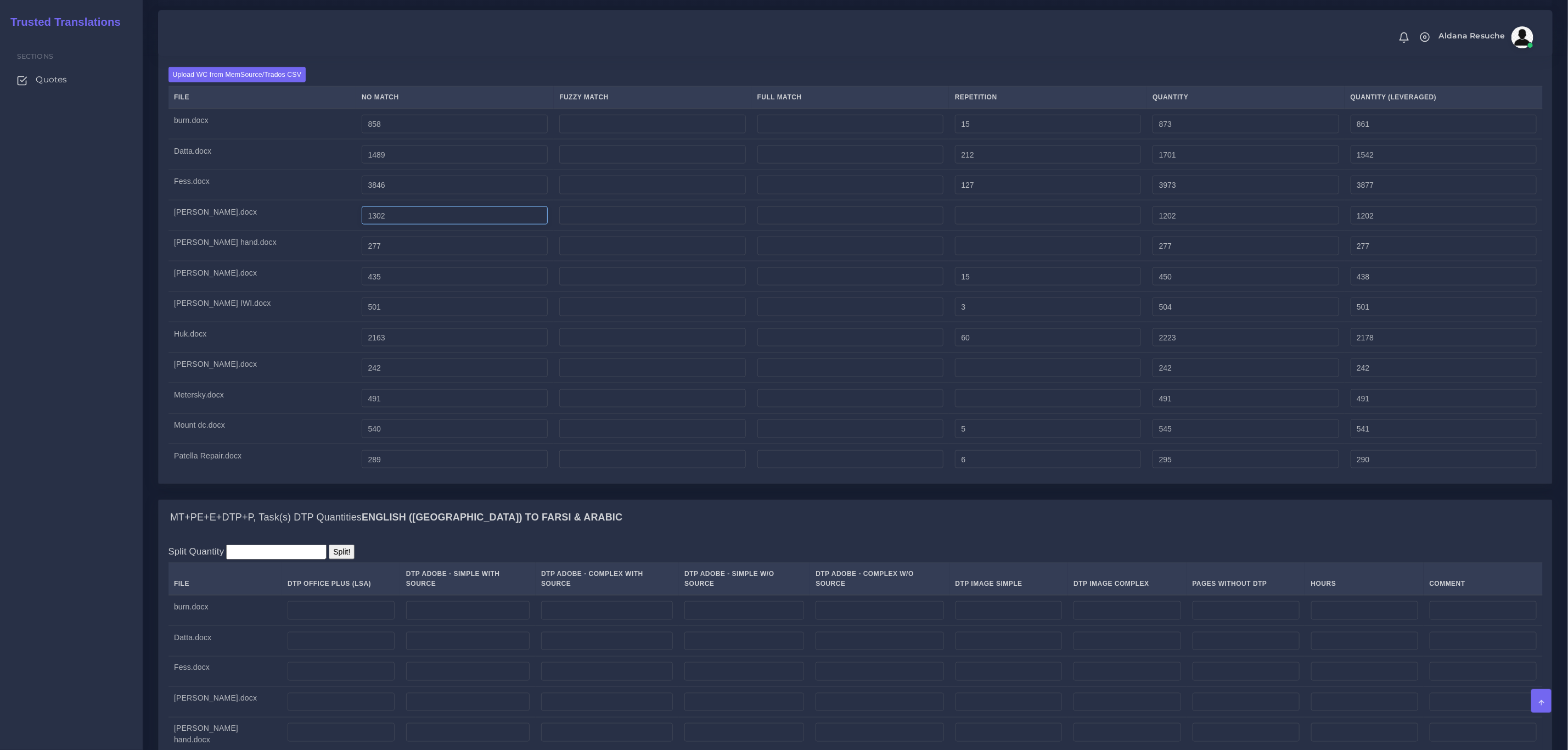
type input "1302"
click at [362, 255] on input "277" at bounding box center [454, 245] width 186 height 19
type input "377"
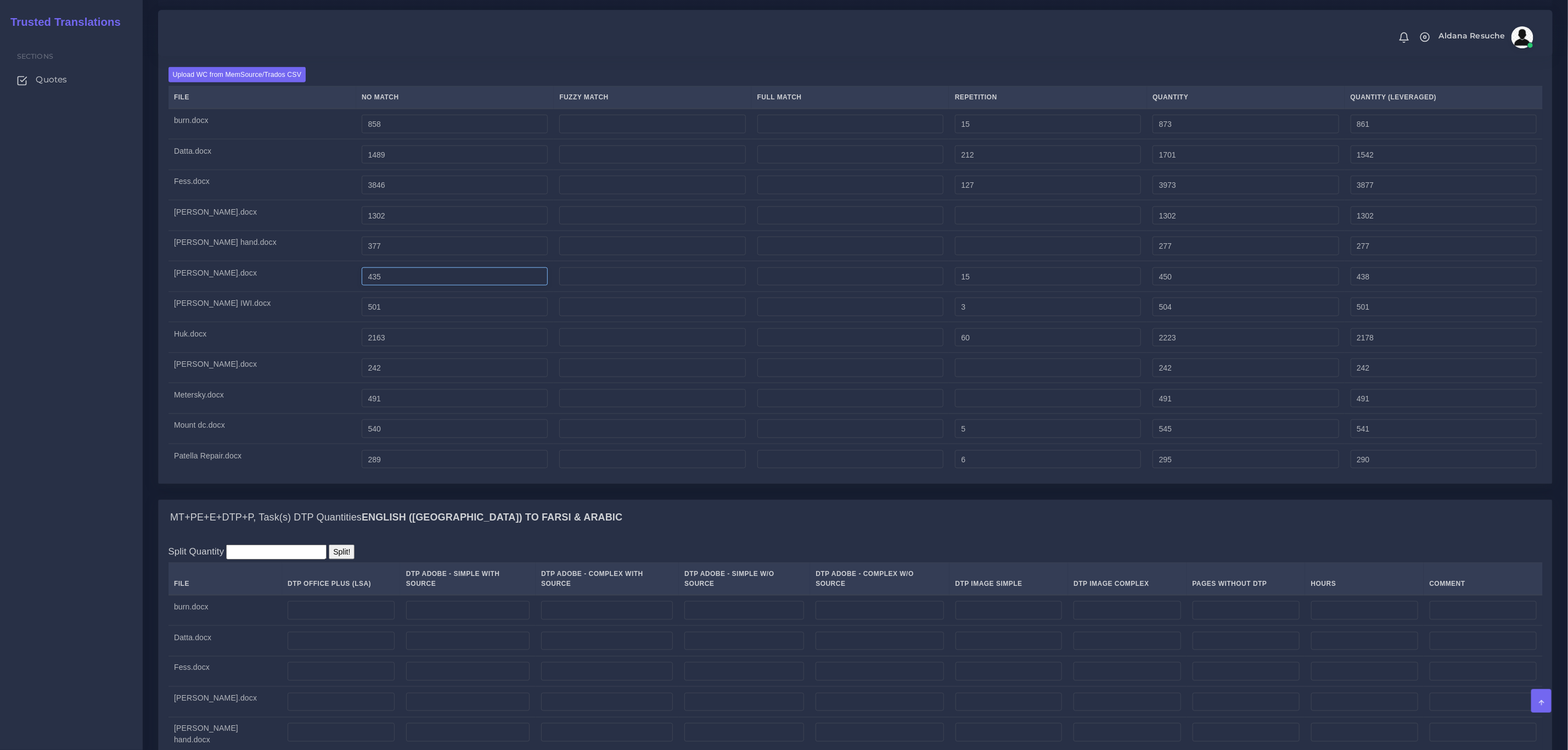
type input "377"
drag, startPoint x: 325, startPoint y: 302, endPoint x: 317, endPoint y: 302, distance: 8.0
click at [362, 286] on input "435" at bounding box center [454, 276] width 186 height 19
type input "535"
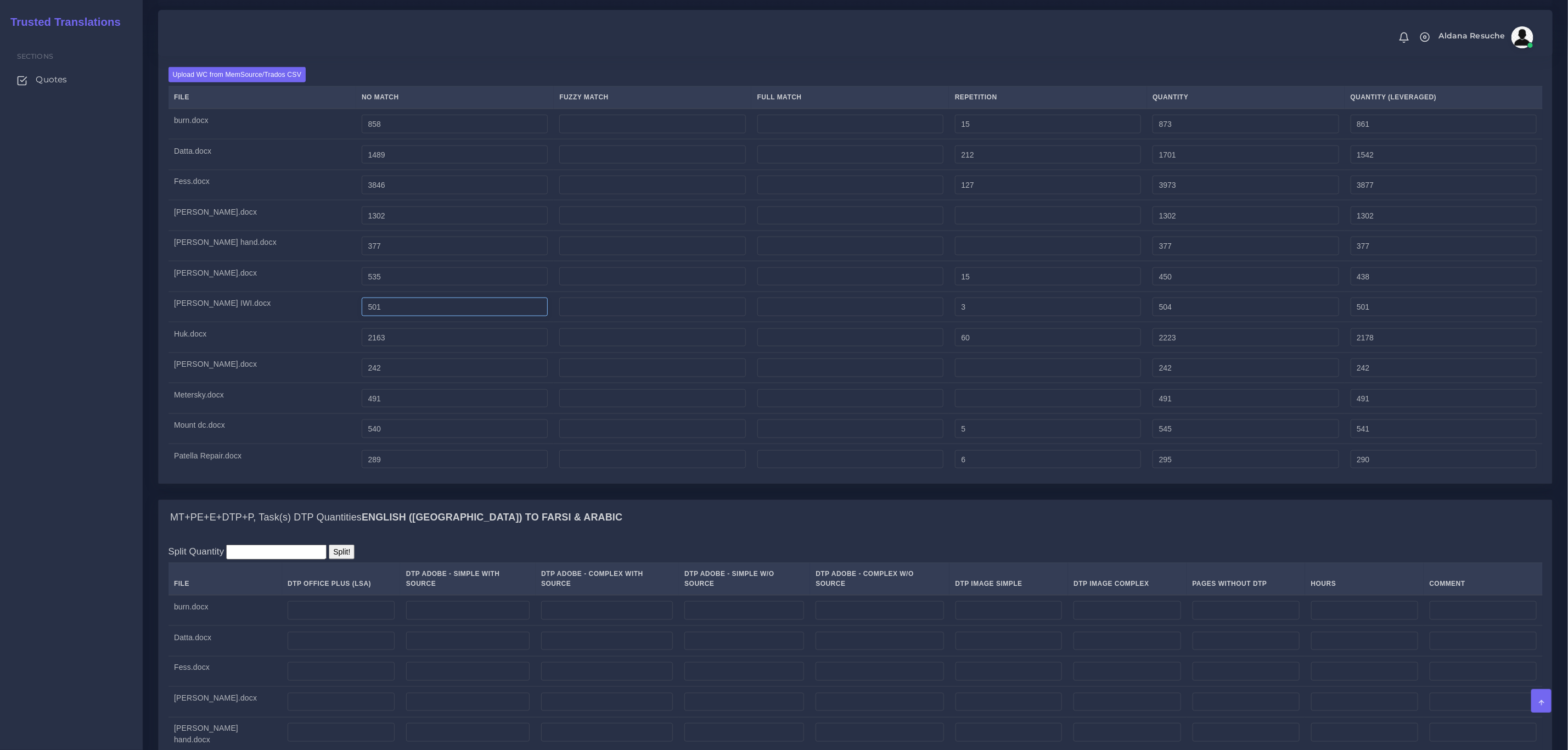
type input "550"
type input "538"
drag, startPoint x: 326, startPoint y: 331, endPoint x: 314, endPoint y: 331, distance: 12.0
click at [362, 316] on input "501" at bounding box center [454, 306] width 186 height 19
type input "601"
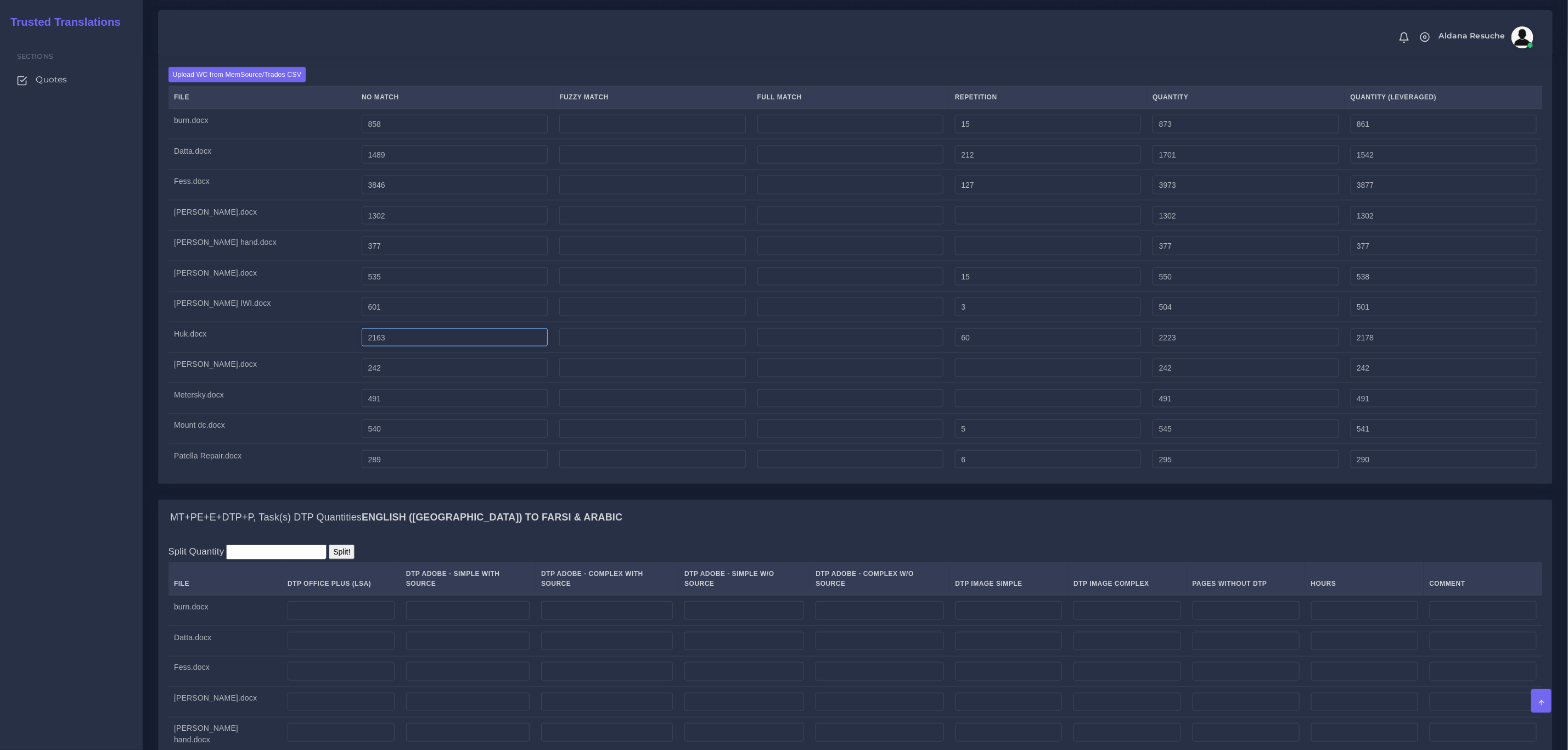
type input "604"
type input "601"
click at [362, 347] on input "2163" at bounding box center [454, 337] width 186 height 19
type input "2263"
type input "2323"
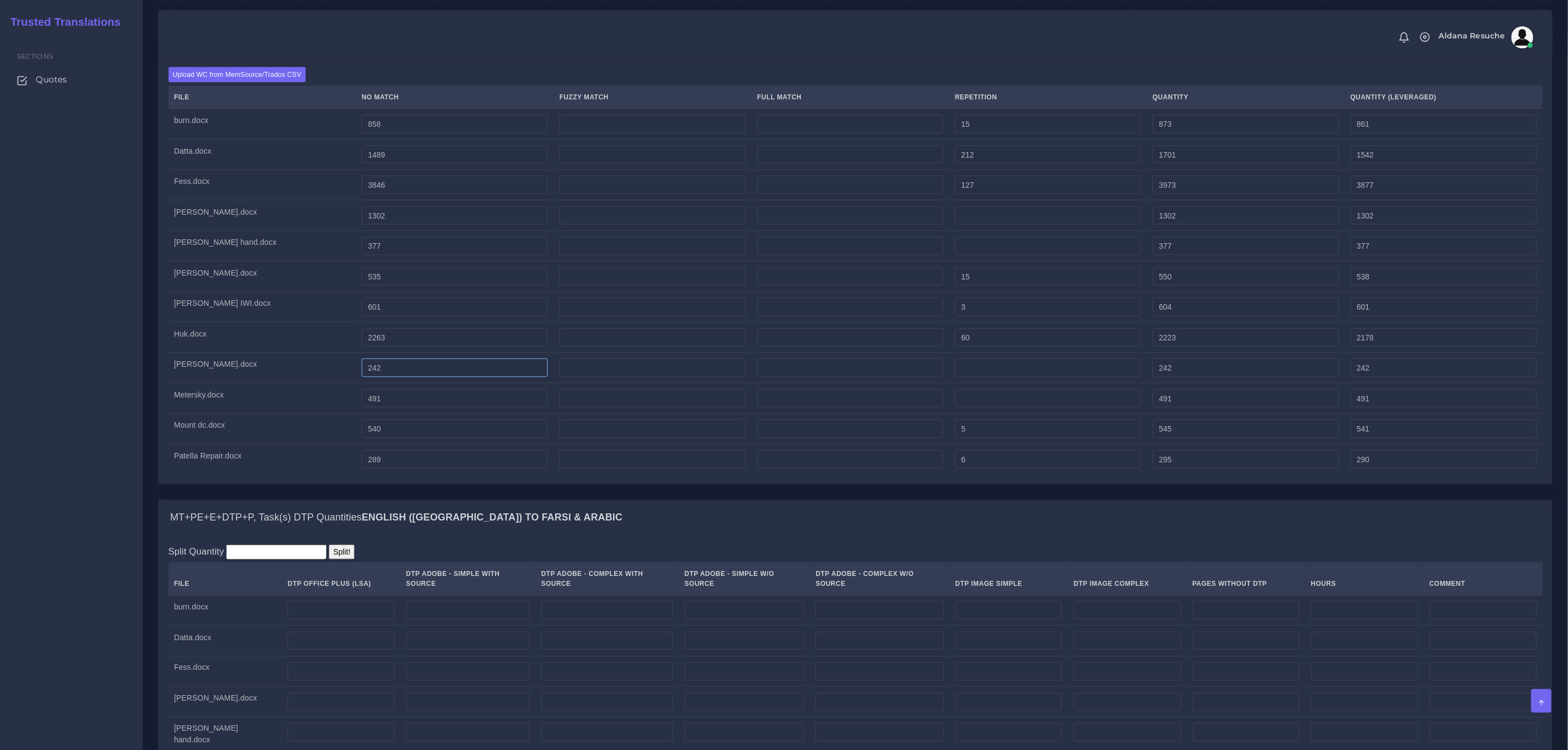
type input "2278"
drag, startPoint x: 326, startPoint y: 390, endPoint x: 310, endPoint y: 390, distance: 16.0
click at [356, 383] on td "242" at bounding box center [454, 368] width 197 height 31
type input "342"
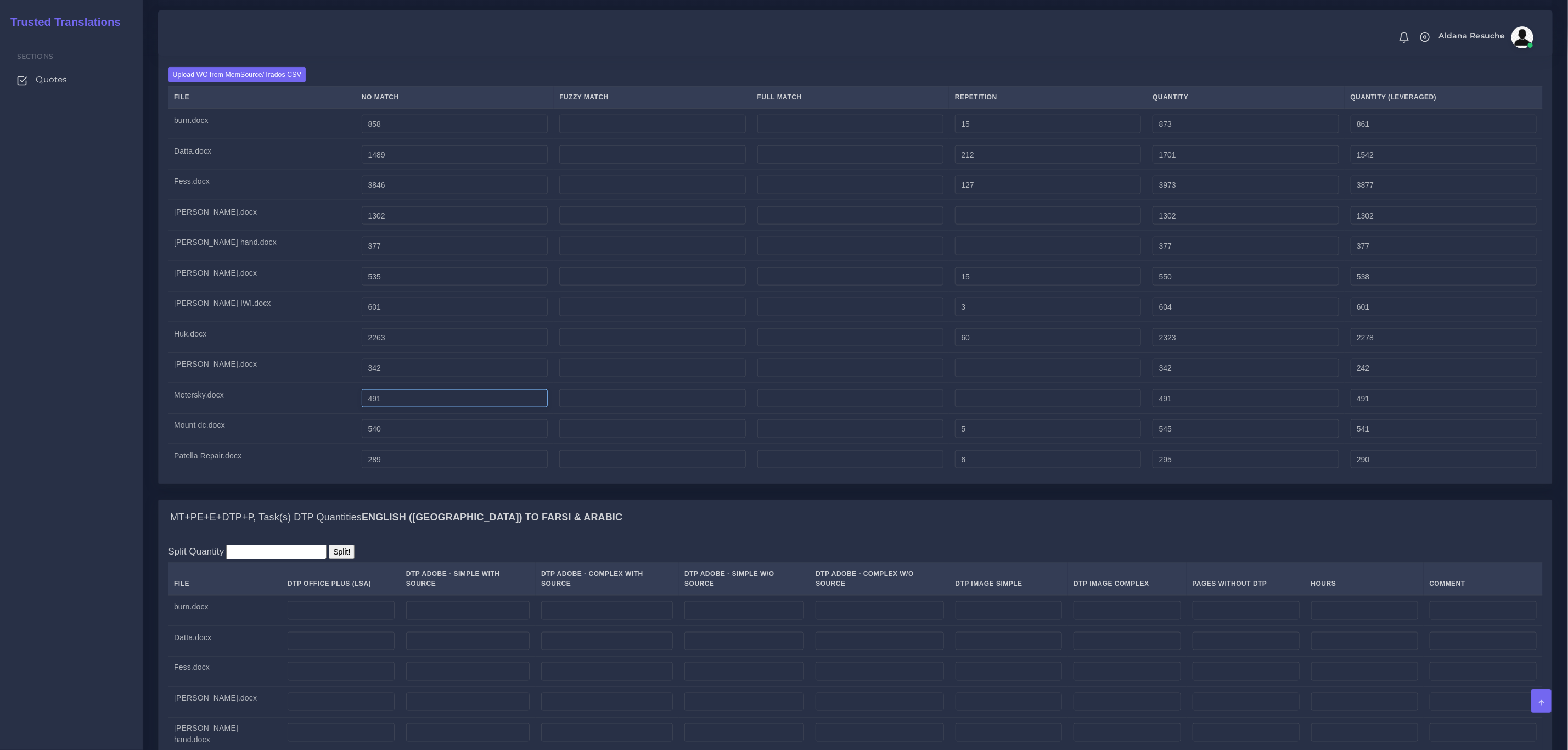
type input "342"
drag, startPoint x: 326, startPoint y: 424, endPoint x: 292, endPoint y: 423, distance: 34.0
click at [292, 414] on tr "Metersky.docx 491 491 491" at bounding box center [855, 399] width 1374 height 31
type input "591"
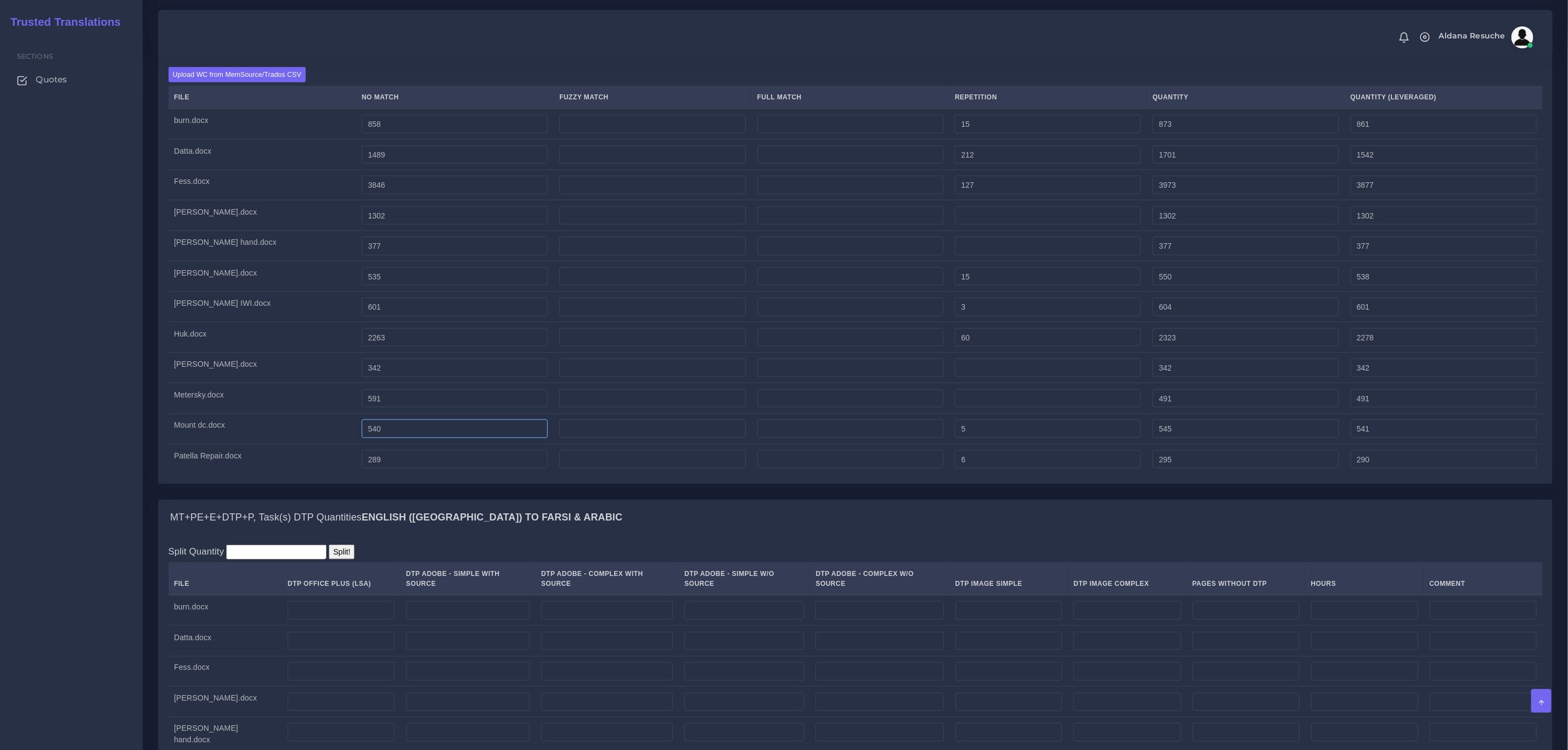
type input "591"
click at [362, 438] on input "540" at bounding box center [454, 429] width 186 height 19
type input "640"
type input "645"
type input "641"
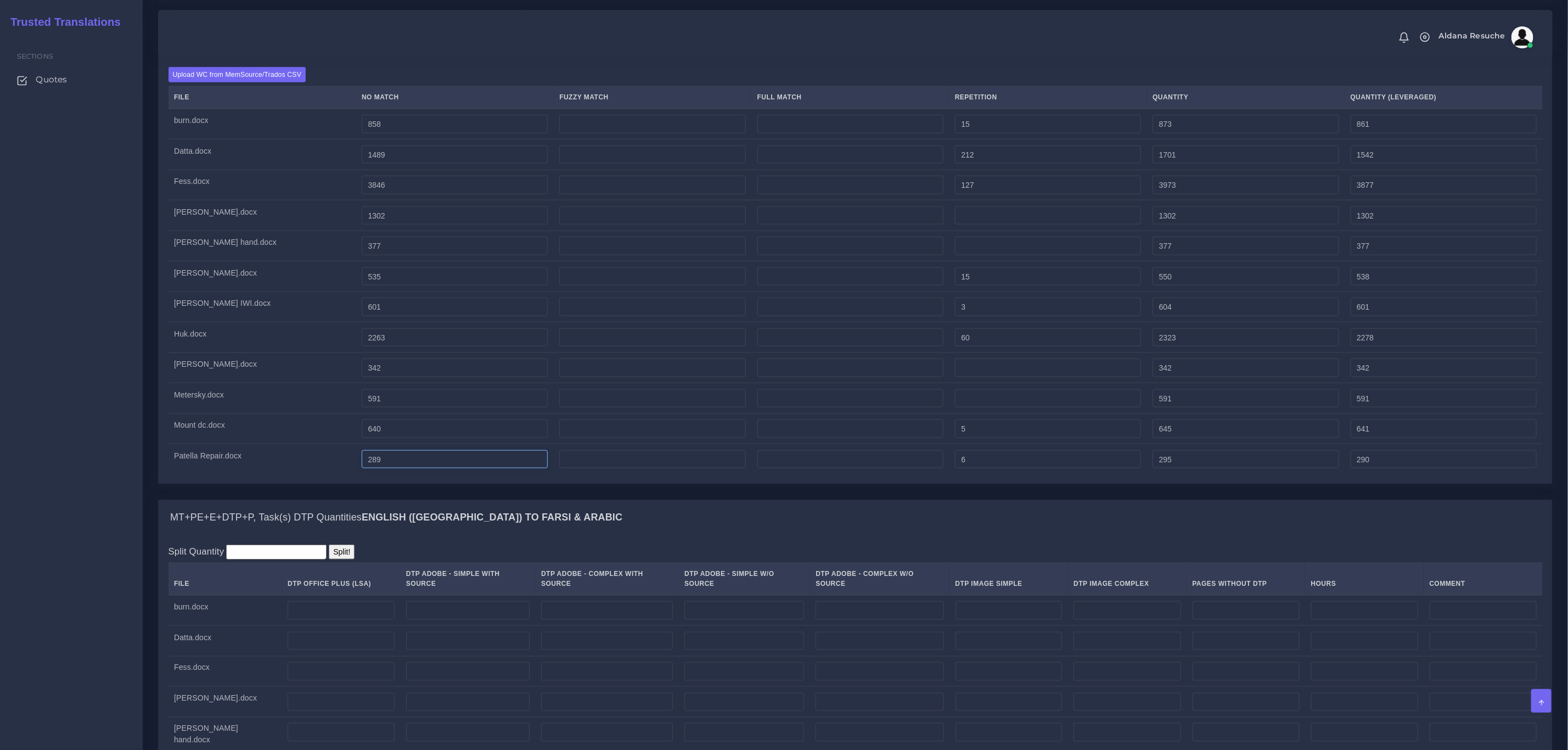
drag, startPoint x: 325, startPoint y: 489, endPoint x: 305, endPoint y: 488, distance: 20.0
click at [305, 474] on tr "Patella Repair.docx 289 6 295 290" at bounding box center [855, 459] width 1374 height 30
type input "389"
type input "395"
type input "390"
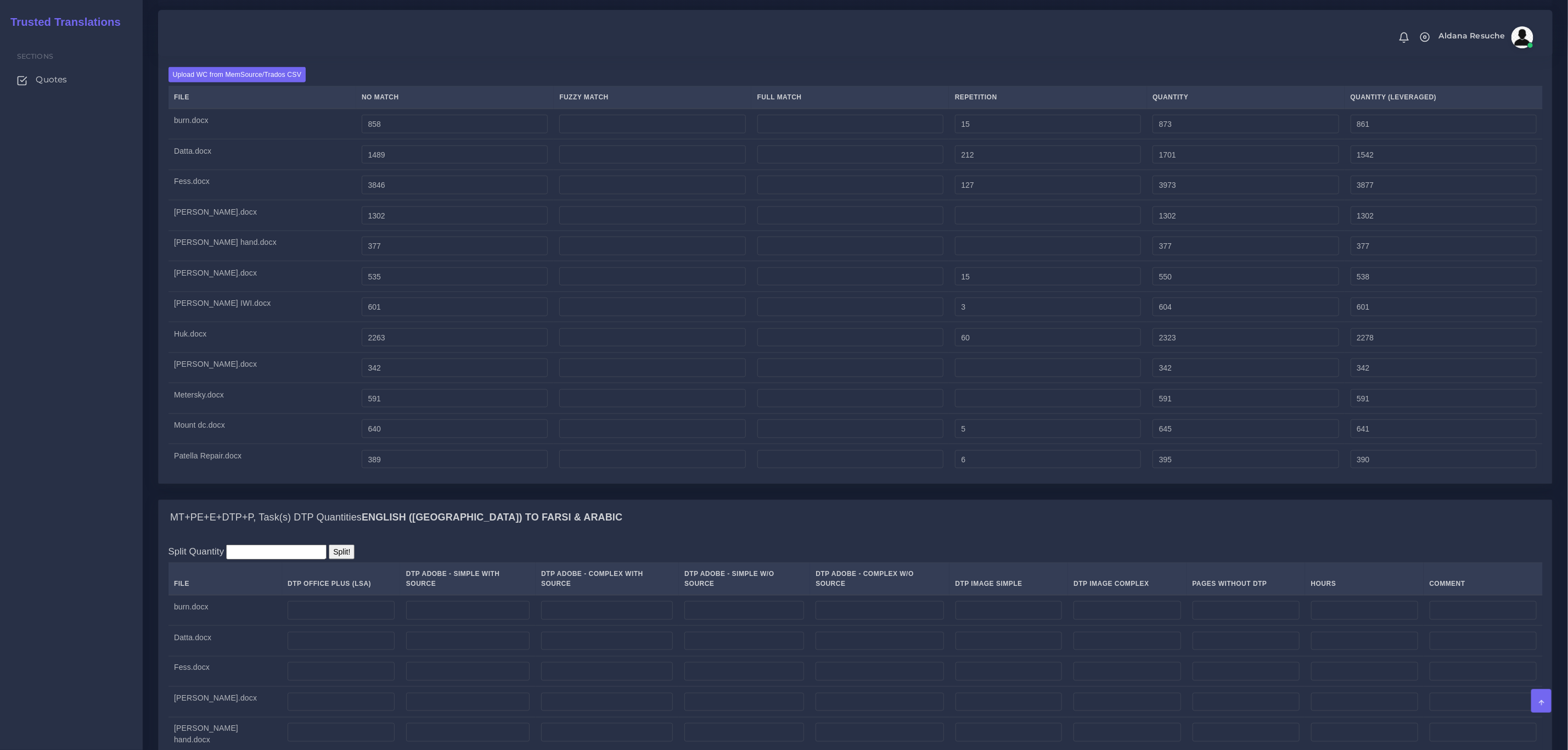
click at [384, 499] on div "MT+PE+E+DTP+P, Task(s) Full Post Editing / Edition / Proofreading Quantities En…" at bounding box center [855, 261] width 1411 height 477
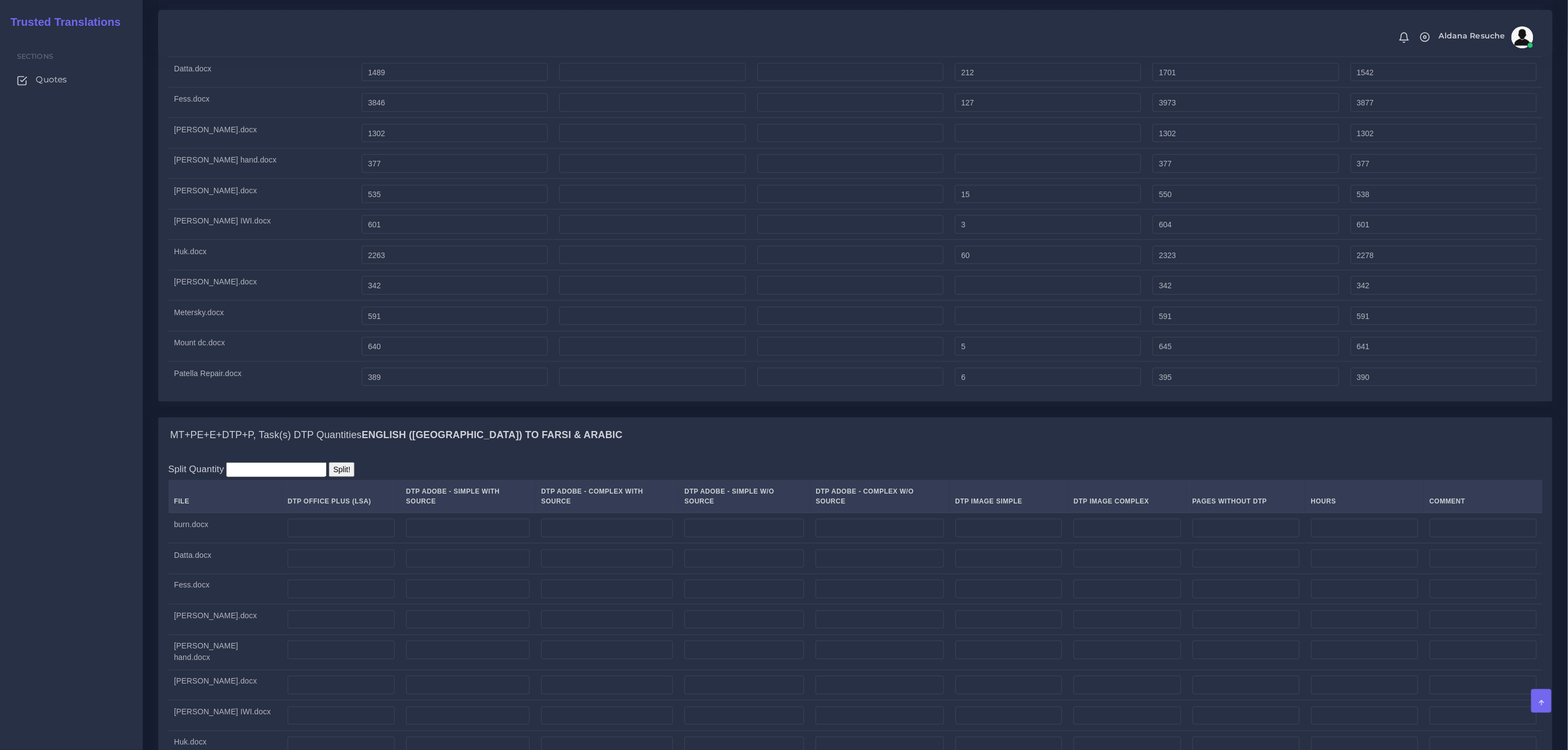
click at [302, 543] on td at bounding box center [342, 528] width 118 height 31
click at [305, 537] on input "number" at bounding box center [341, 528] width 107 height 19
type input "4"
click at [302, 568] on input "number" at bounding box center [341, 558] width 107 height 19
type input "2"
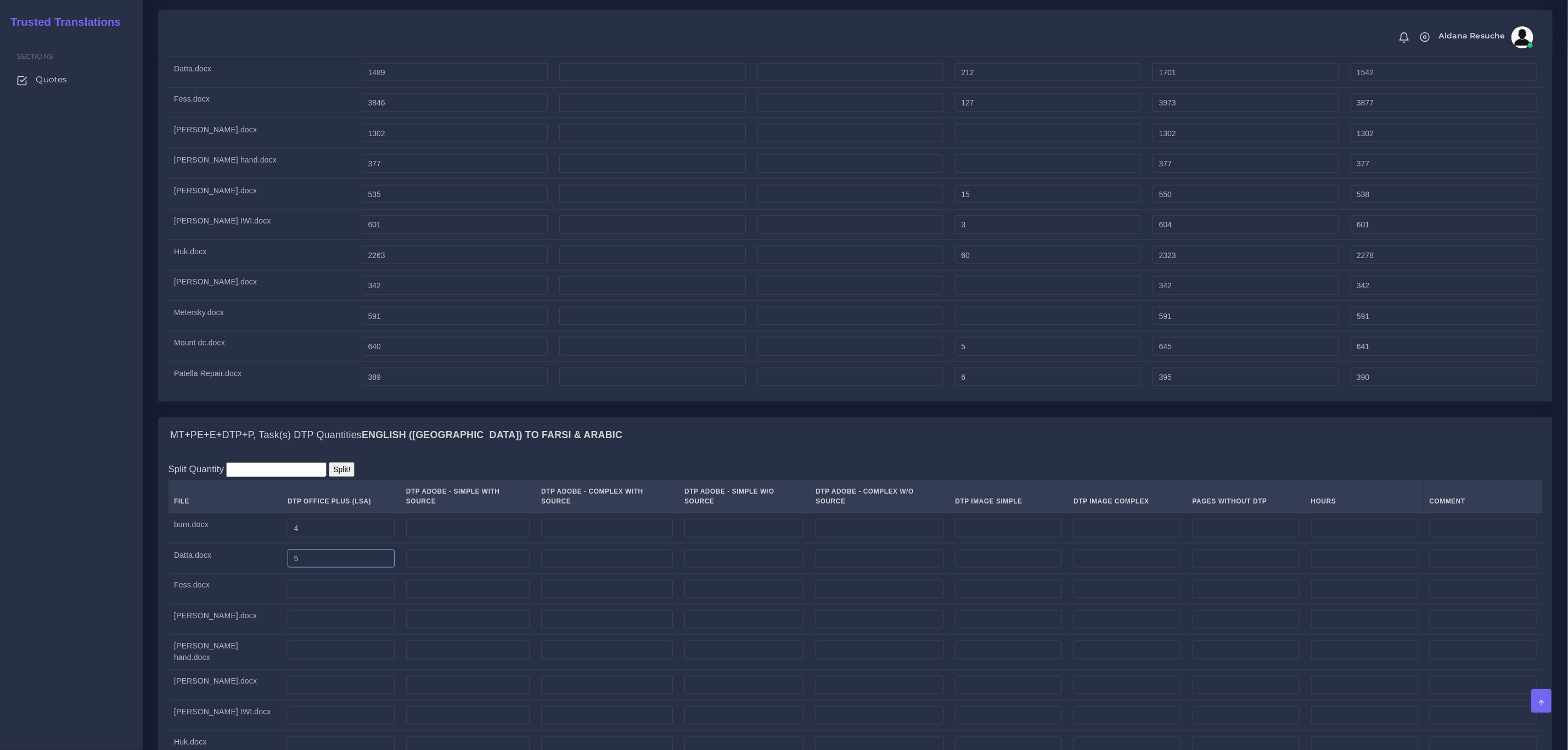
type input "5"
click at [317, 598] on input "number" at bounding box center [341, 588] width 107 height 19
type input "12"
click at [656, 453] on div "MT+PE+E+DTP+P, Task(s) DTP Quantities English (US) TO Farsi & Arabic" at bounding box center [855, 435] width 1394 height 35
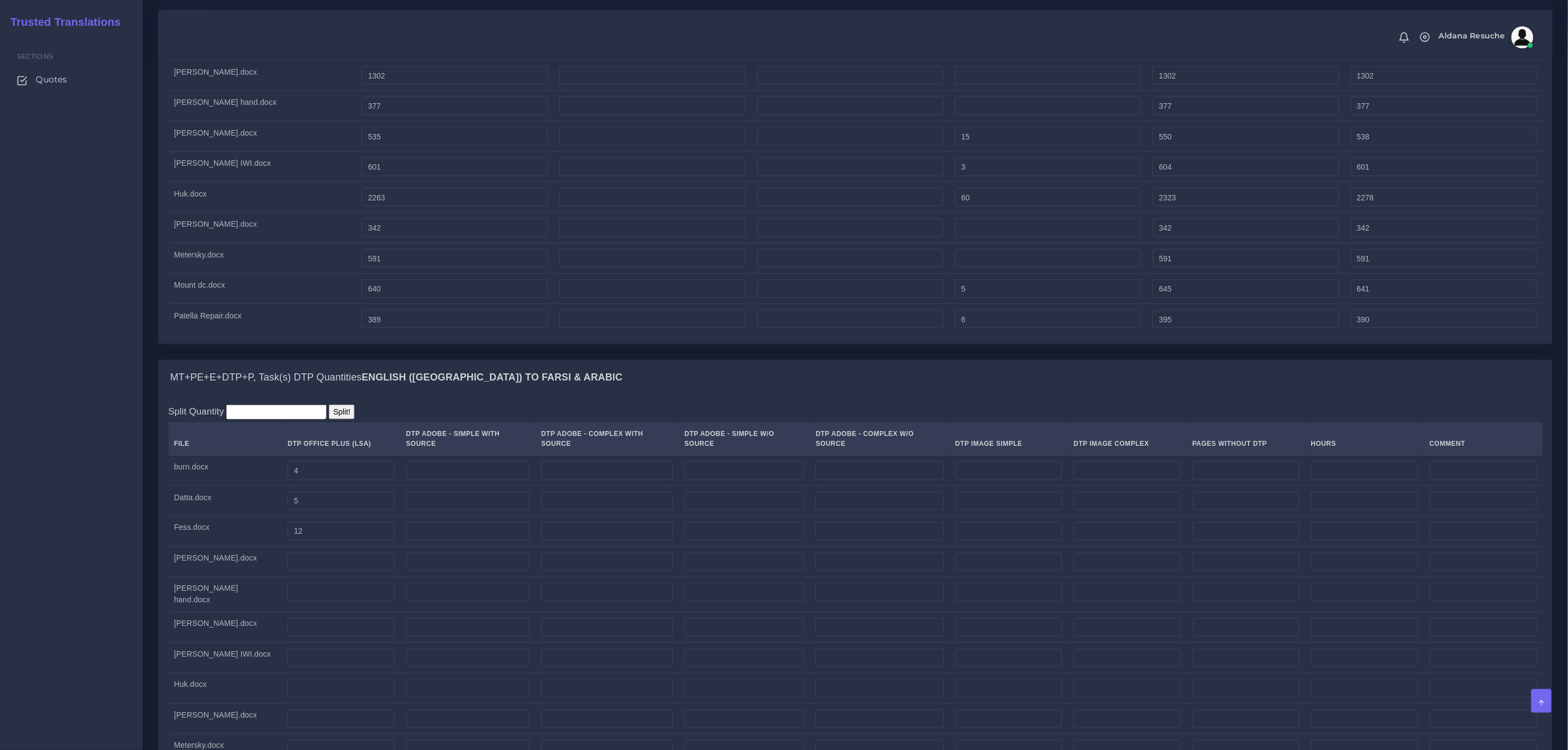
scroll to position [1070, 0]
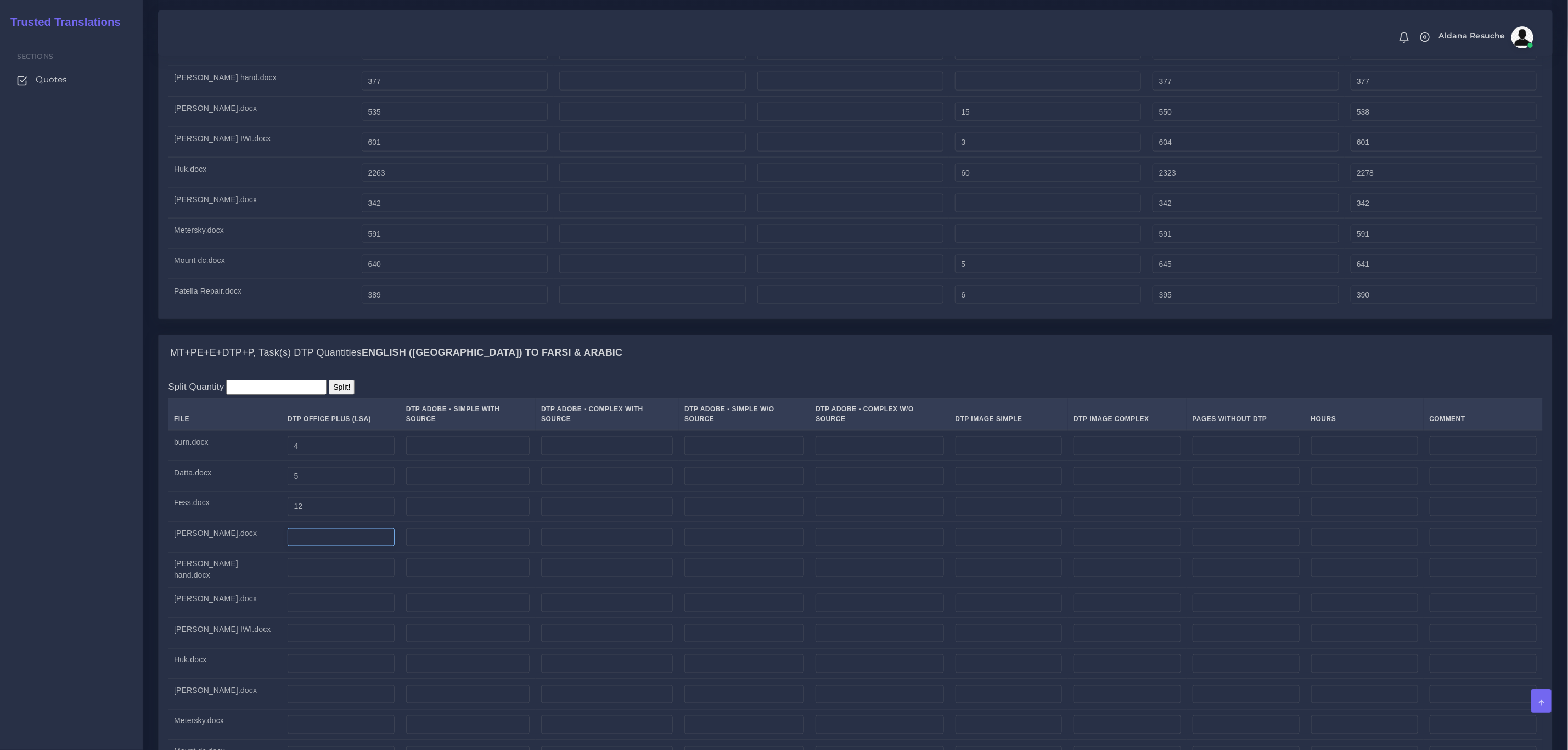
click at [287, 546] on input "number" at bounding box center [341, 537] width 107 height 19
type input "3"
click at [287, 577] on input "number" at bounding box center [341, 567] width 107 height 19
type input "1"
click at [287, 611] on input "number" at bounding box center [341, 602] width 107 height 19
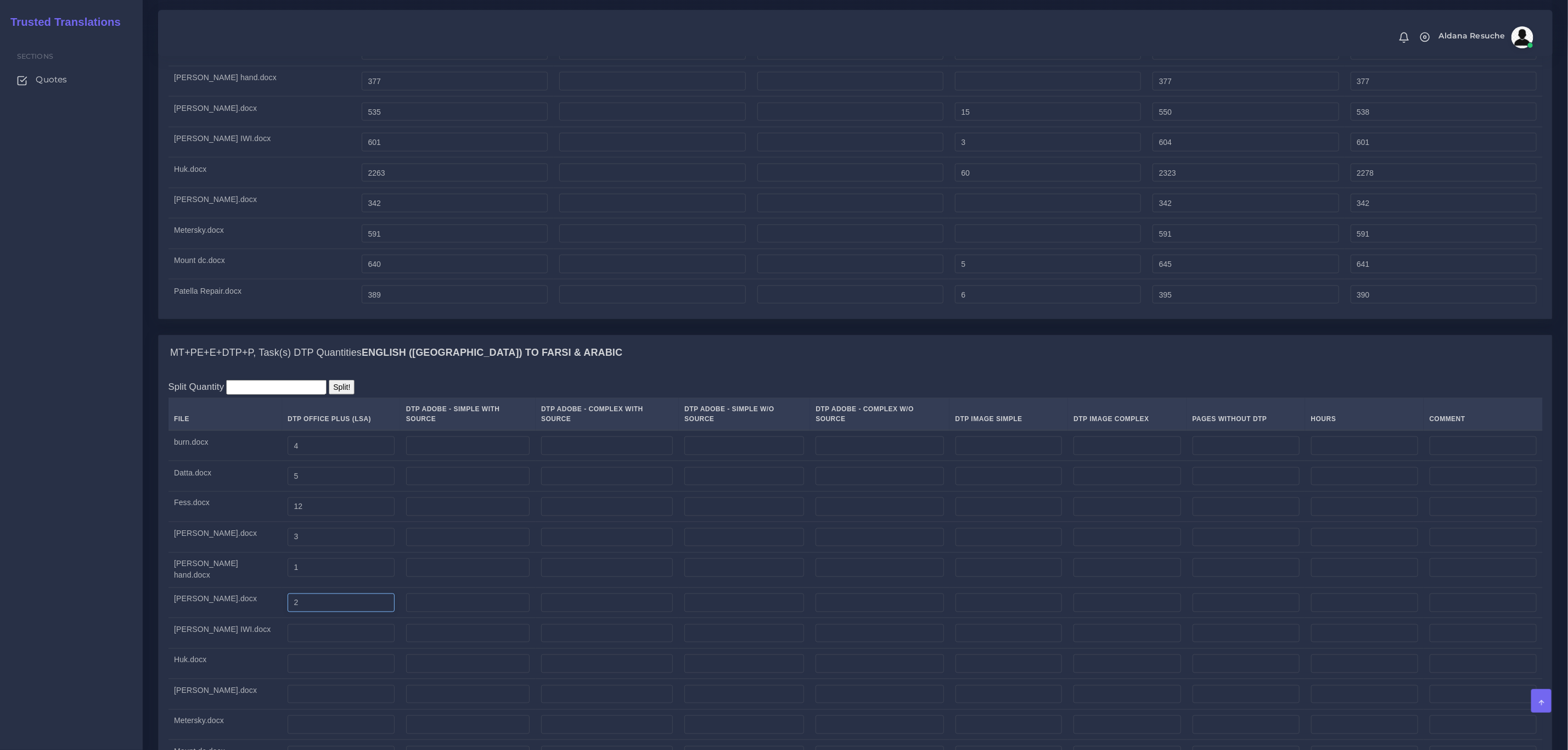
type input "2"
click at [540, 370] on div "MT+PE+E+DTP+P, Task(s) DTP Quantities English (US) TO Farsi & Arabic" at bounding box center [855, 352] width 1394 height 35
click at [287, 643] on input "number" at bounding box center [341, 633] width 107 height 19
type input "2"
click at [289, 673] on input "number" at bounding box center [341, 663] width 107 height 19
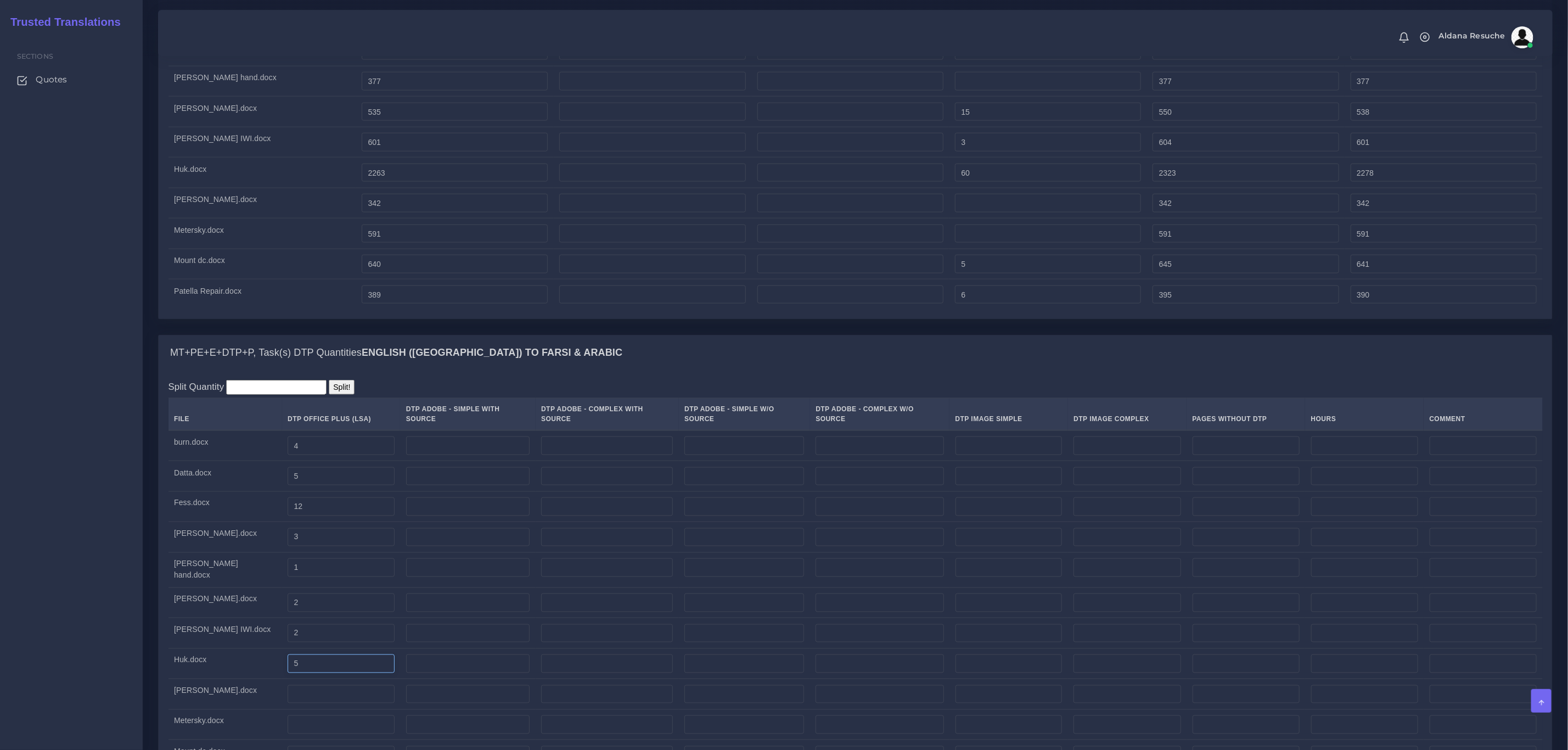
type input "5"
click at [287, 704] on input "number" at bounding box center [341, 694] width 107 height 19
type input "1"
click at [287, 730] on input "number" at bounding box center [341, 724] width 107 height 19
type input "1"
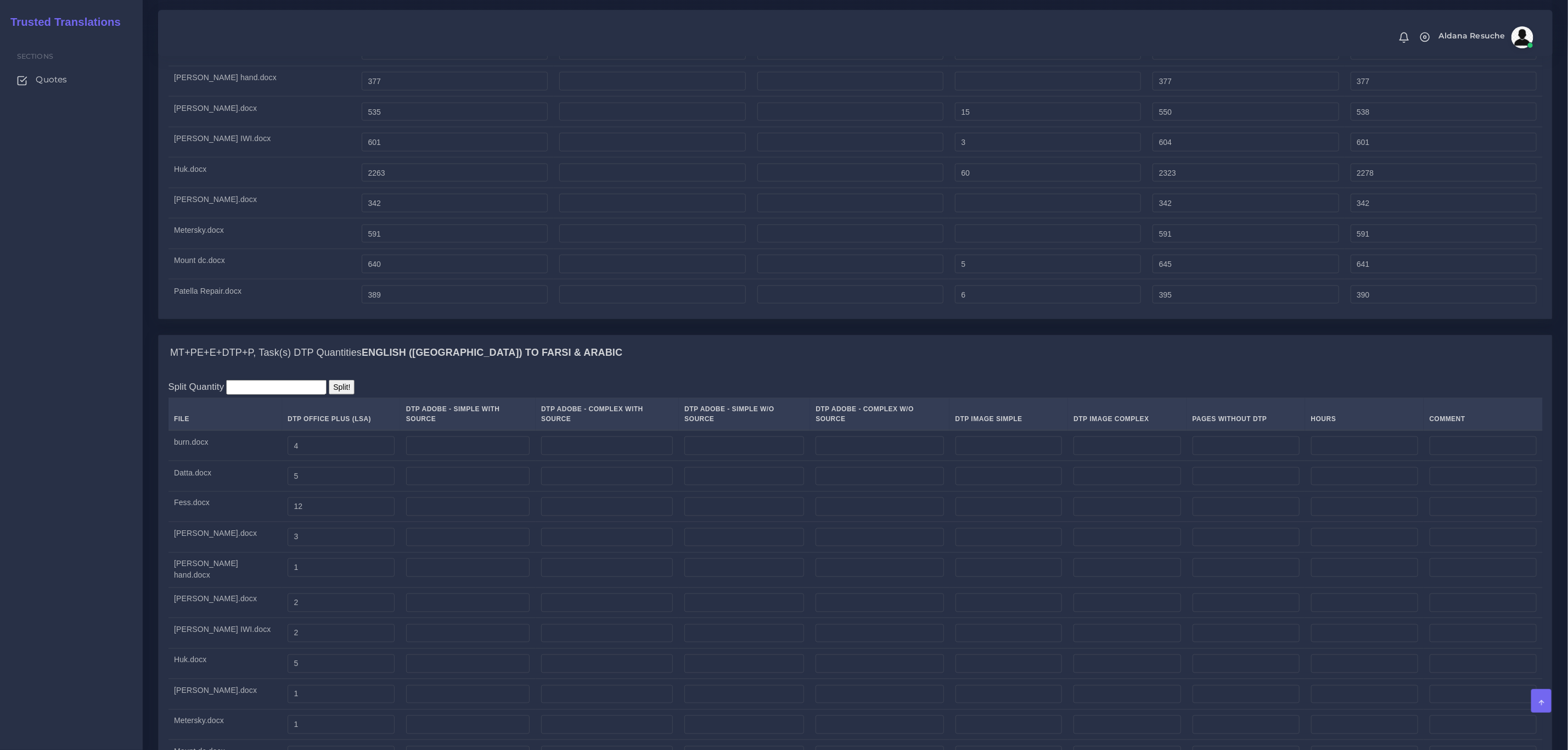
click at [206, 679] on td "Huk.docx" at bounding box center [226, 663] width 114 height 31
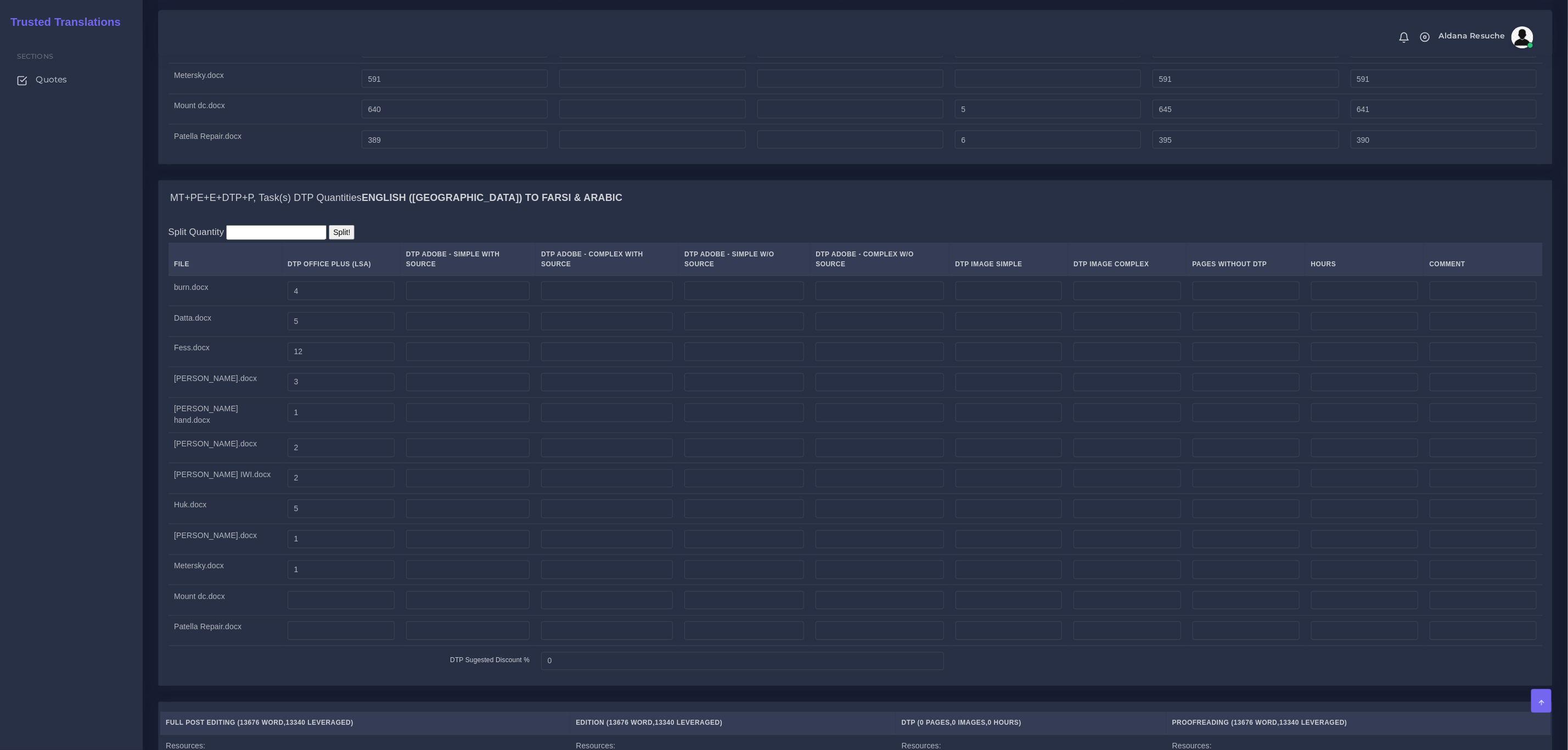
scroll to position [1235, 0]
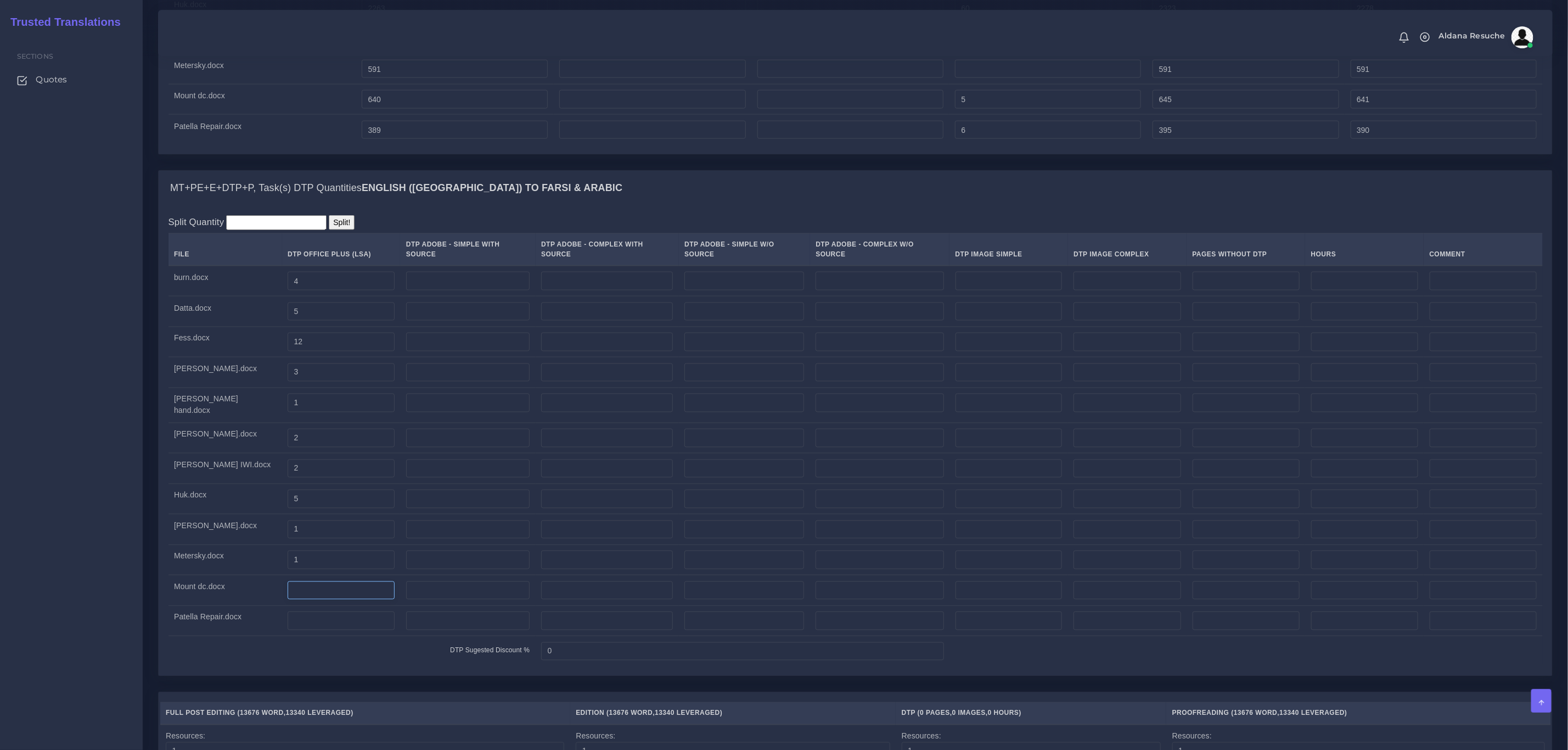
click at [293, 599] on input "number" at bounding box center [341, 590] width 107 height 19
type input "1"
click at [287, 630] on input "number" at bounding box center [341, 620] width 107 height 19
type input "3"
click at [192, 636] on td "Patella Repair.docx" at bounding box center [226, 621] width 114 height 31
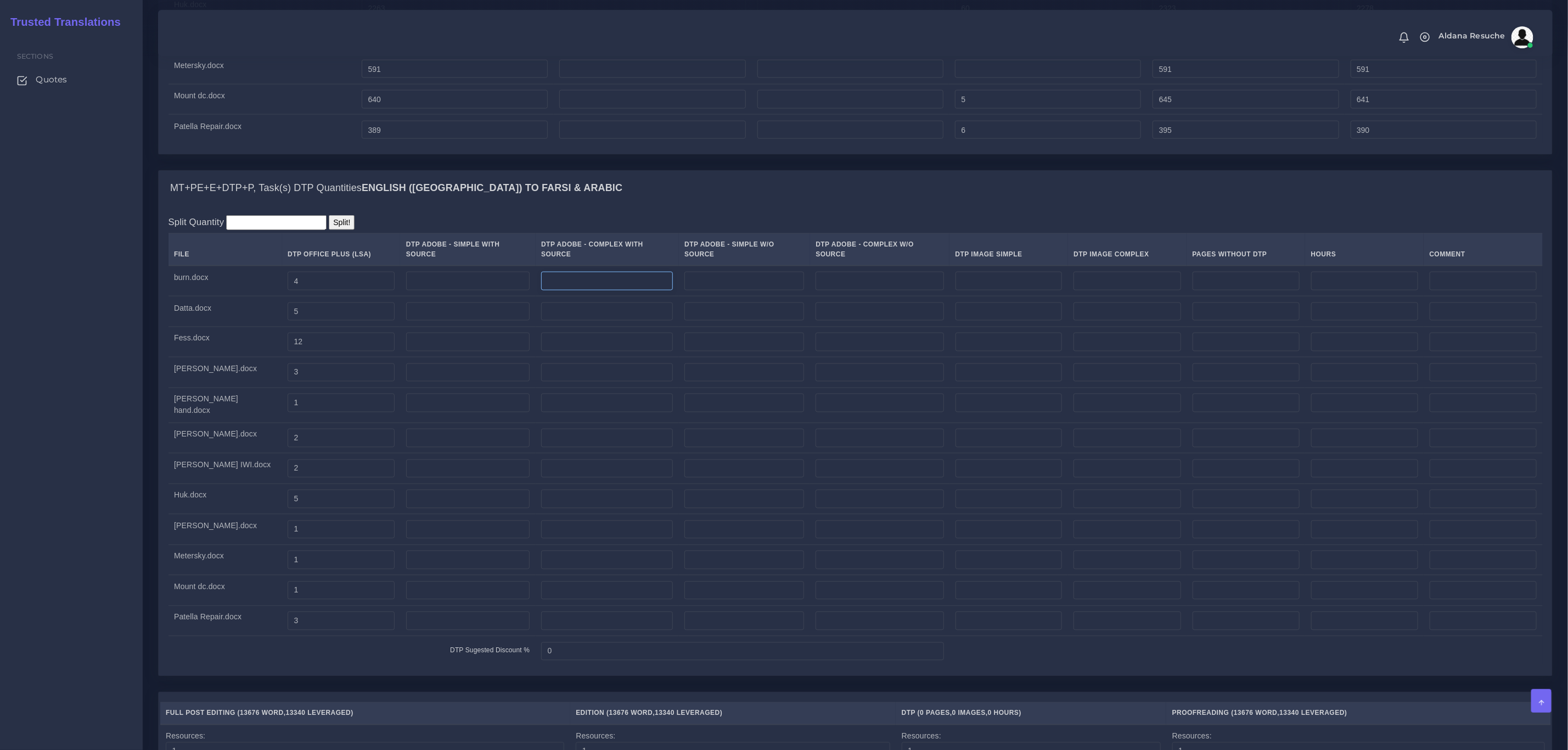
click at [560, 291] on input "number" at bounding box center [607, 281] width 131 height 19
type input "4"
click at [568, 321] on input "number" at bounding box center [607, 312] width 131 height 19
type input "5"
click at [557, 351] on input "number" at bounding box center [607, 342] width 131 height 19
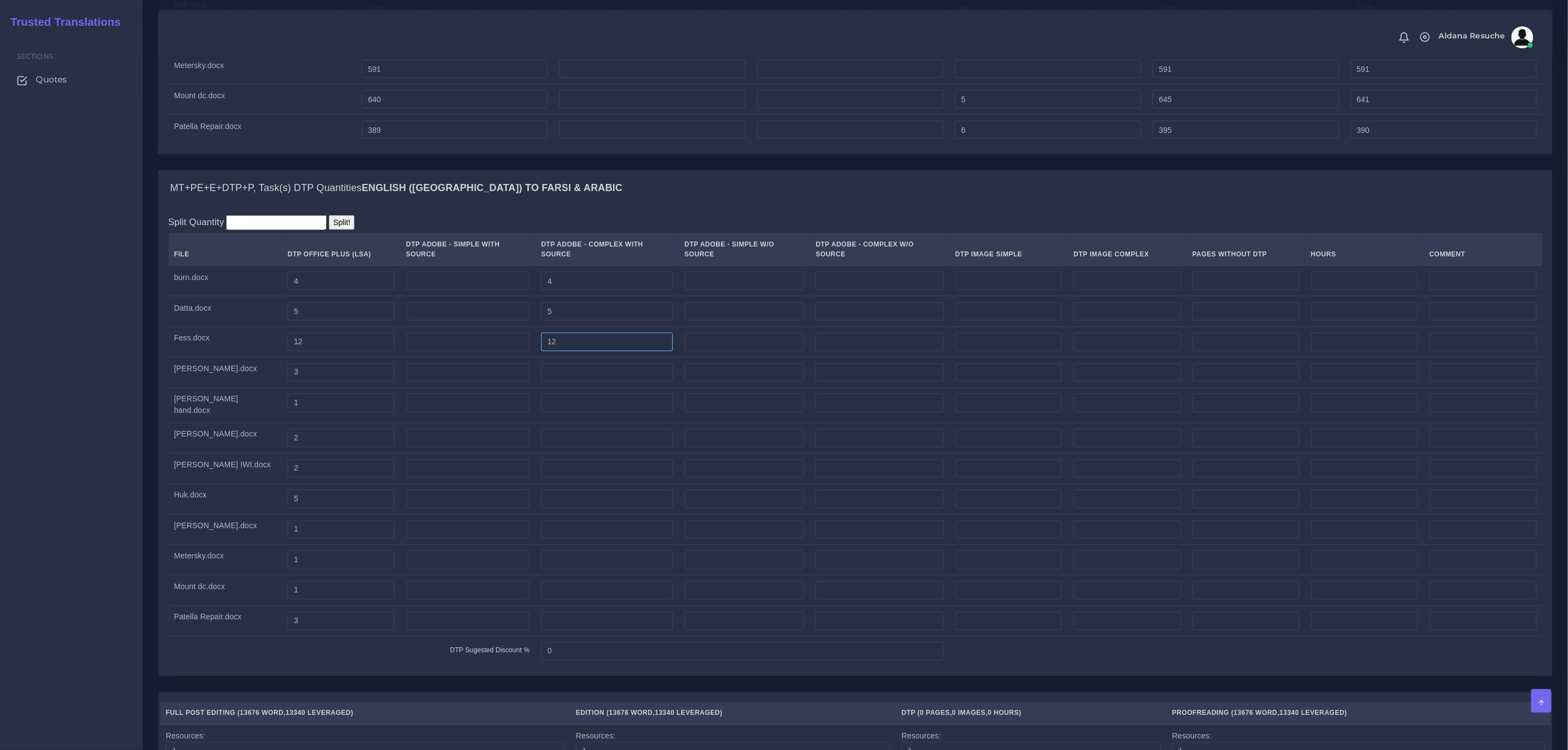
type input "12"
click at [555, 382] on input "number" at bounding box center [607, 373] width 131 height 19
type input "3"
click at [555, 412] on input "number" at bounding box center [607, 403] width 131 height 19
type input "1"
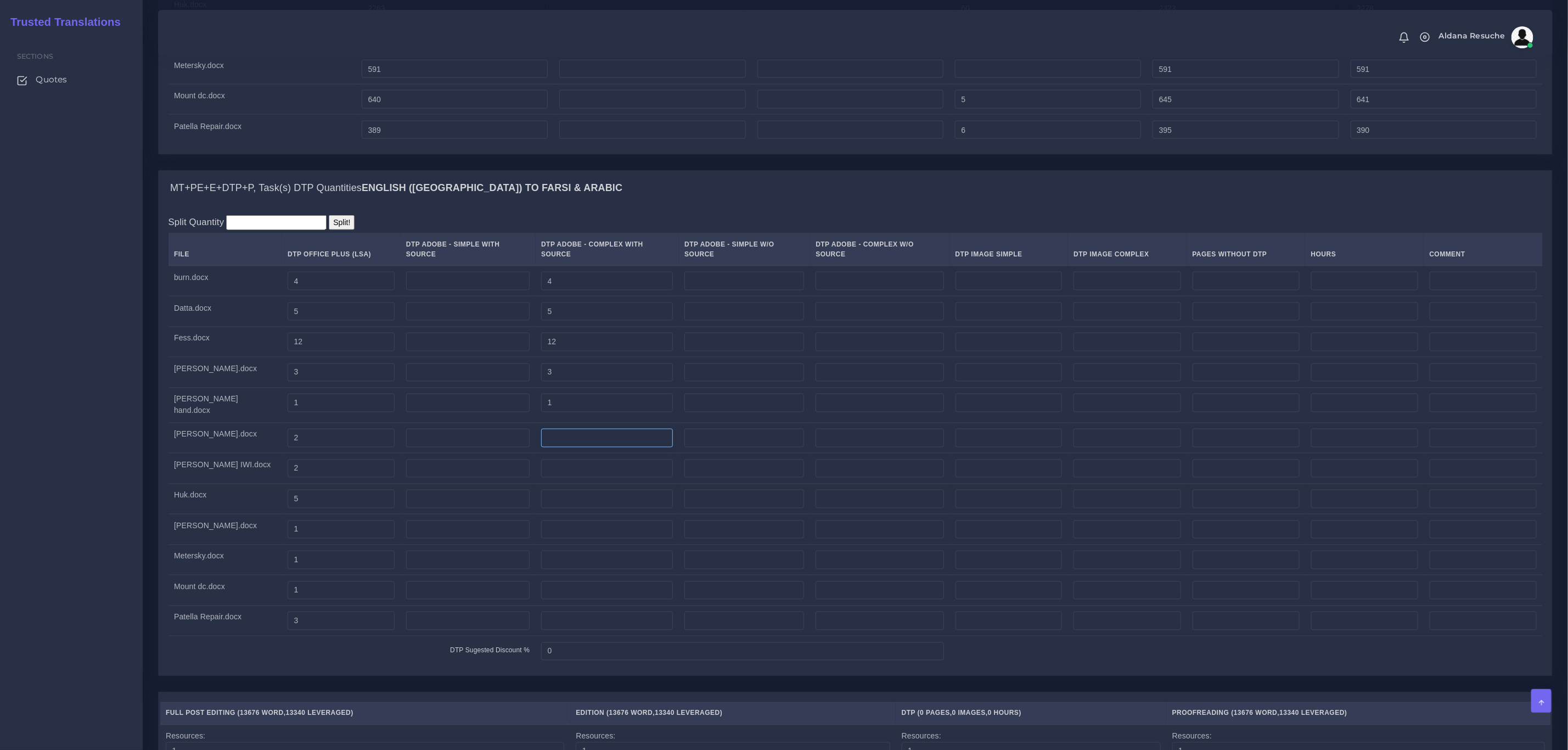
click at [549, 447] on input "number" at bounding box center [607, 438] width 131 height 19
type input "2"
click at [541, 478] on input "number" at bounding box center [607, 468] width 131 height 19
type input "2"
click at [541, 508] on input "number" at bounding box center [607, 498] width 131 height 19
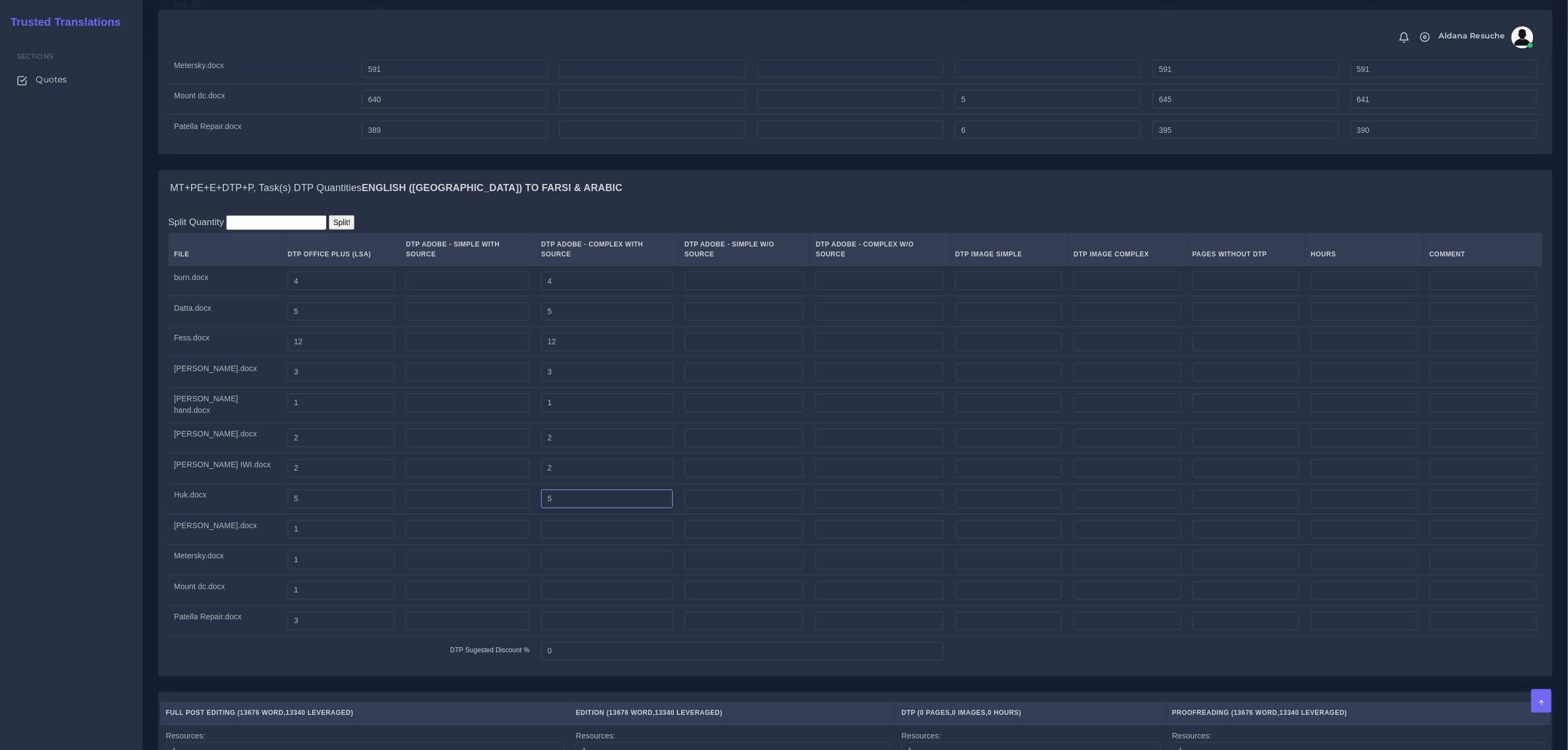
type input "5"
click at [541, 539] on input "number" at bounding box center [607, 529] width 131 height 19
type input "1"
click at [541, 569] on input "number" at bounding box center [607, 559] width 131 height 19
type input "1"
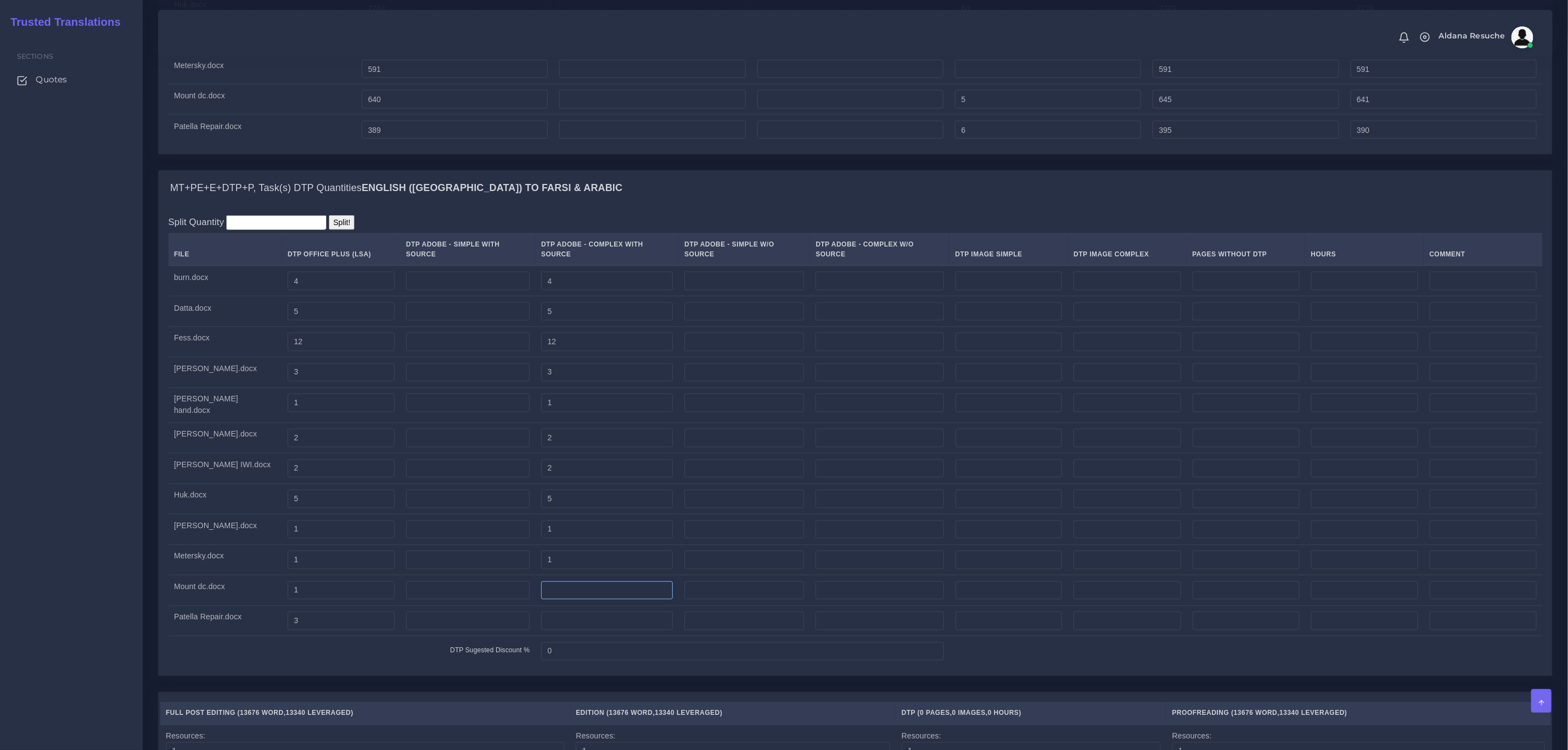
click at [541, 599] on input "number" at bounding box center [607, 590] width 131 height 19
type input "1"
click at [544, 630] on input "number" at bounding box center [607, 620] width 131 height 19
type input "3"
drag, startPoint x: 295, startPoint y: 295, endPoint x: 226, endPoint y: 286, distance: 69.6
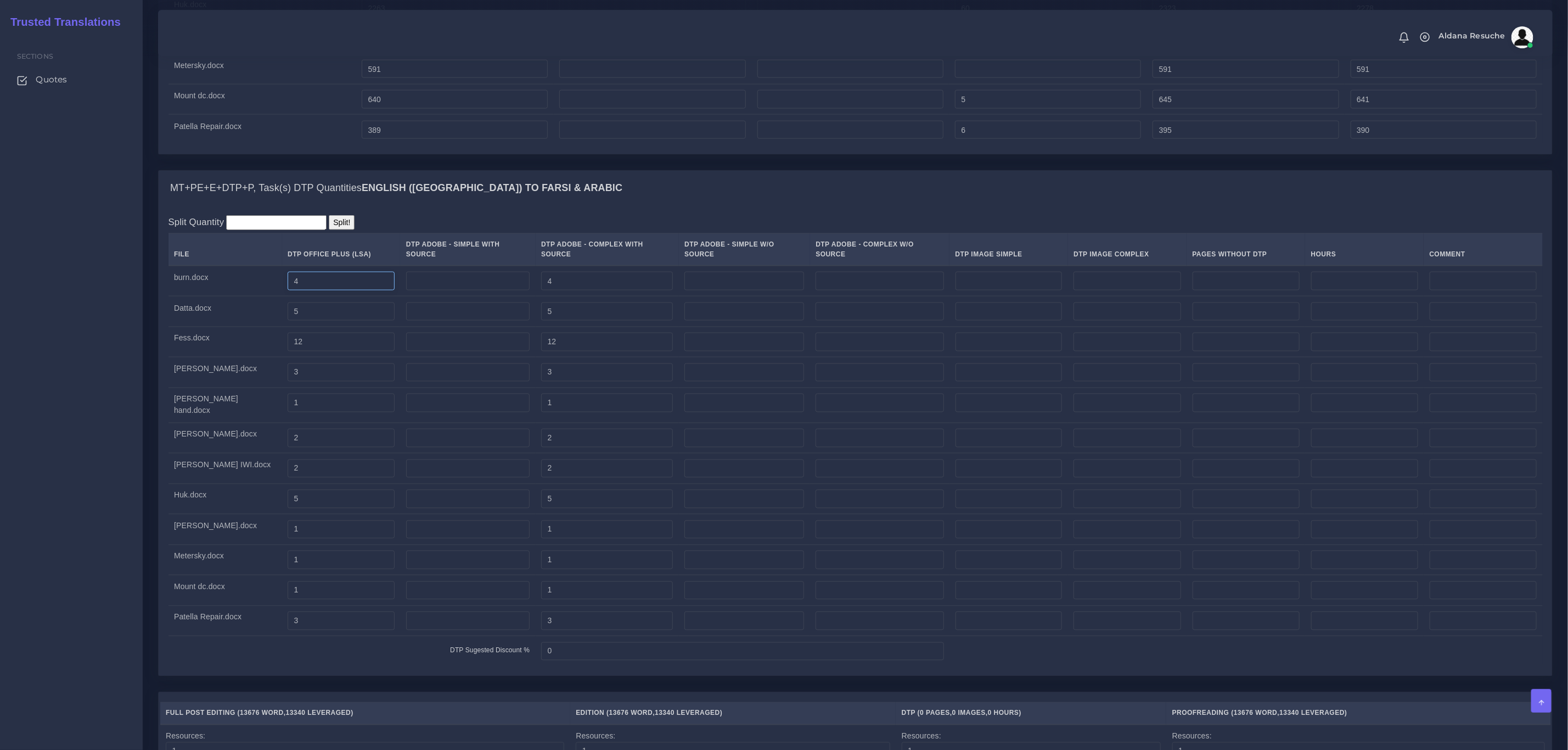
click at [226, 286] on tr "burn.docx 4 4" at bounding box center [855, 281] width 1374 height 31
drag, startPoint x: 297, startPoint y: 338, endPoint x: 233, endPoint y: 333, distance: 64.2
click at [233, 327] on tr "Datta.docx 5 5" at bounding box center [855, 312] width 1374 height 31
drag, startPoint x: 283, startPoint y: 364, endPoint x: 228, endPoint y: 366, distance: 55.0
click at [228, 357] on tr "Fess.docx 12 12" at bounding box center [855, 342] width 1374 height 31
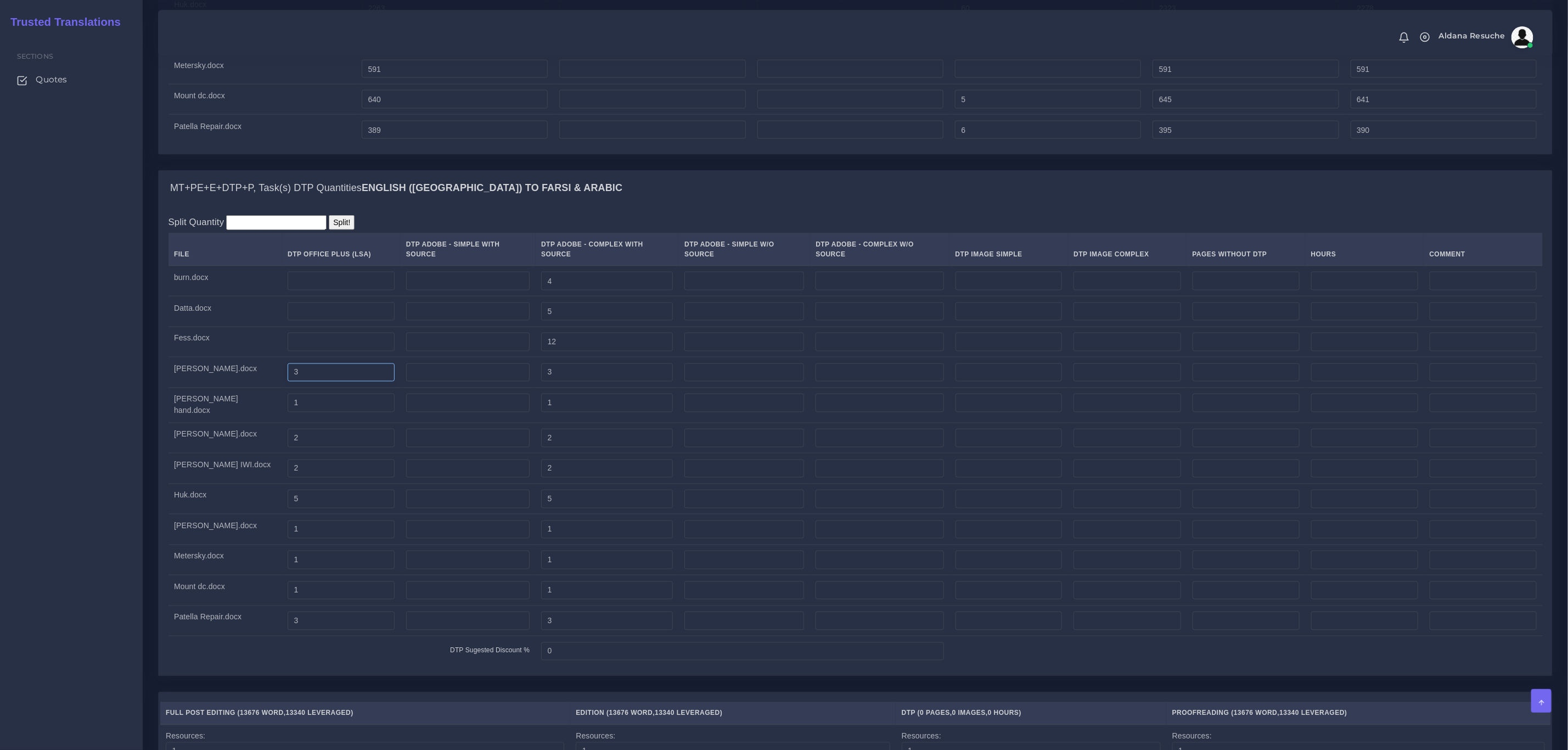
drag, startPoint x: 293, startPoint y: 392, endPoint x: 162, endPoint y: 390, distance: 131.0
click at [157, 386] on div "MT+PE+E+DTP+P, Task(s) DTP Quantities English (US) TO Farsi & Arabic Split Quan…" at bounding box center [855, 431] width 1411 height 521
drag, startPoint x: 280, startPoint y: 427, endPoint x: 166, endPoint y: 425, distance: 114.0
click at [163, 420] on div "Split Quantity Split! File DTP Office Plus (LSA) DTP Adobe - Simple With Source…" at bounding box center [855, 441] width 1394 height 470
drag, startPoint x: 300, startPoint y: 457, endPoint x: 174, endPoint y: 448, distance: 126.3
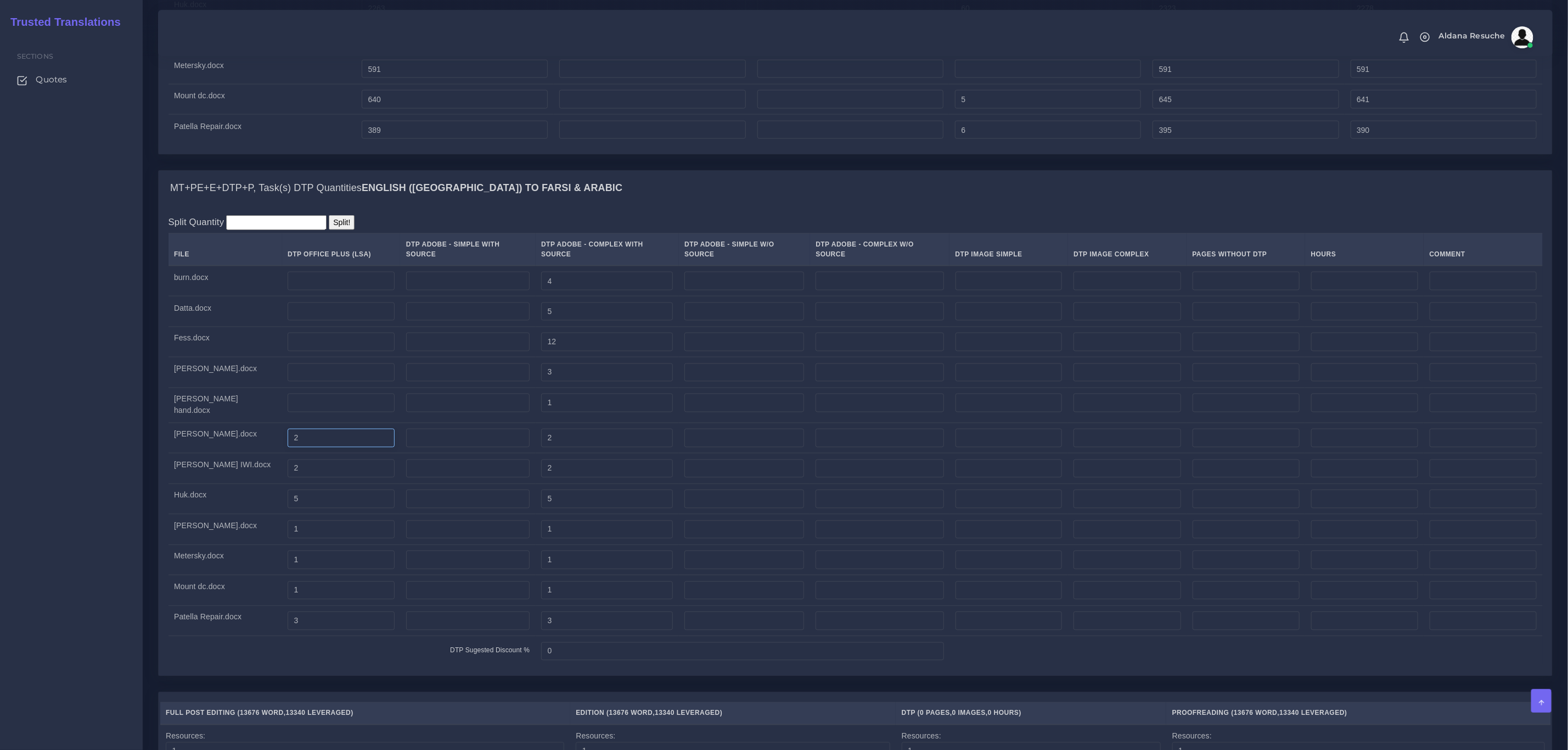
click at [174, 448] on tr "Gocke.docx 2 2" at bounding box center [855, 438] width 1374 height 31
drag, startPoint x: 289, startPoint y: 484, endPoint x: 160, endPoint y: 472, distance: 129.6
click at [157, 472] on div "MT+PE+E+DTP+P, Task(s) DTP Quantities English (US) TO Farsi & Arabic Split Quan…" at bounding box center [855, 431] width 1411 height 521
drag, startPoint x: 295, startPoint y: 514, endPoint x: 113, endPoint y: 498, distance: 182.7
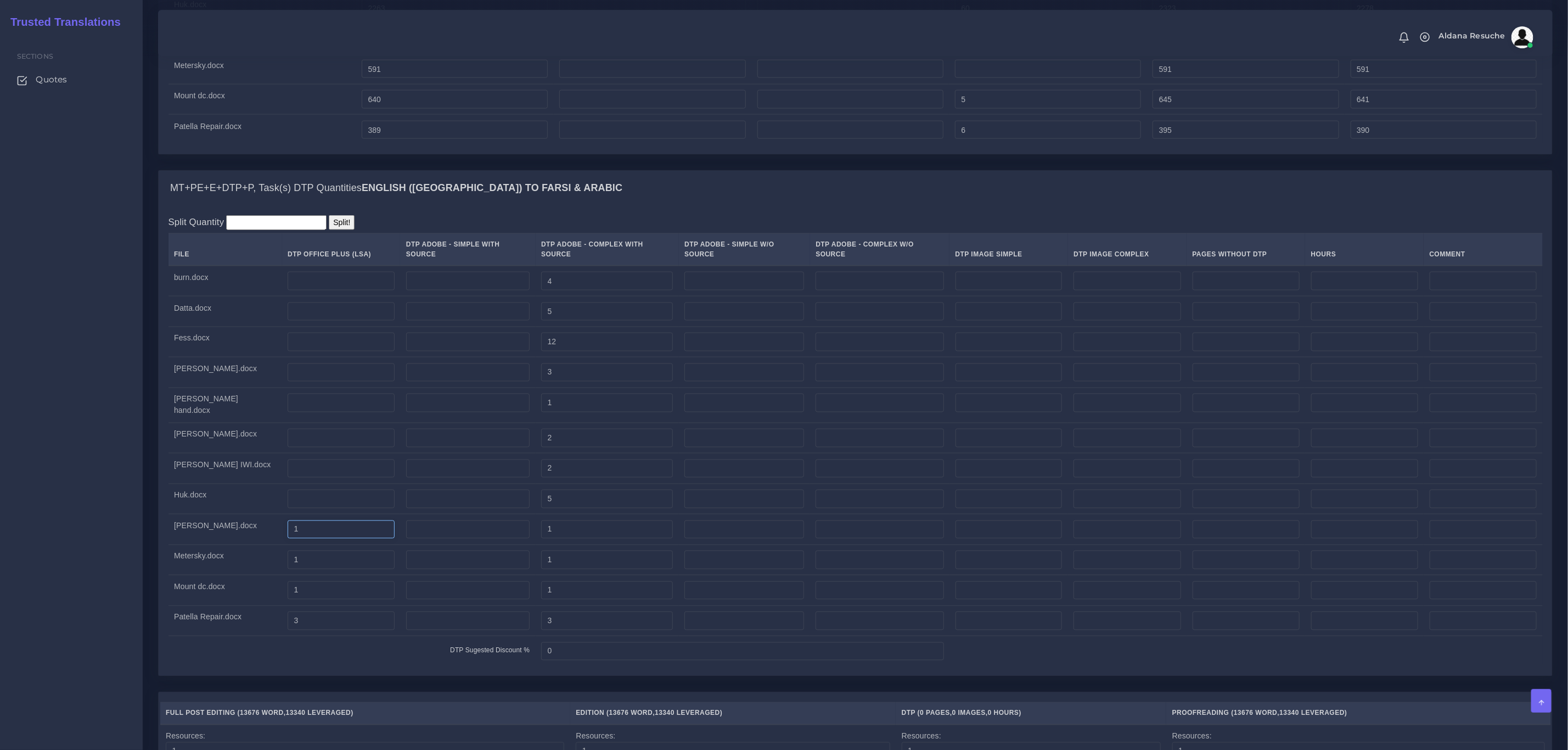
drag, startPoint x: 288, startPoint y: 547, endPoint x: 173, endPoint y: 539, distance: 115.3
click at [173, 539] on tr "Ion Bronch.docx 1 1" at bounding box center [855, 530] width 1374 height 31
drag, startPoint x: 298, startPoint y: 570, endPoint x: 110, endPoint y: 550, distance: 189.1
drag, startPoint x: 307, startPoint y: 609, endPoint x: 178, endPoint y: 593, distance: 130.0
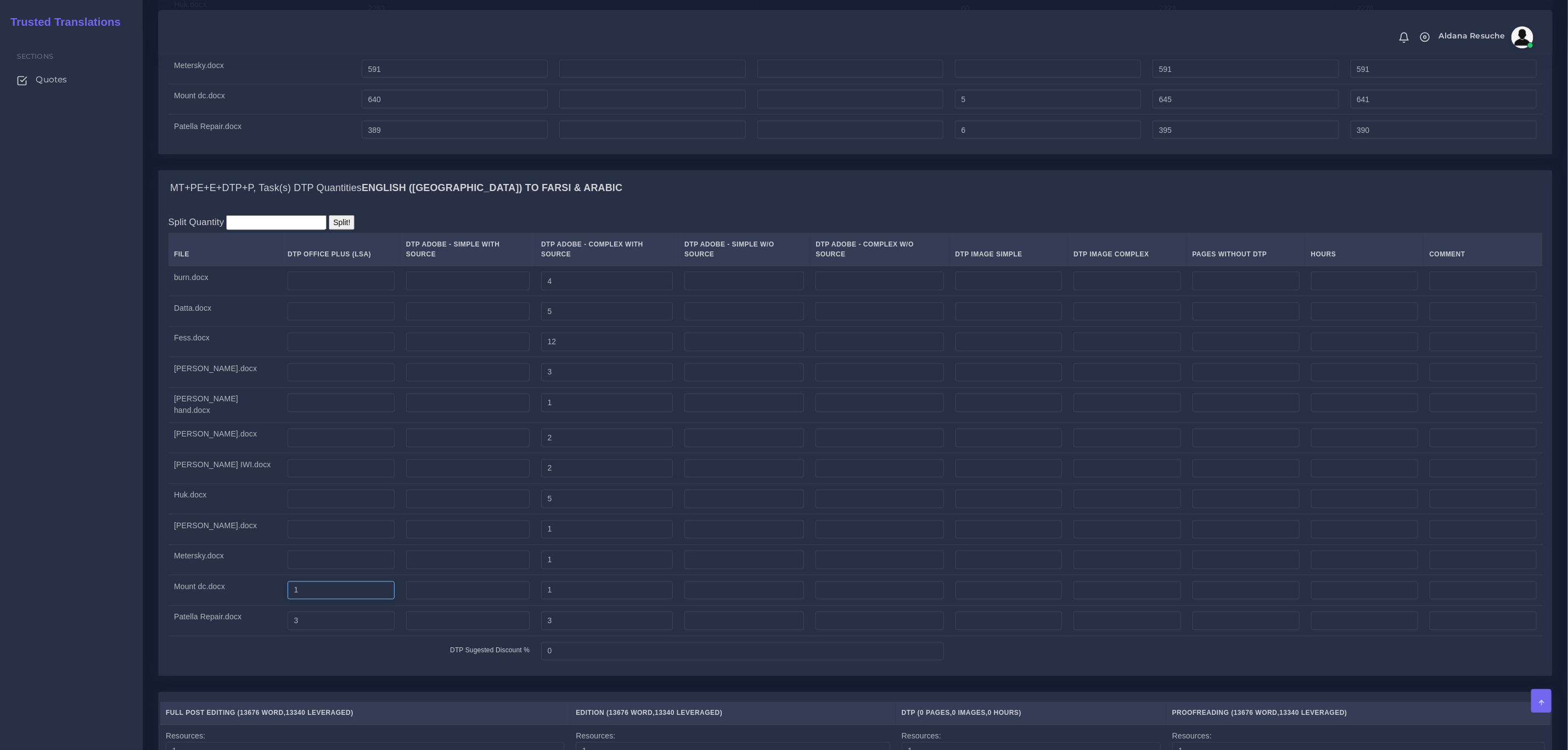
click at [178, 593] on tr "Mount dc.docx 1 1" at bounding box center [855, 591] width 1374 height 31
drag, startPoint x: 270, startPoint y: 639, endPoint x: 237, endPoint y: 635, distance: 33.2
click at [237, 635] on tr "Patella Repair.docx 3 3" at bounding box center [855, 621] width 1374 height 31
click at [295, 666] on td "DTP Sugested Discount %" at bounding box center [352, 651] width 367 height 30
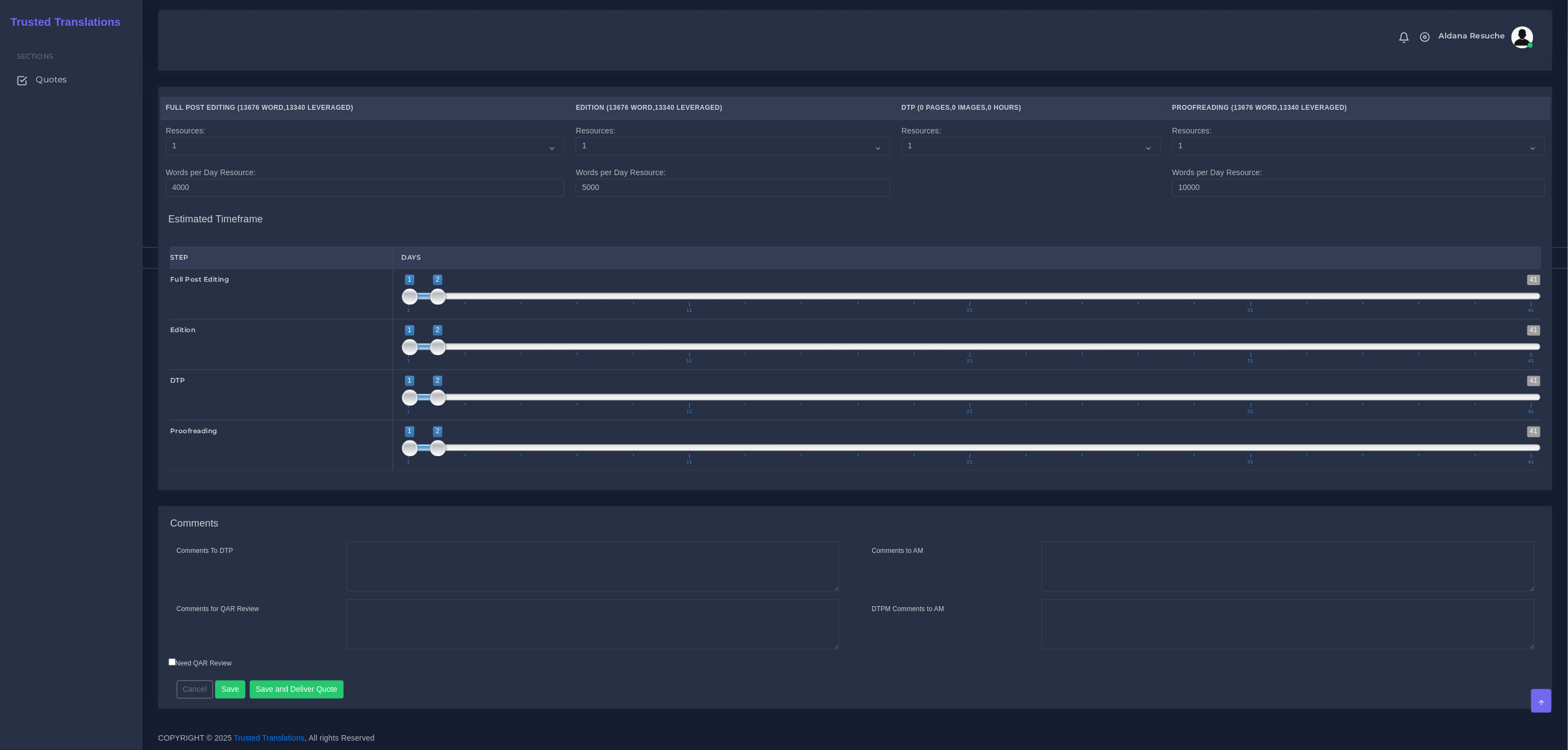
scroll to position [1861, 0]
click at [456, 593] on div "Comments To DTP Comments for QAR Review" at bounding box center [507, 599] width 696 height 116
click at [472, 558] on textarea "Comments To DTP" at bounding box center [592, 567] width 493 height 50
type textarea "DTP recreation in word + DTP in word"
type textarea "PEEP + Recreation in word + DTP. Pre editing quoted due to the poor quality of …"
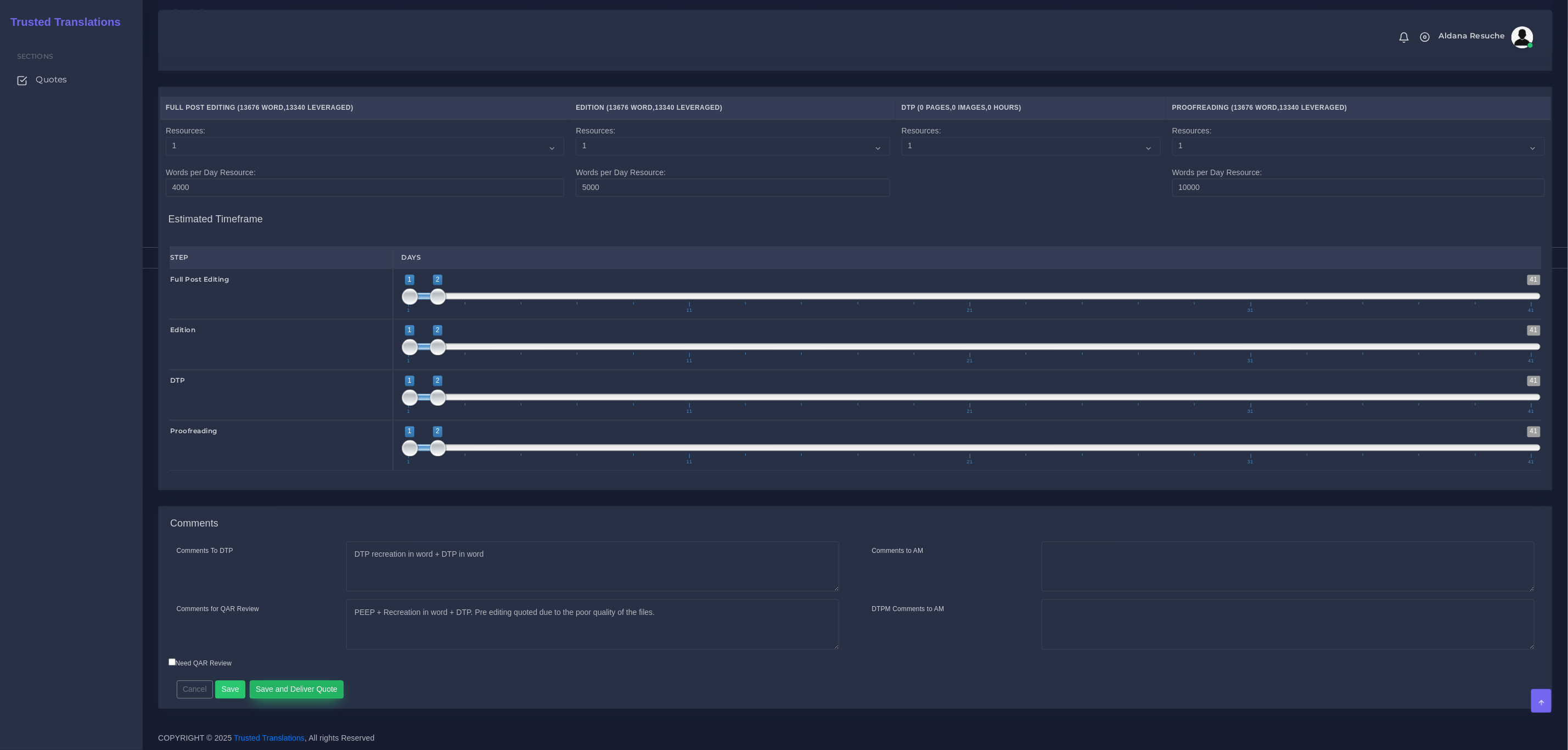
click at [293, 694] on button "Save and Deliver Quote" at bounding box center [297, 689] width 94 height 19
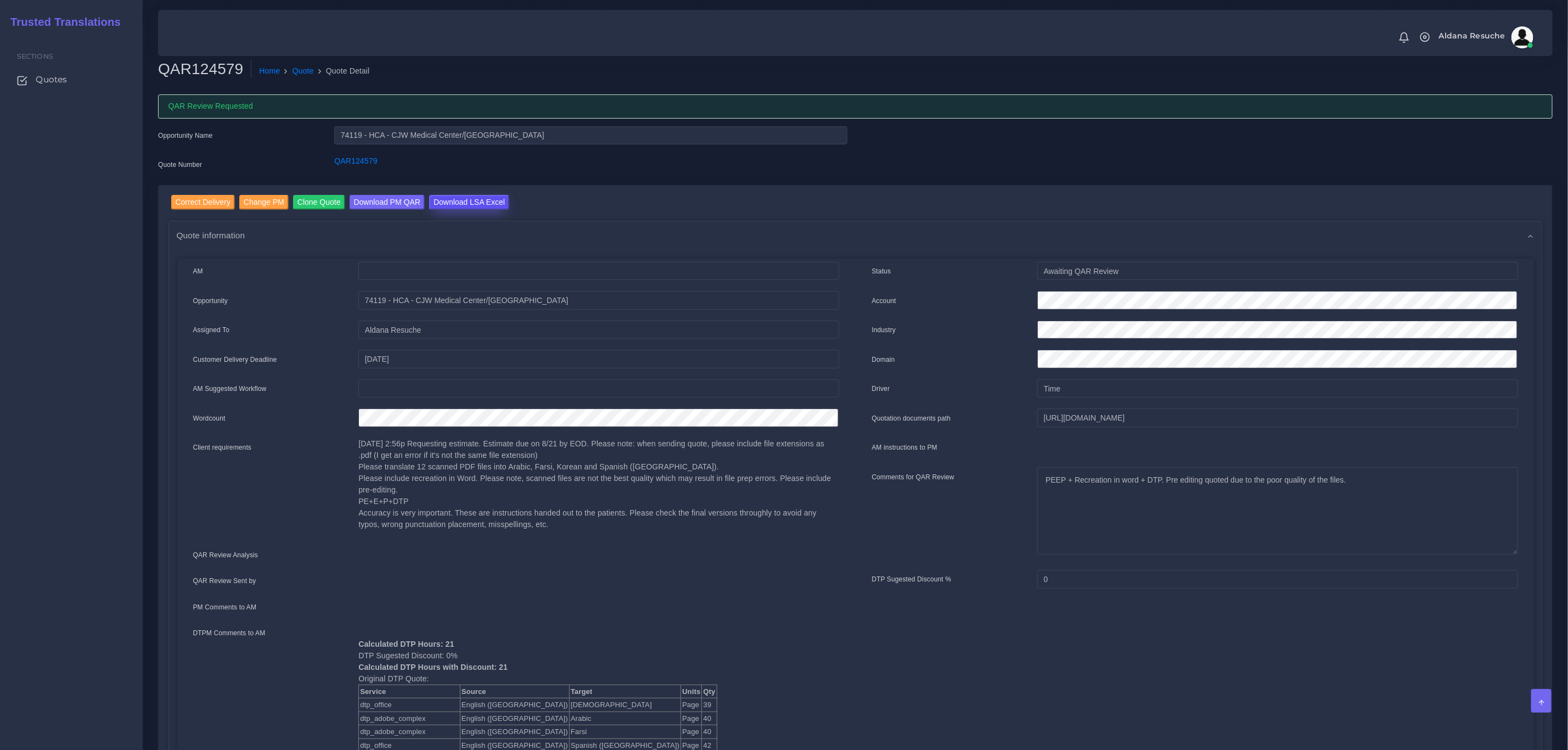
click at [485, 200] on input "Download LSA Excel" at bounding box center [469, 202] width 80 height 15
click at [489, 203] on input "Download LSA Excel" at bounding box center [469, 202] width 80 height 15
click at [305, 71] on link "Quote" at bounding box center [303, 71] width 21 height 11
